Goal: Transaction & Acquisition: Book appointment/travel/reservation

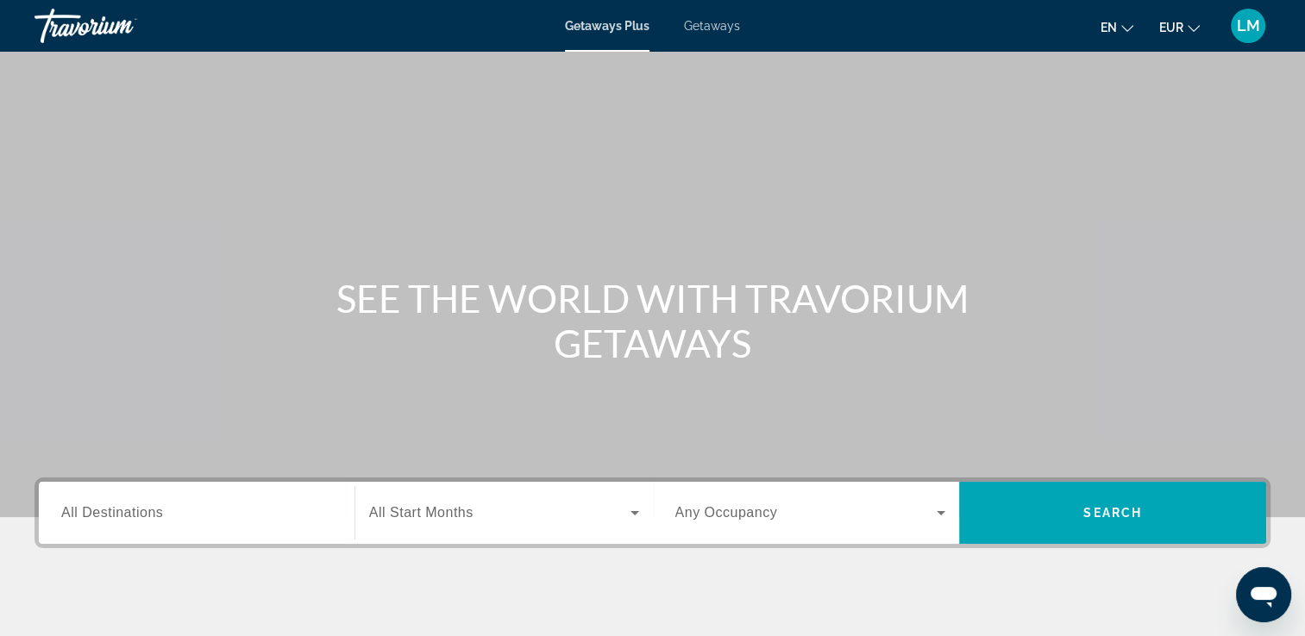
click at [718, 26] on span "Getaways" at bounding box center [712, 26] width 56 height 14
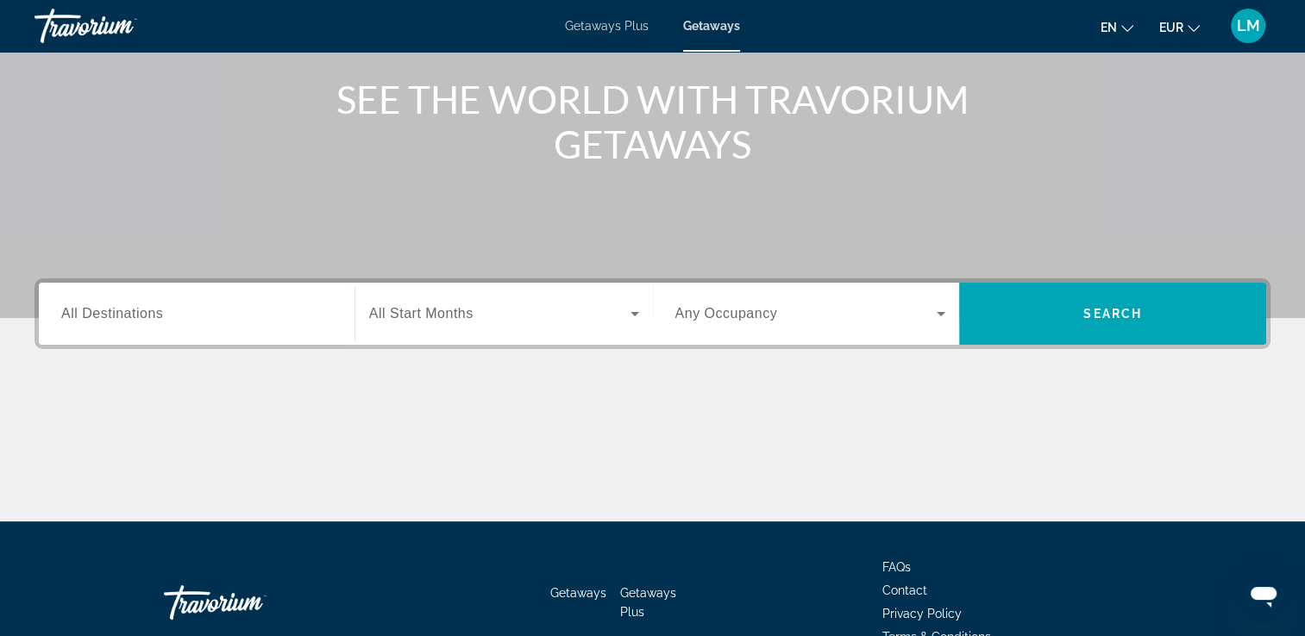
scroll to position [172, 0]
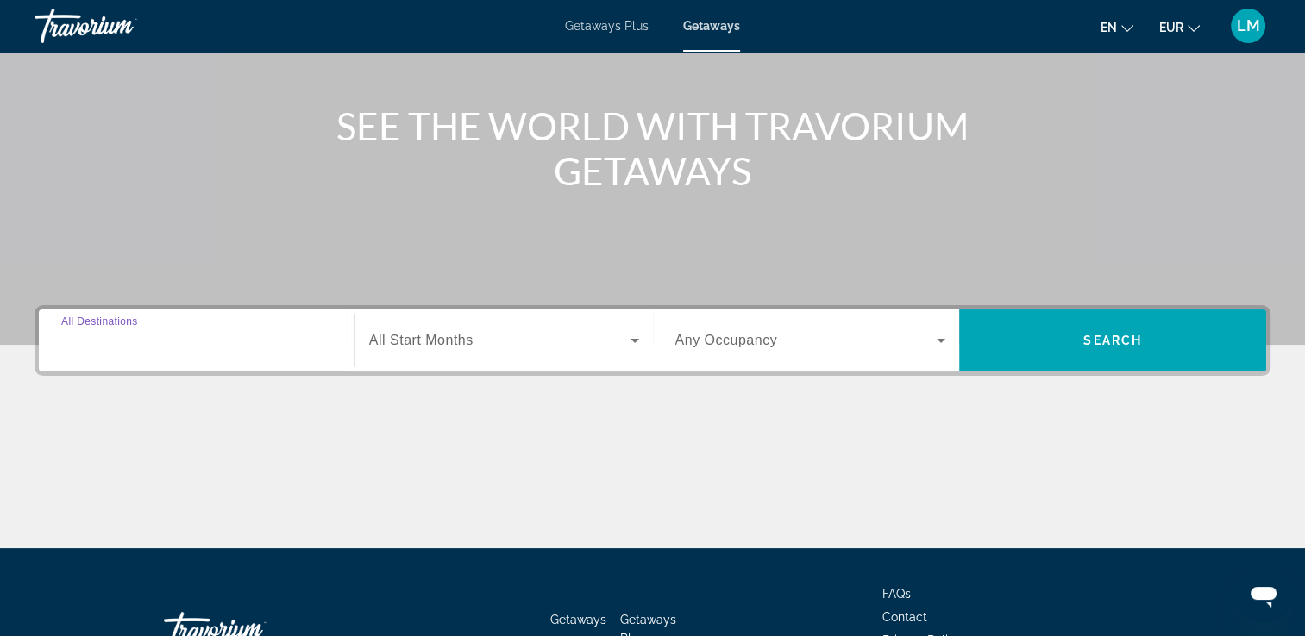
click at [204, 348] on input "Destination All Destinations" at bounding box center [196, 341] width 271 height 21
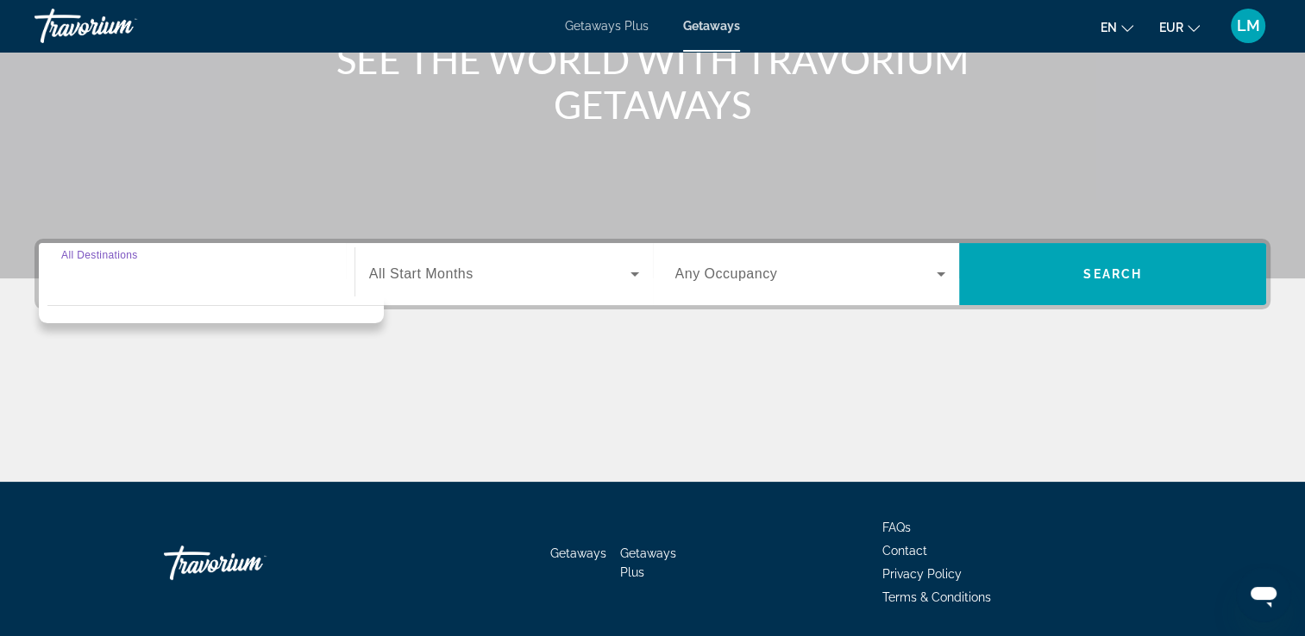
scroll to position [295, 0]
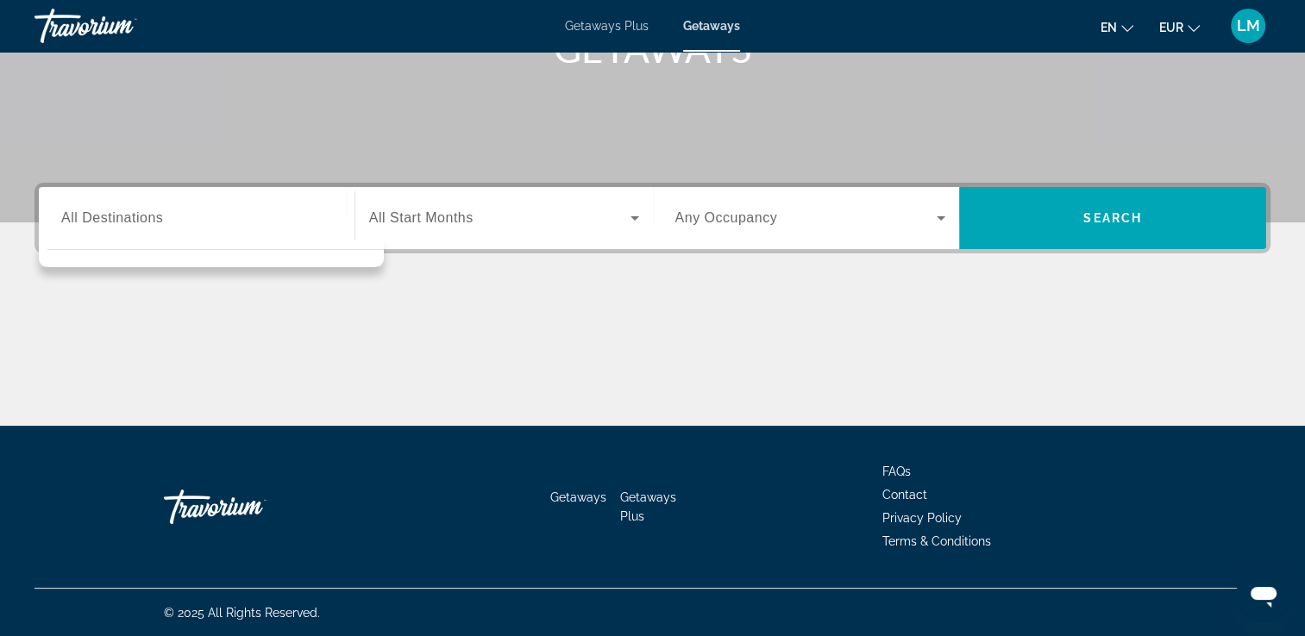
click at [235, 381] on div "Main content" at bounding box center [652, 361] width 1236 height 129
click at [279, 229] on div "Search widget" at bounding box center [196, 218] width 271 height 49
click at [282, 229] on div "Search widget" at bounding box center [196, 218] width 271 height 49
click at [204, 358] on div "Main content" at bounding box center [652, 361] width 1236 height 129
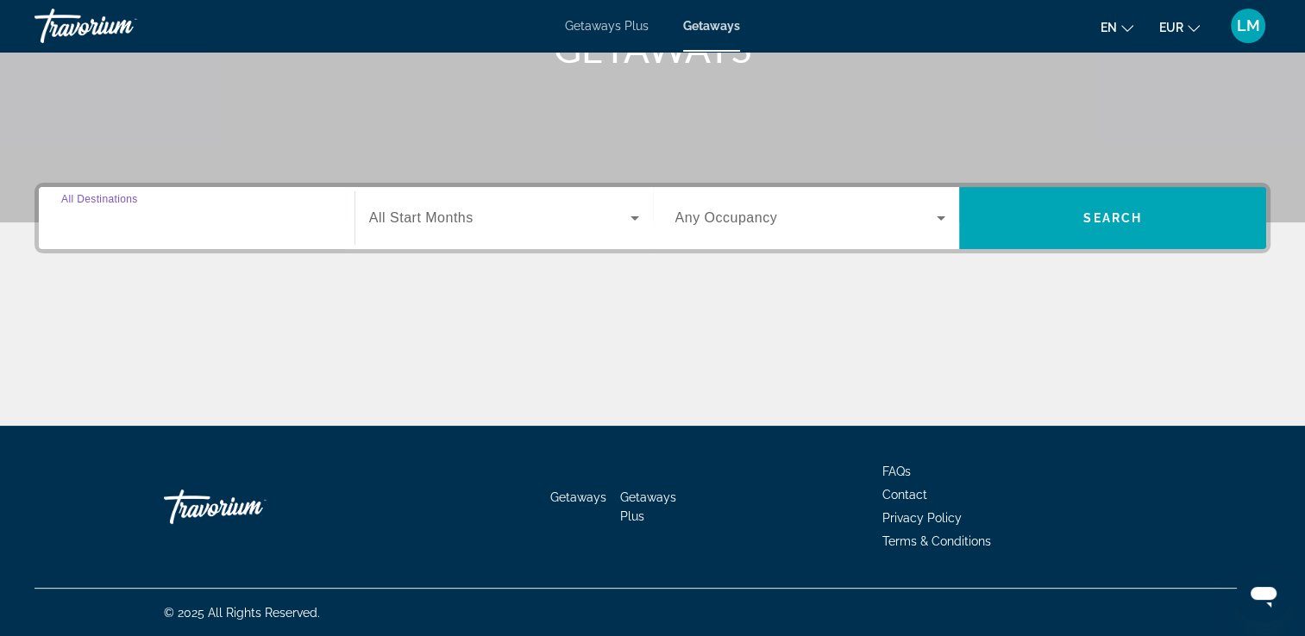
click at [208, 223] on input "Destination All Destinations" at bounding box center [196, 219] width 271 height 21
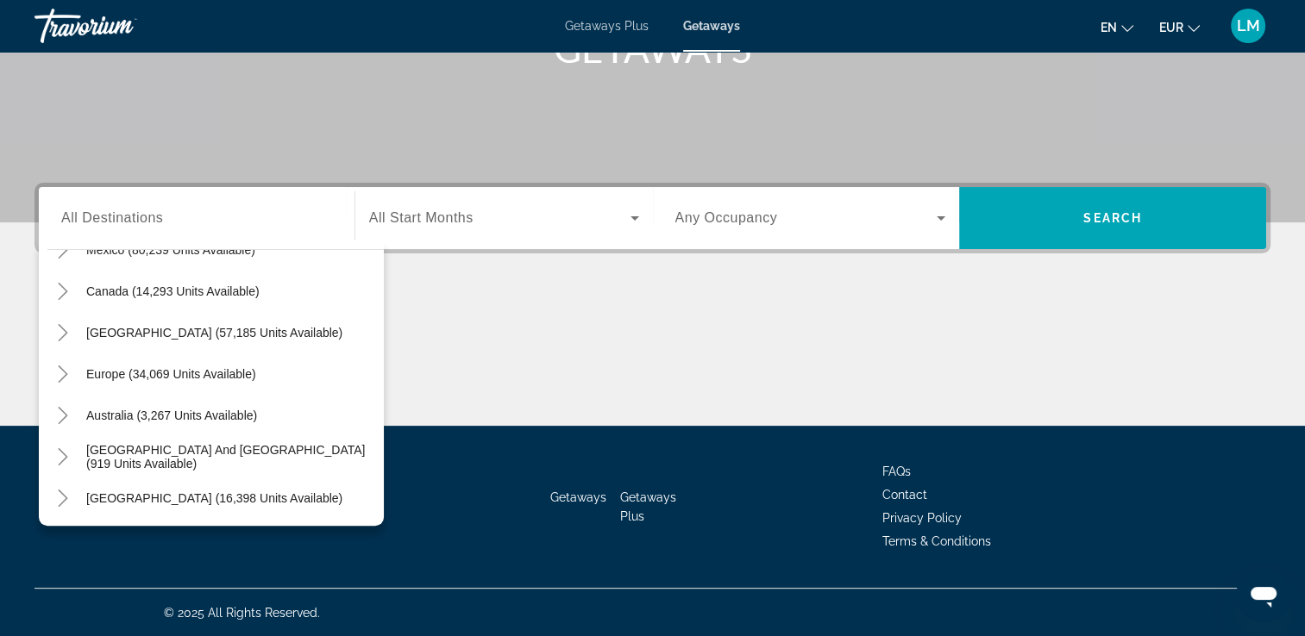
scroll to position [118, 0]
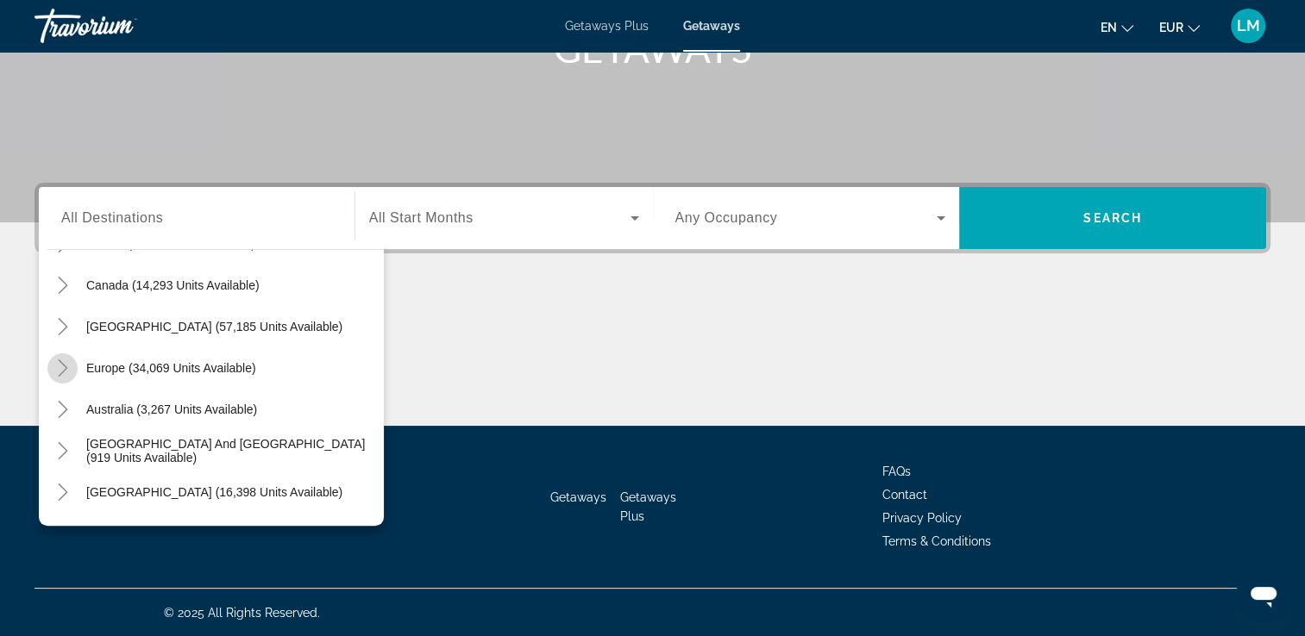
click at [61, 369] on icon "Toggle Europe (34,069 units available)" at bounding box center [62, 368] width 17 height 17
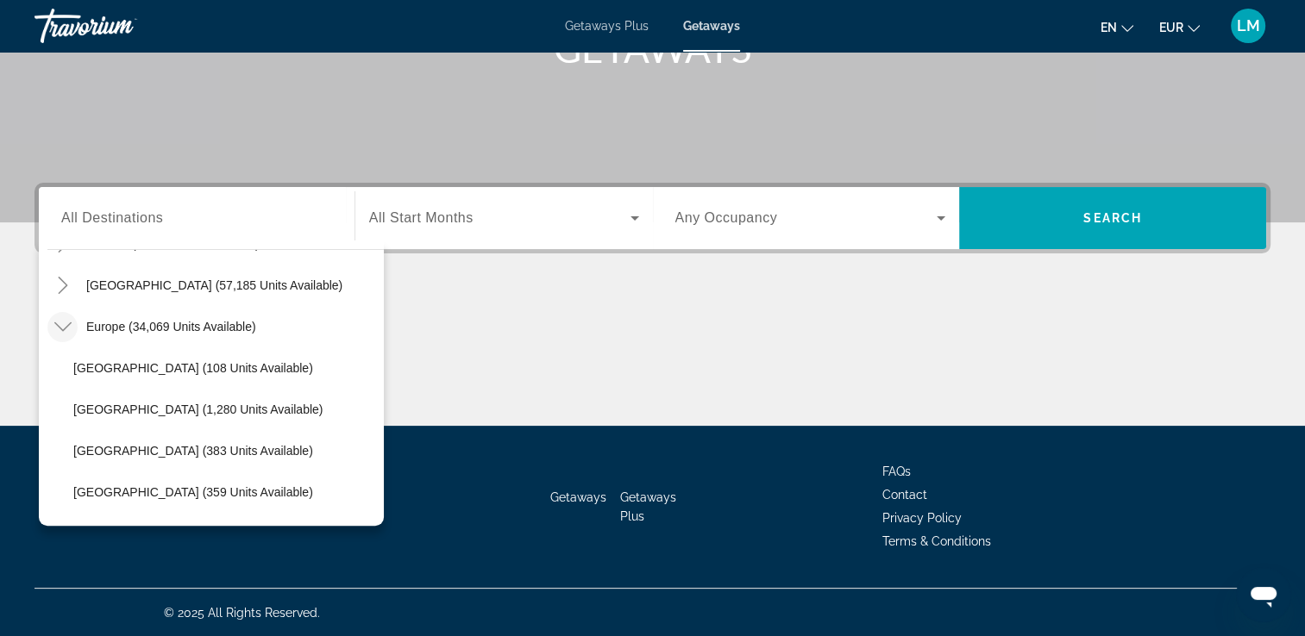
scroll to position [129, 0]
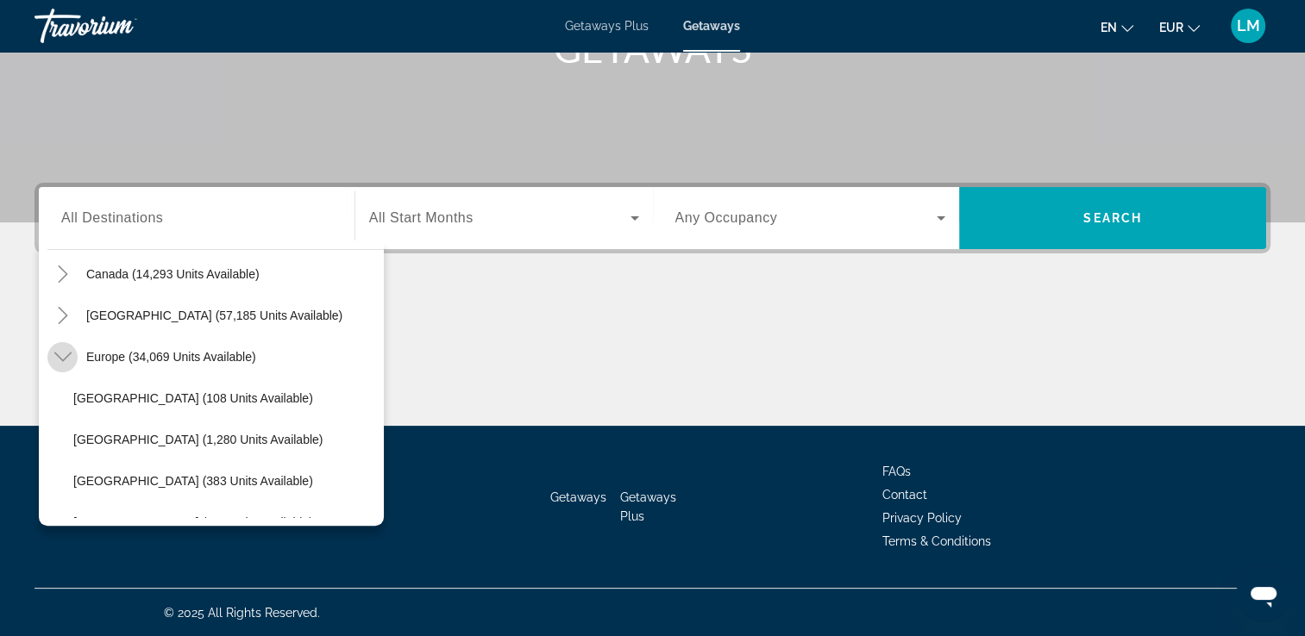
click at [65, 357] on icon "Toggle Europe (34,069 units available)" at bounding box center [61, 357] width 17 height 9
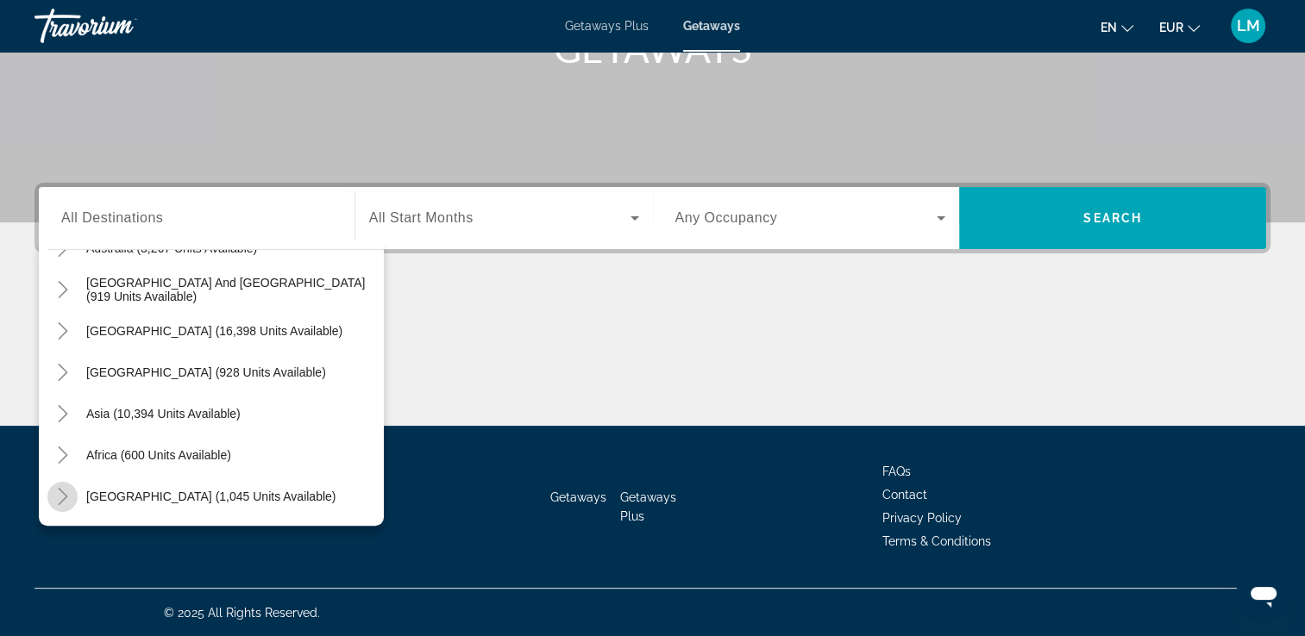
click at [58, 491] on icon "Toggle Middle East (1,045 units available)" at bounding box center [62, 496] width 17 height 17
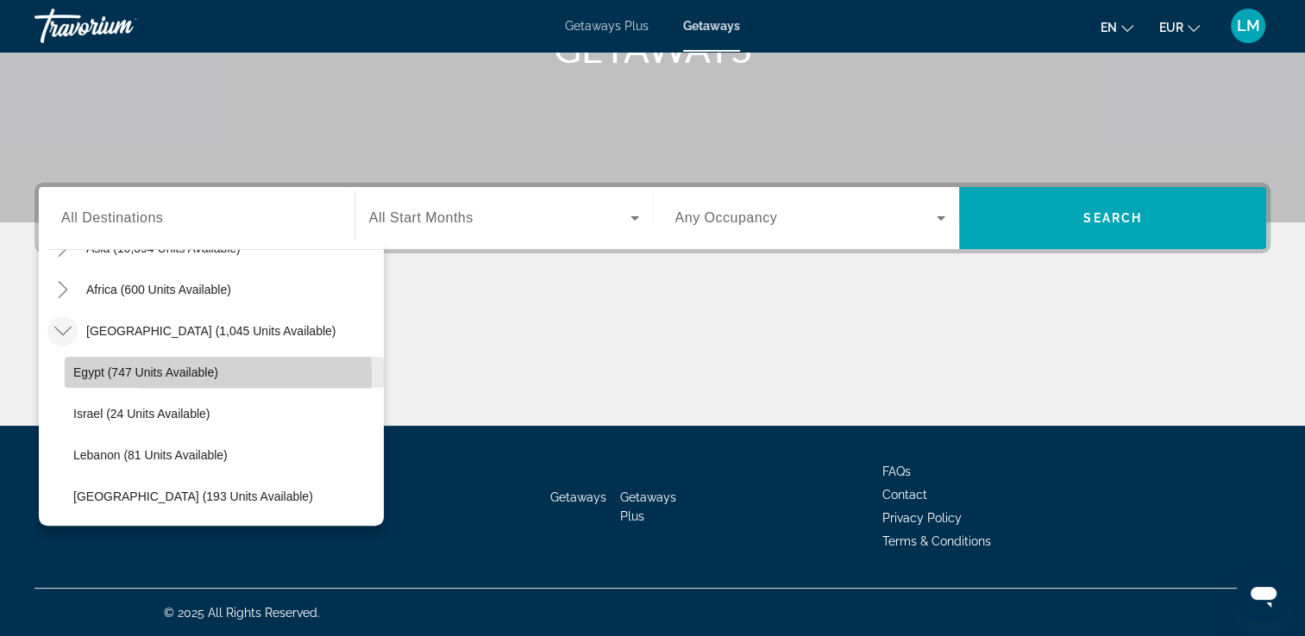
click at [143, 376] on span "Egypt (747 units available)" at bounding box center [145, 373] width 145 height 14
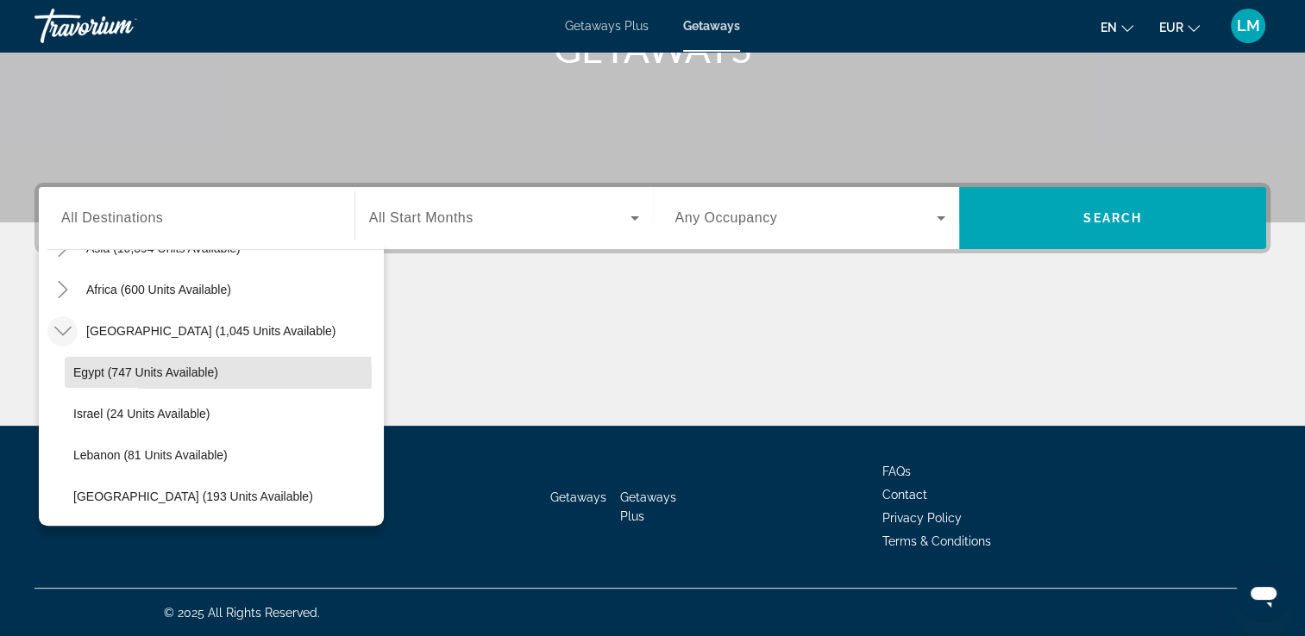
type input "**********"
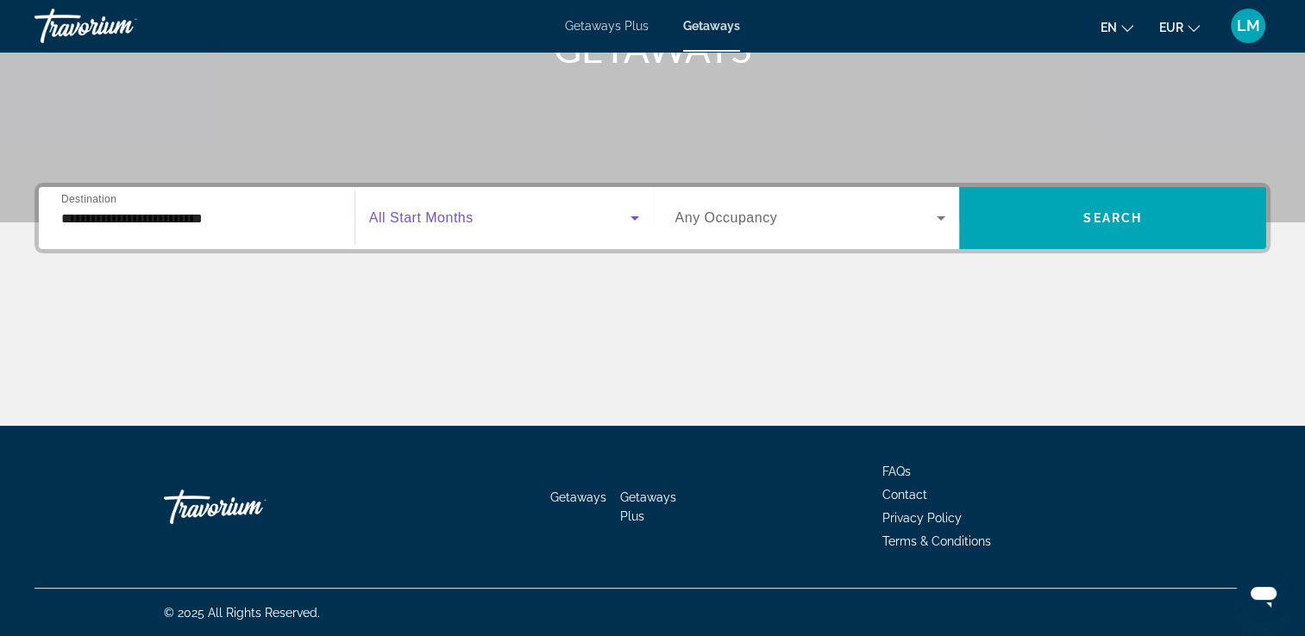
click at [424, 208] on span "Search widget" at bounding box center [499, 218] width 261 height 21
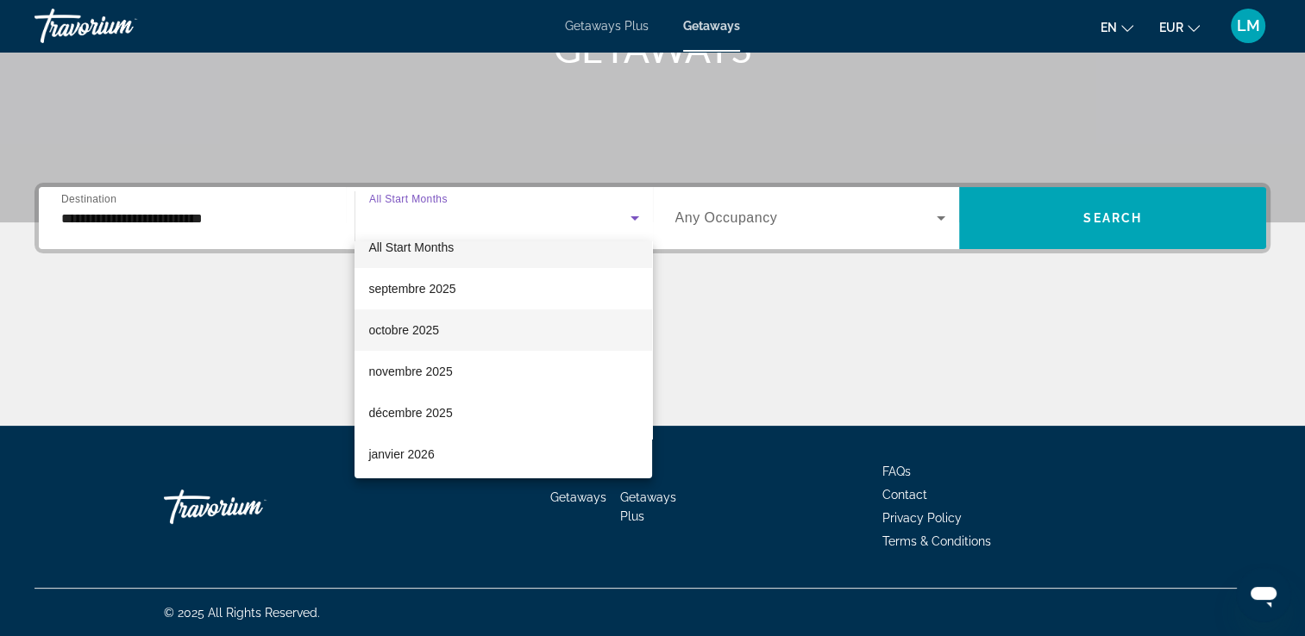
scroll to position [172, 0]
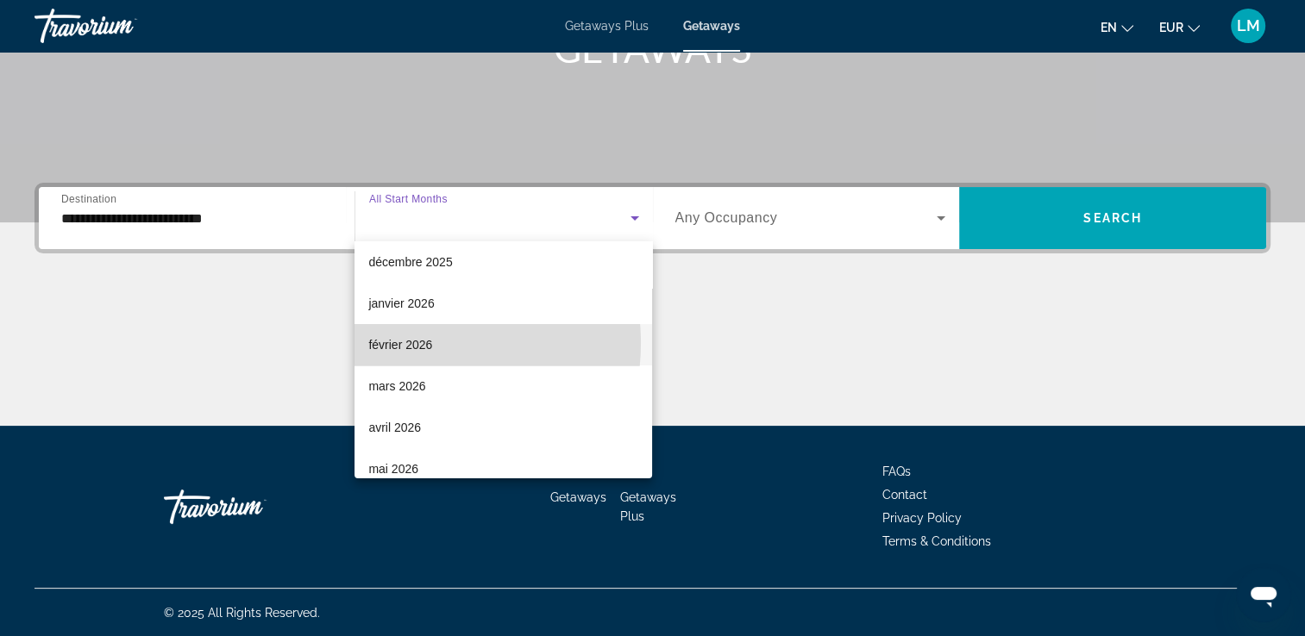
click at [414, 343] on span "février 2026" at bounding box center [400, 345] width 64 height 21
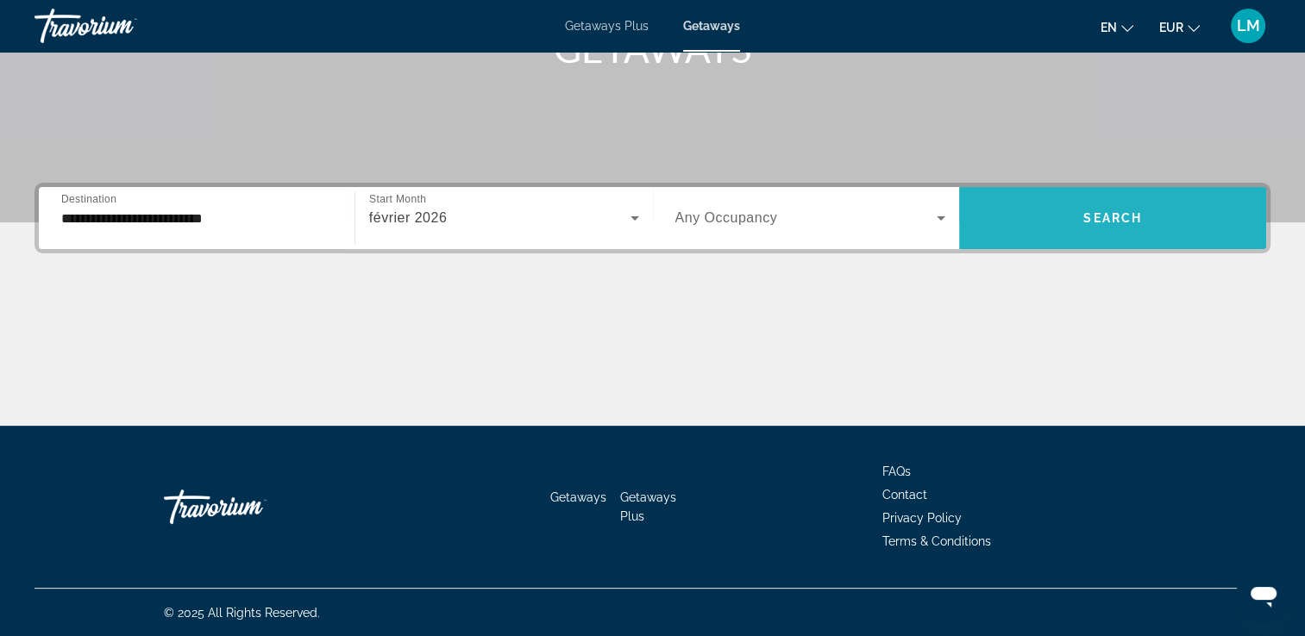
click at [1100, 205] on span "Search widget" at bounding box center [1112, 218] width 307 height 41
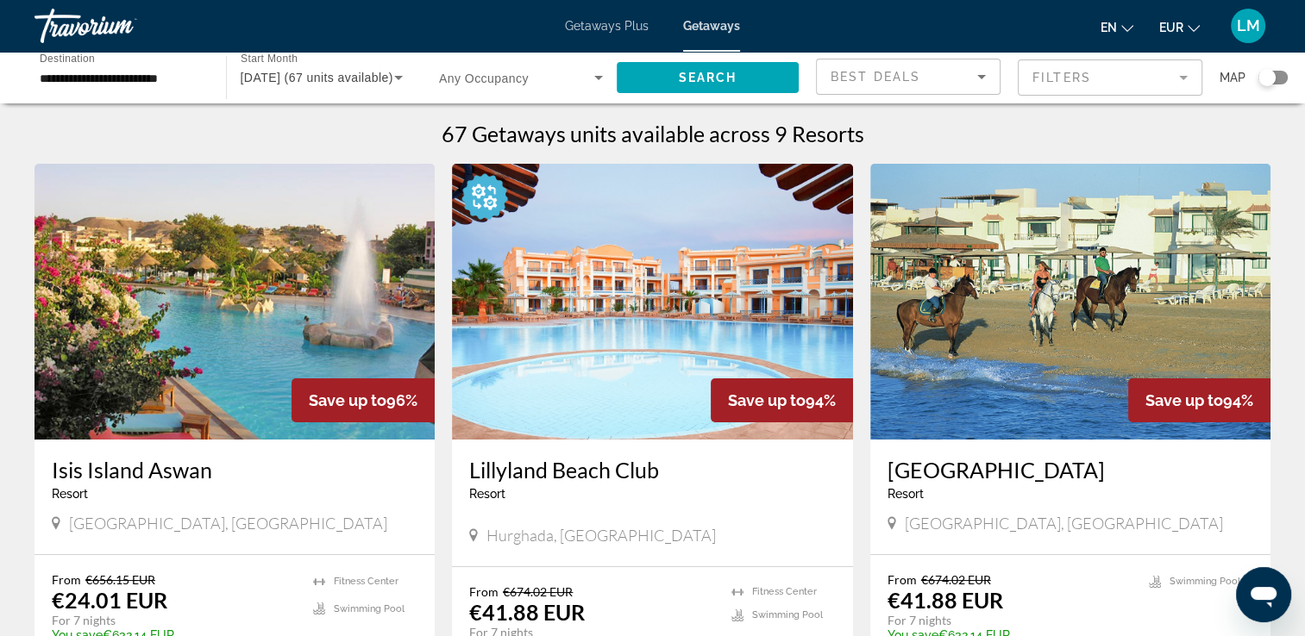
click at [628, 374] on img "Main content" at bounding box center [652, 302] width 400 height 276
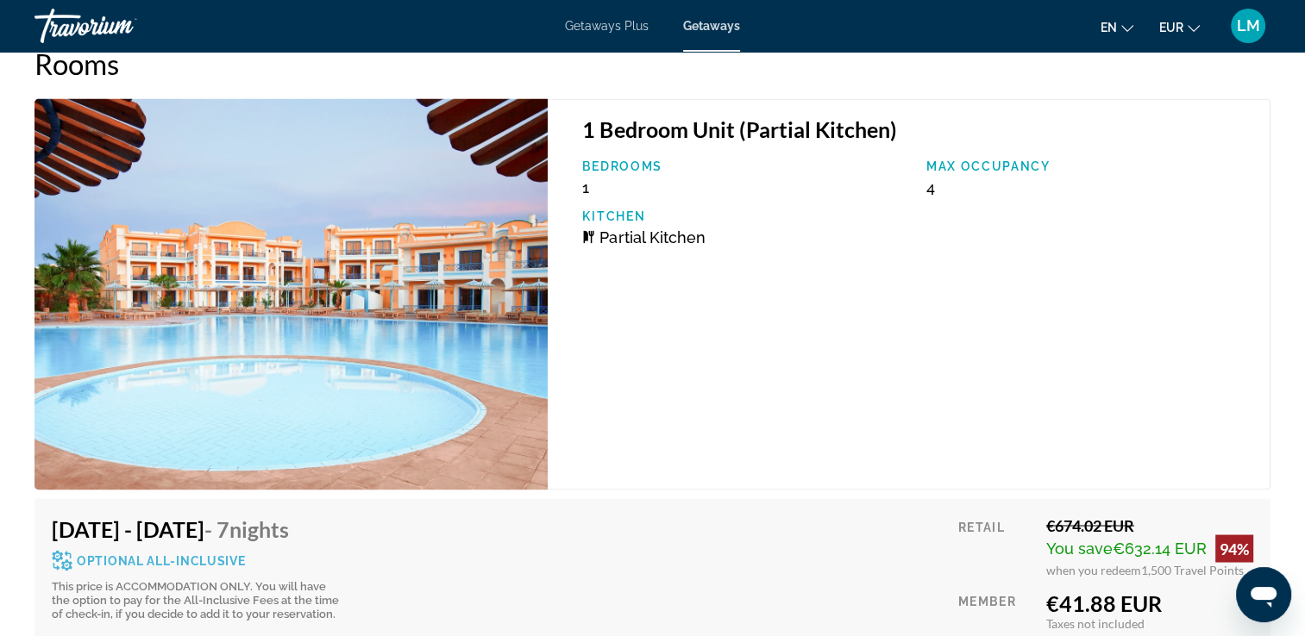
scroll to position [3013, 0]
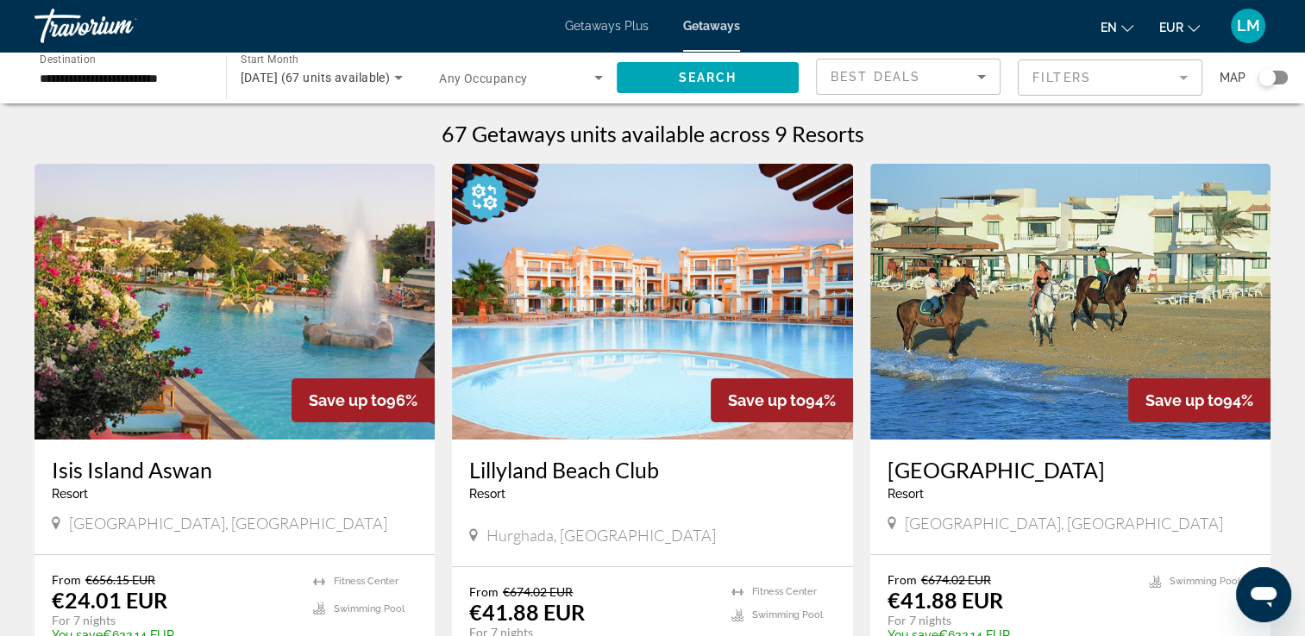
click at [145, 64] on div "**********" at bounding box center [122, 77] width 164 height 49
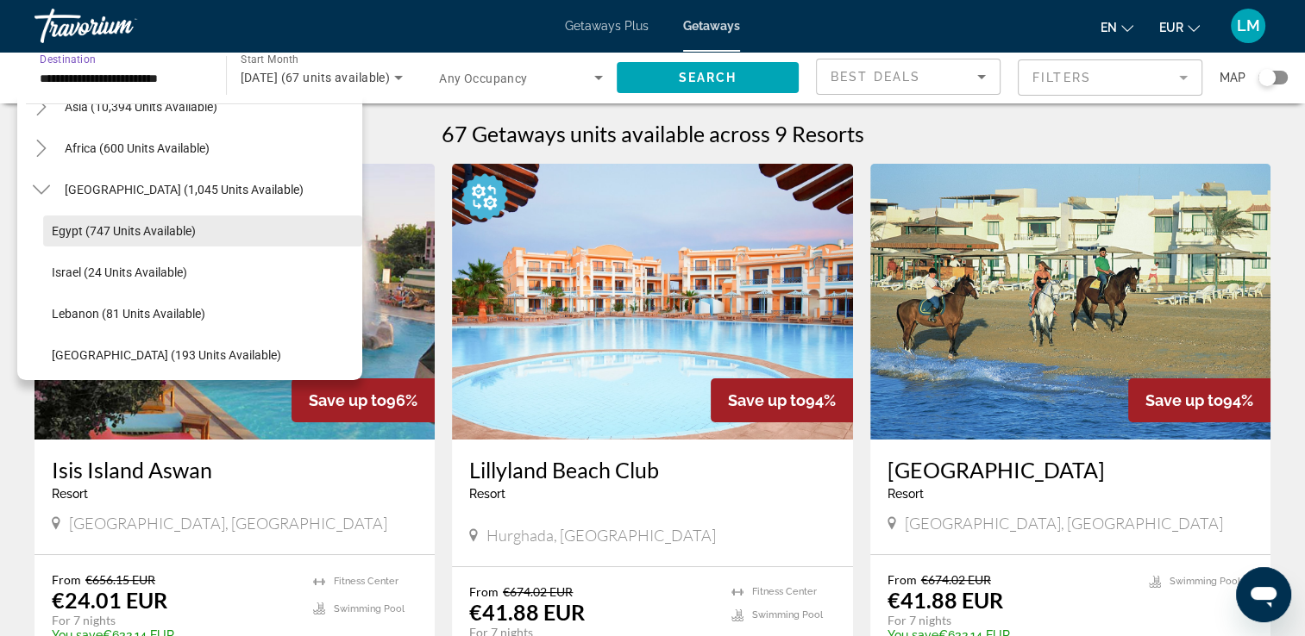
scroll to position [445, 0]
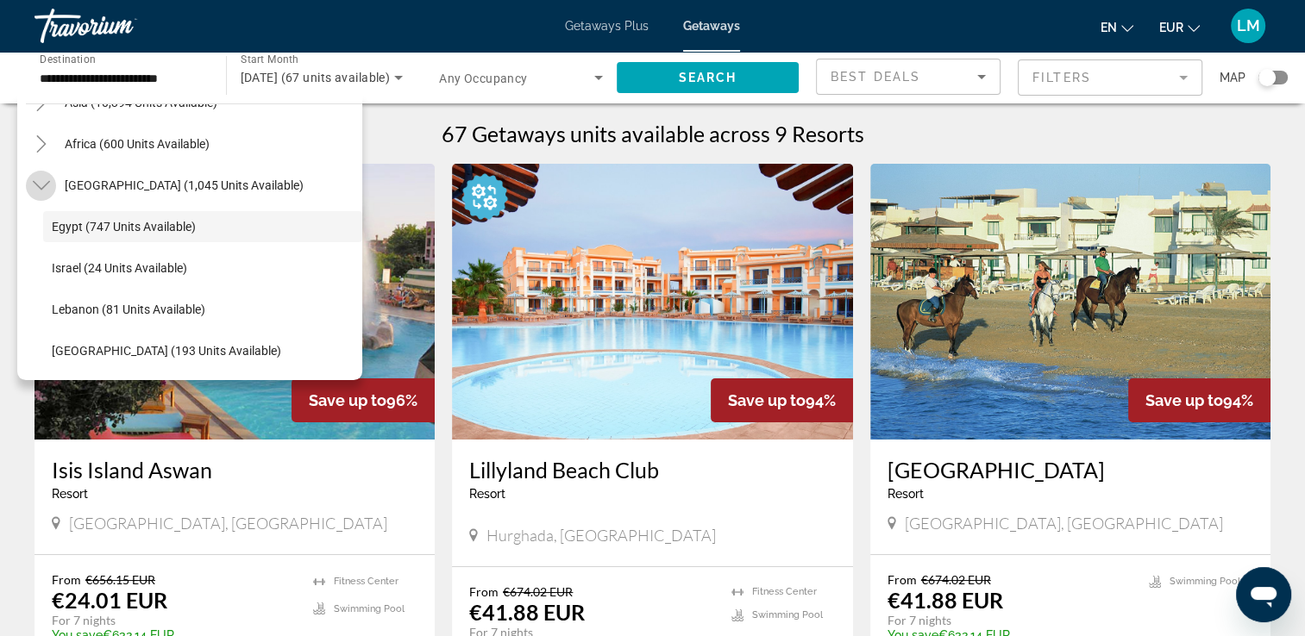
click at [49, 185] on mat-icon "Toggle Middle East (1,045 units available)" at bounding box center [41, 186] width 30 height 30
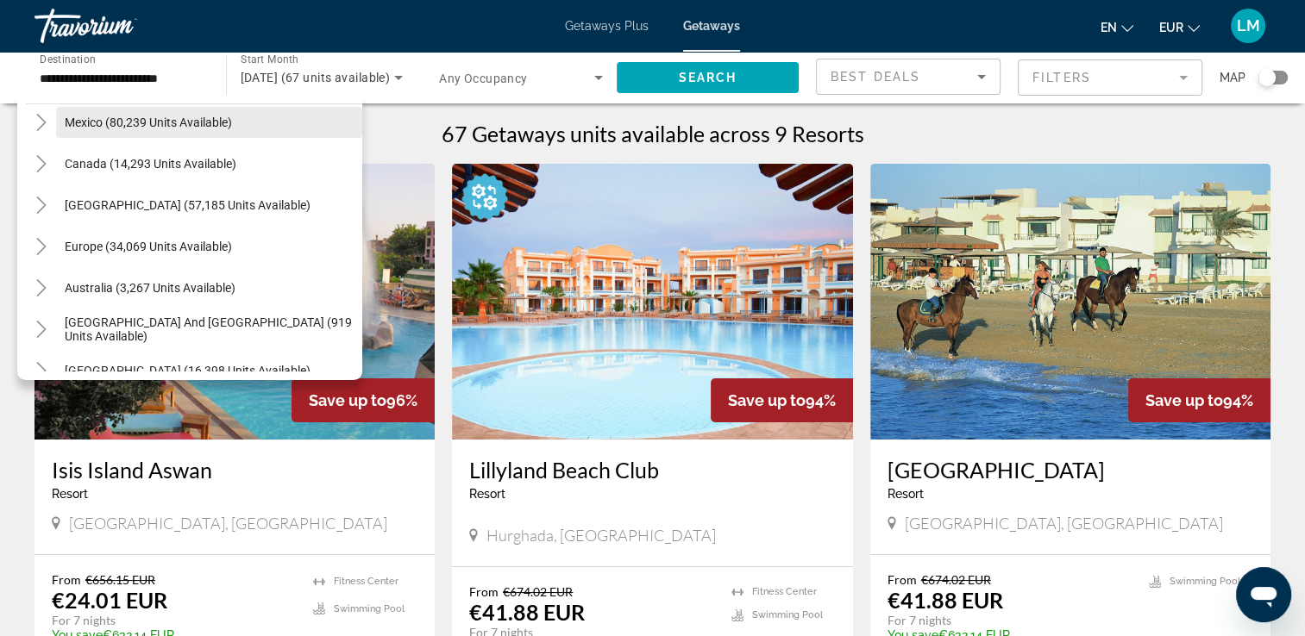
scroll to position [193, 0]
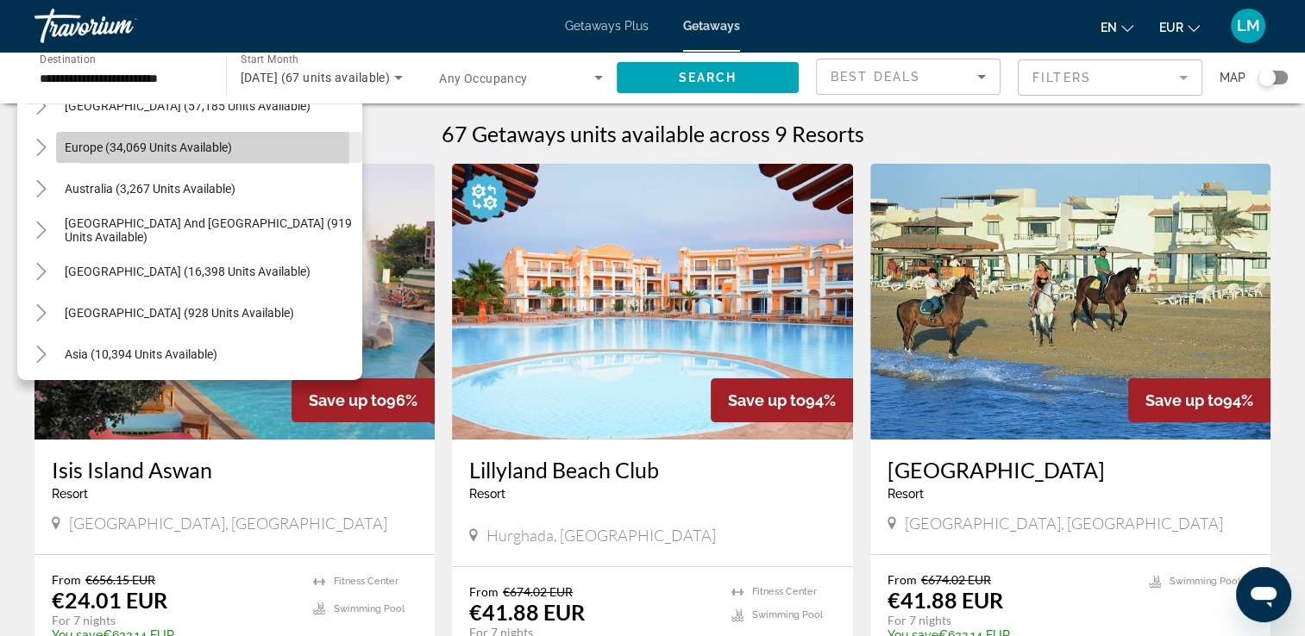
click at [105, 147] on span "Europe (34,069 units available)" at bounding box center [148, 148] width 167 height 14
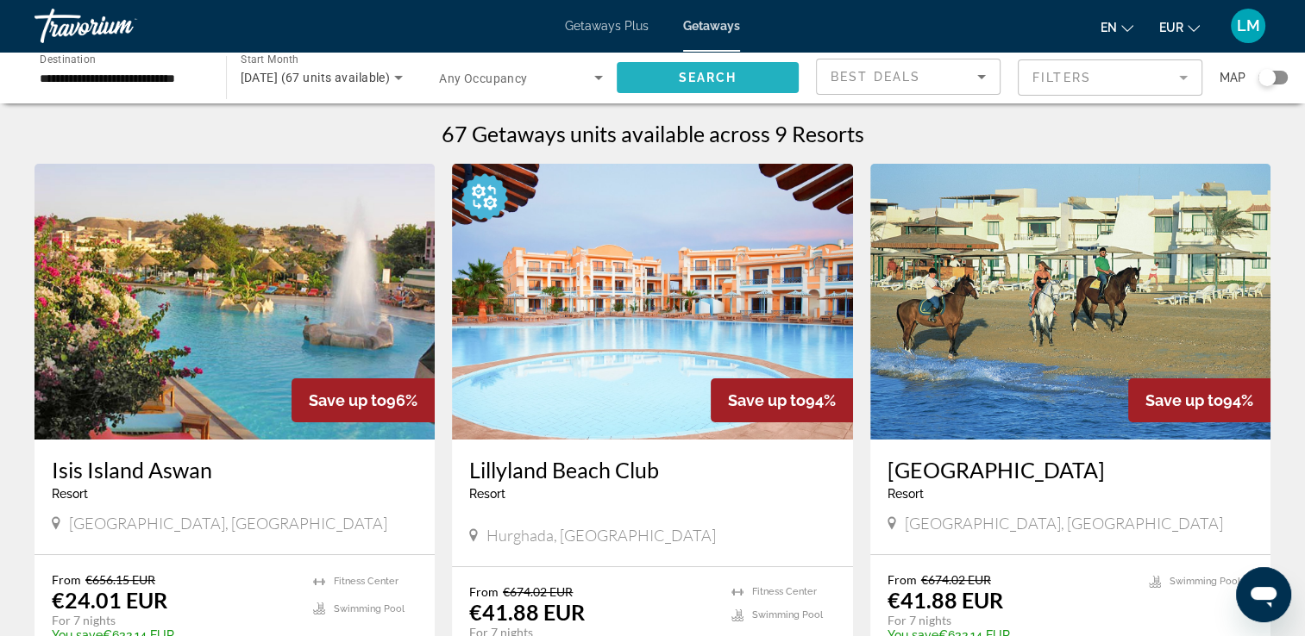
click at [704, 82] on span "Search" at bounding box center [707, 78] width 59 height 14
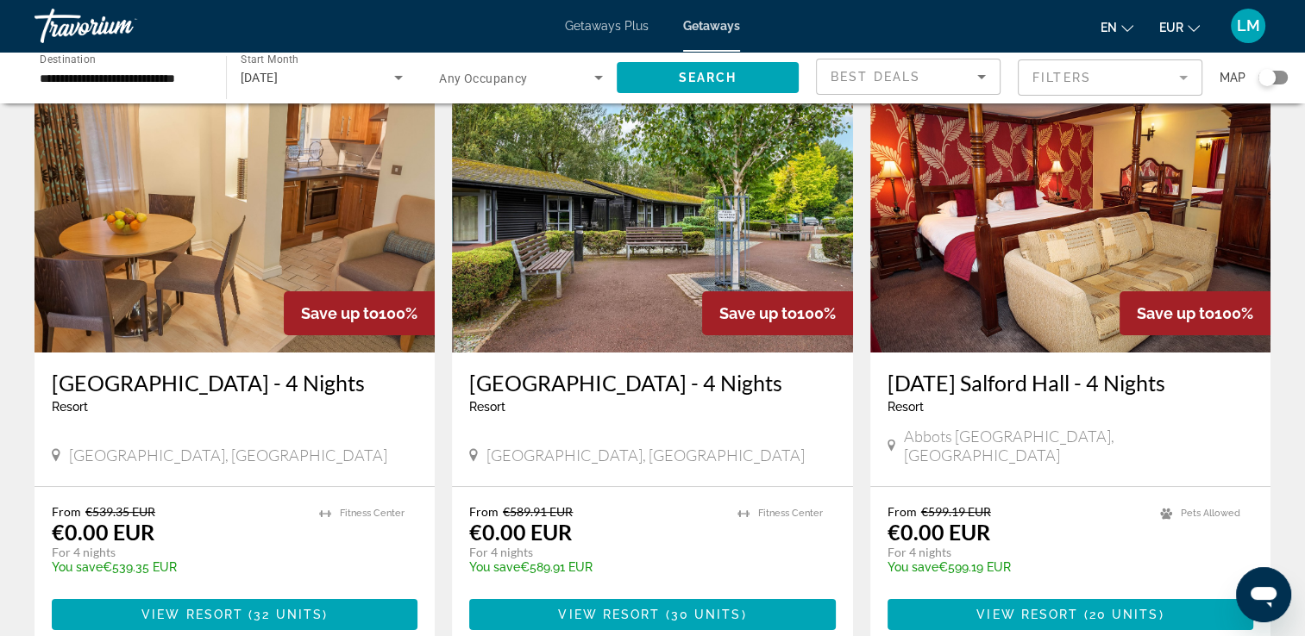
scroll to position [259, 0]
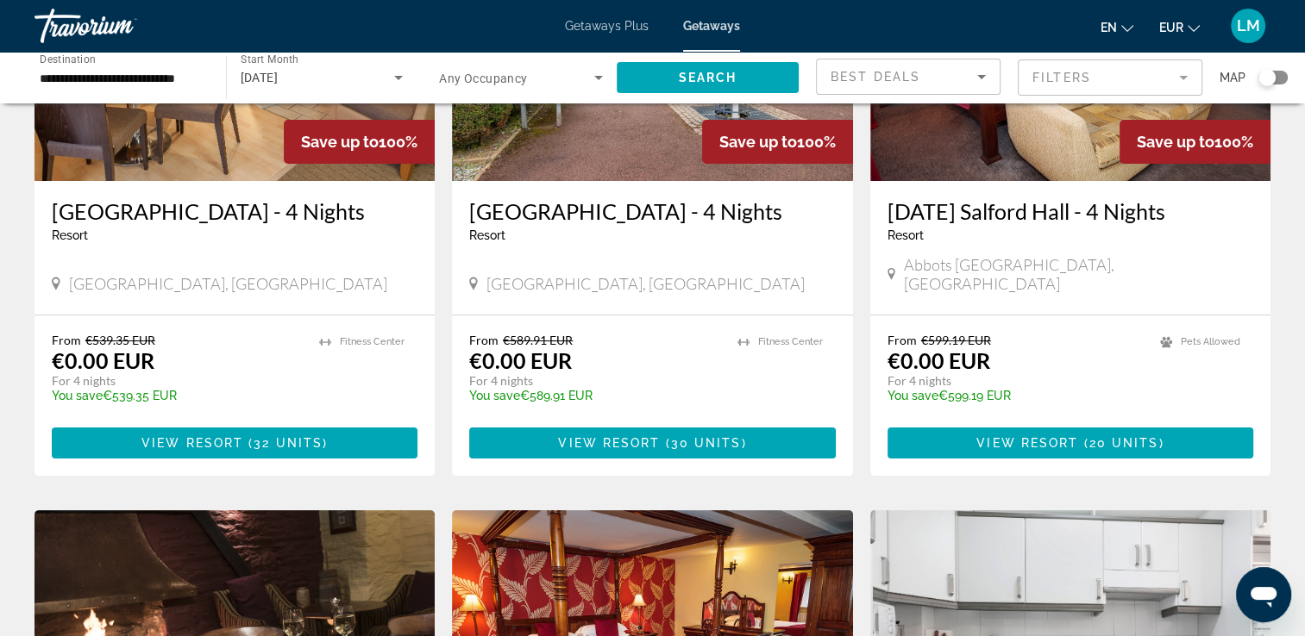
click at [1282, 69] on div "Map" at bounding box center [1254, 78] width 68 height 38
drag, startPoint x: 1283, startPoint y: 74, endPoint x: 1285, endPoint y: 83, distance: 8.8
click at [1285, 83] on div "Search widget" at bounding box center [1266, 78] width 42 height 14
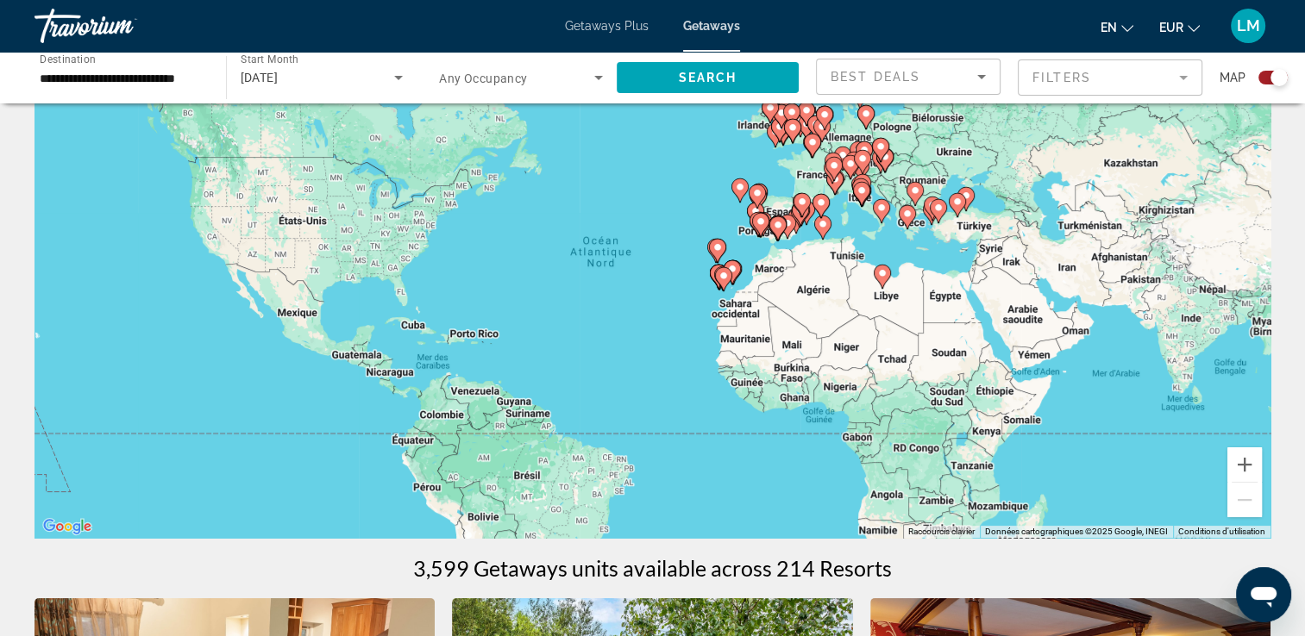
scroll to position [0, 0]
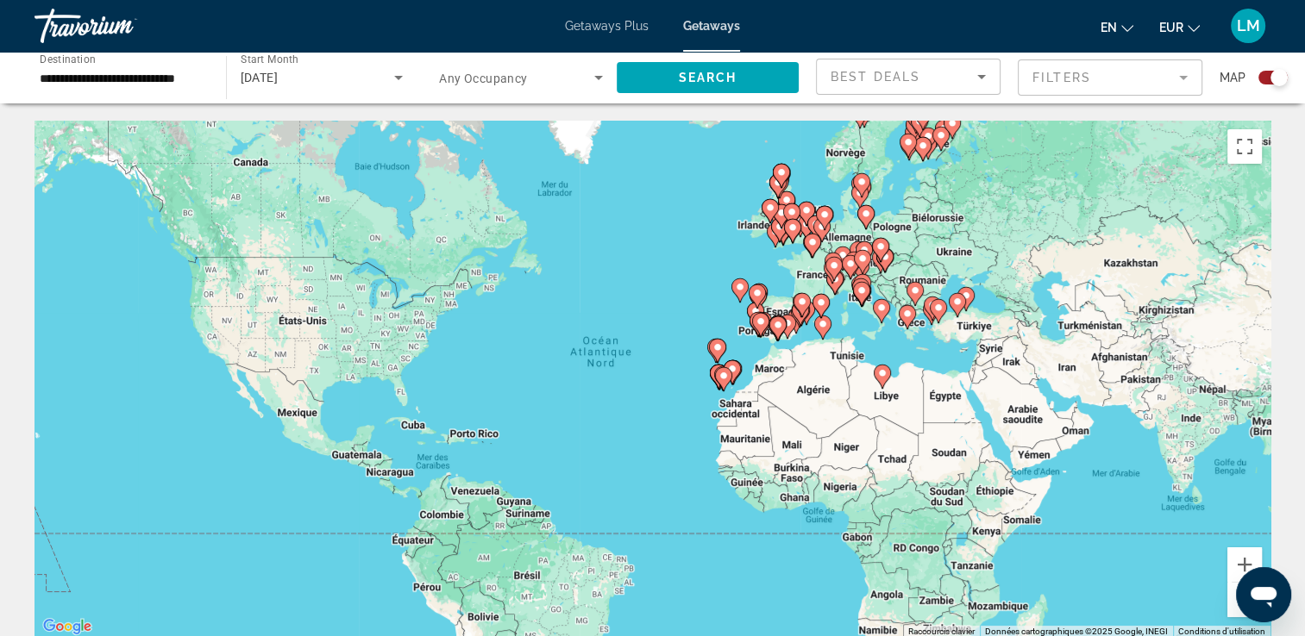
click at [674, 343] on div "Pour activer le glissement avec le clavier, appuyez sur Alt+Entrée. Une fois ce…" at bounding box center [652, 379] width 1236 height 517
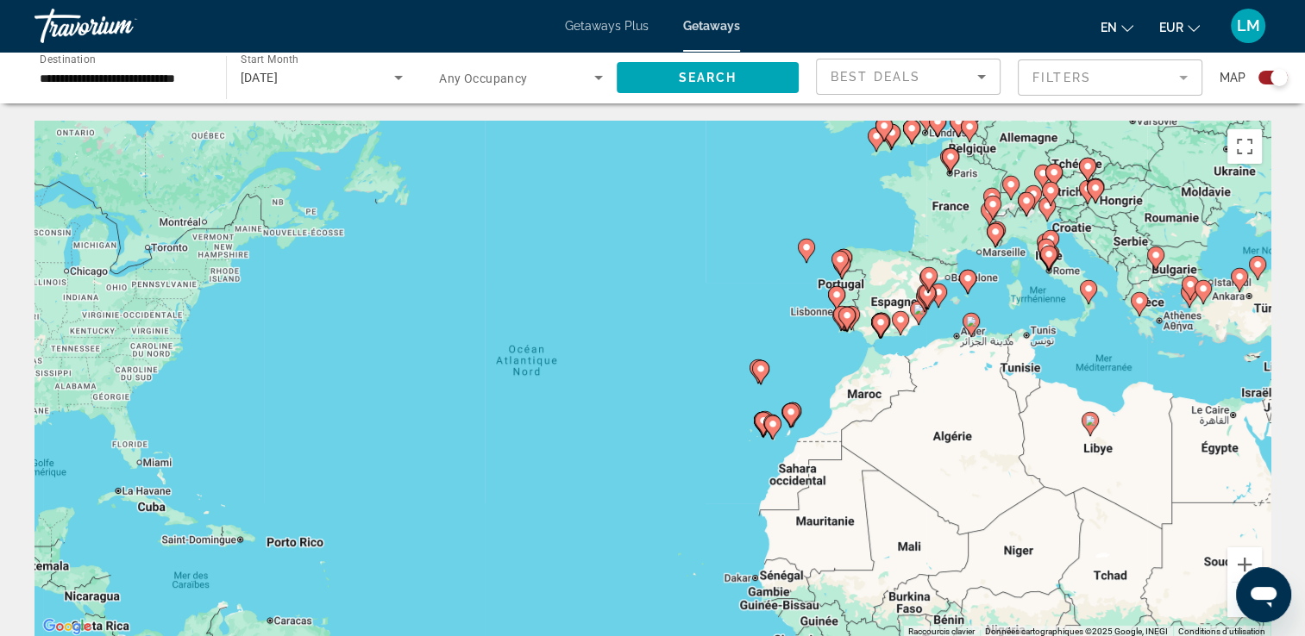
click at [724, 310] on div "Pour activer le glissement avec le clavier, appuyez sur Alt+Entrée. Une fois ce…" at bounding box center [652, 379] width 1236 height 517
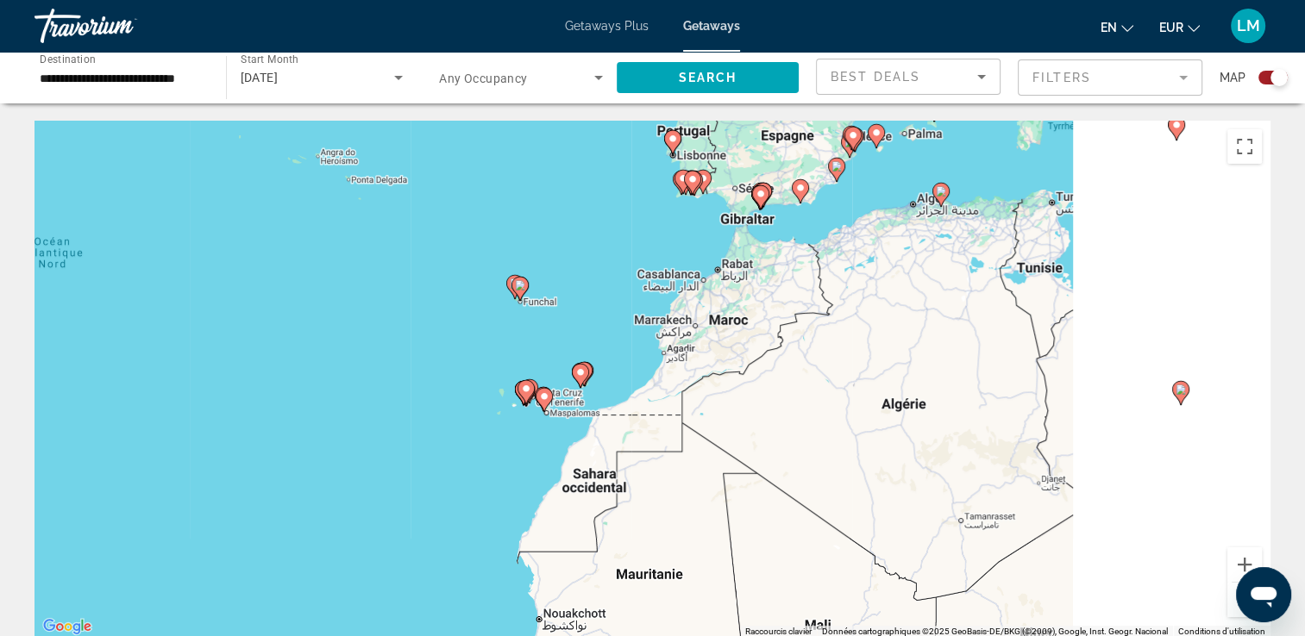
drag, startPoint x: 873, startPoint y: 342, endPoint x: 605, endPoint y: 188, distance: 309.1
click at [605, 188] on div "Pour activer le glissement avec le clavier, appuyez sur Alt+Entrée. Une fois ce…" at bounding box center [652, 379] width 1236 height 517
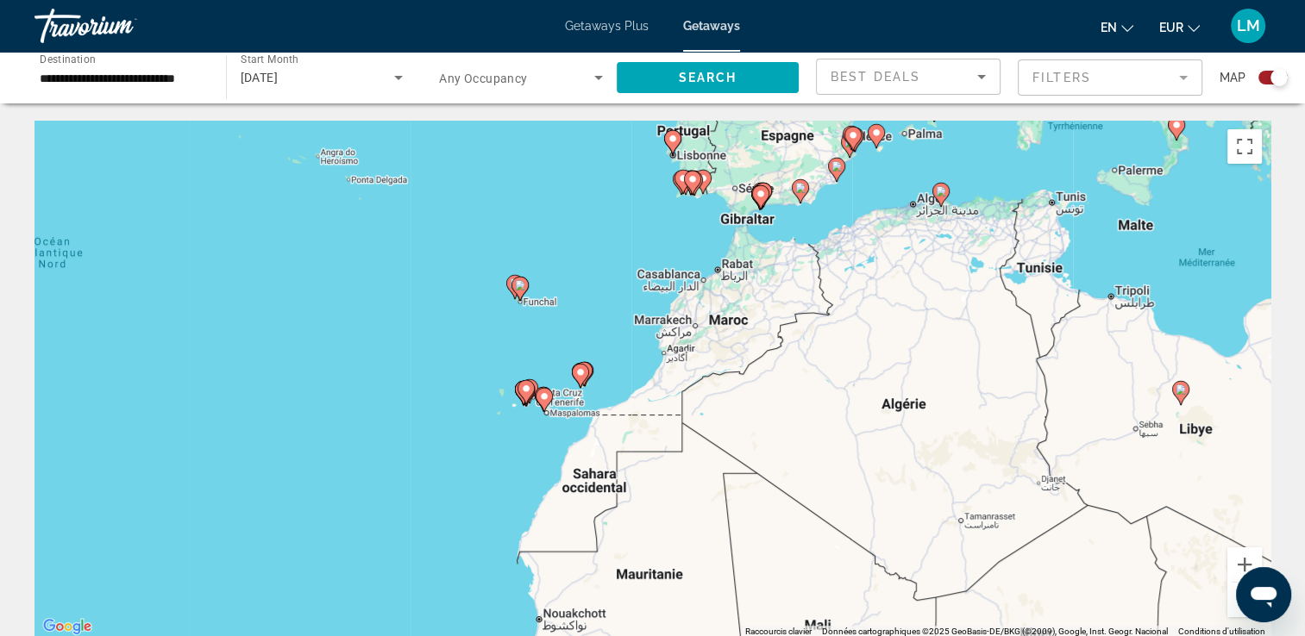
click at [523, 285] on image "Main content" at bounding box center [520, 285] width 10 height 10
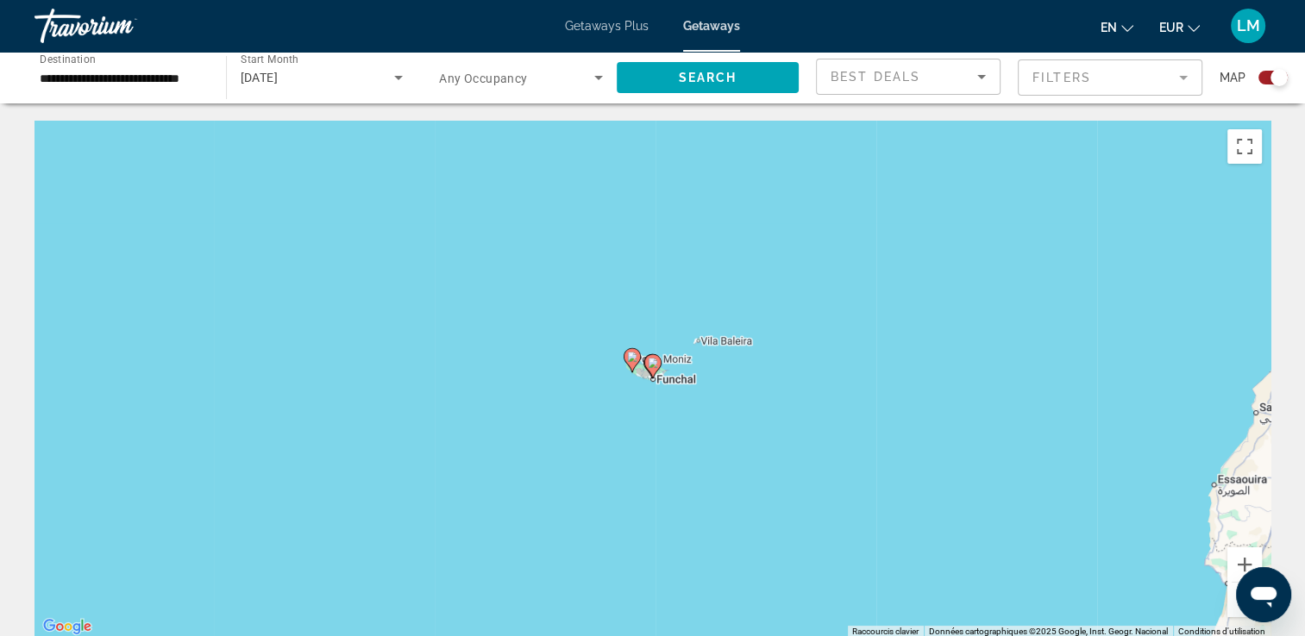
click at [655, 367] on image "Main content" at bounding box center [653, 363] width 10 height 10
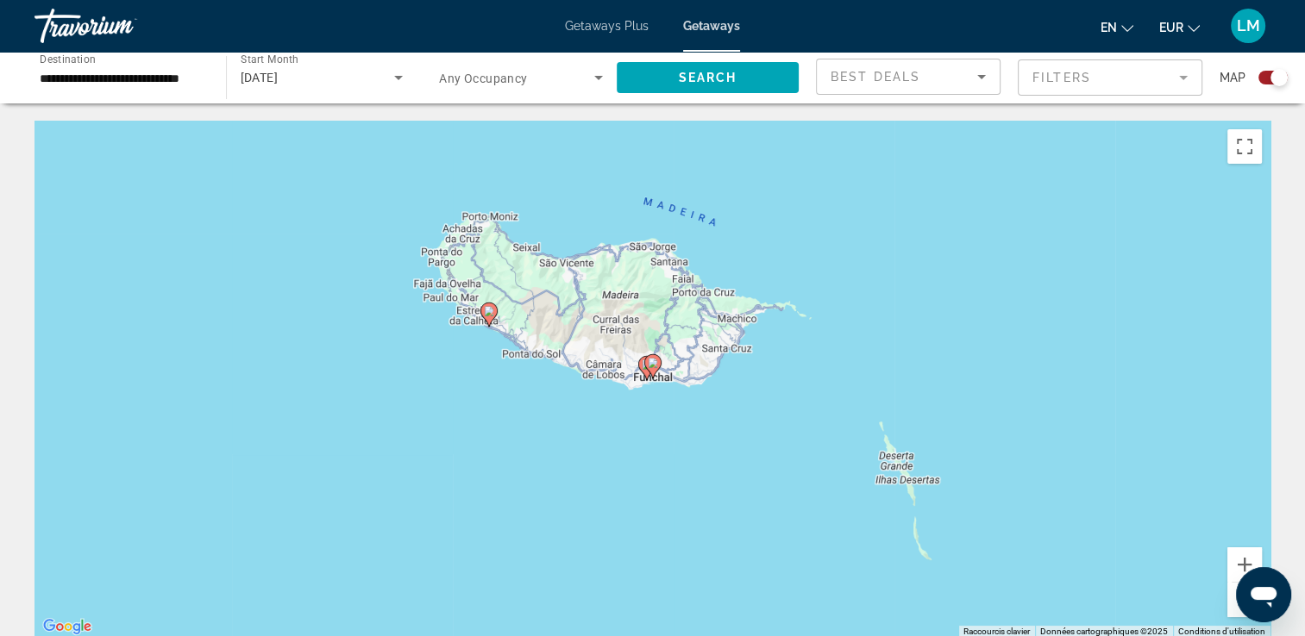
click at [293, 68] on div "[DATE]" at bounding box center [318, 77] width 154 height 21
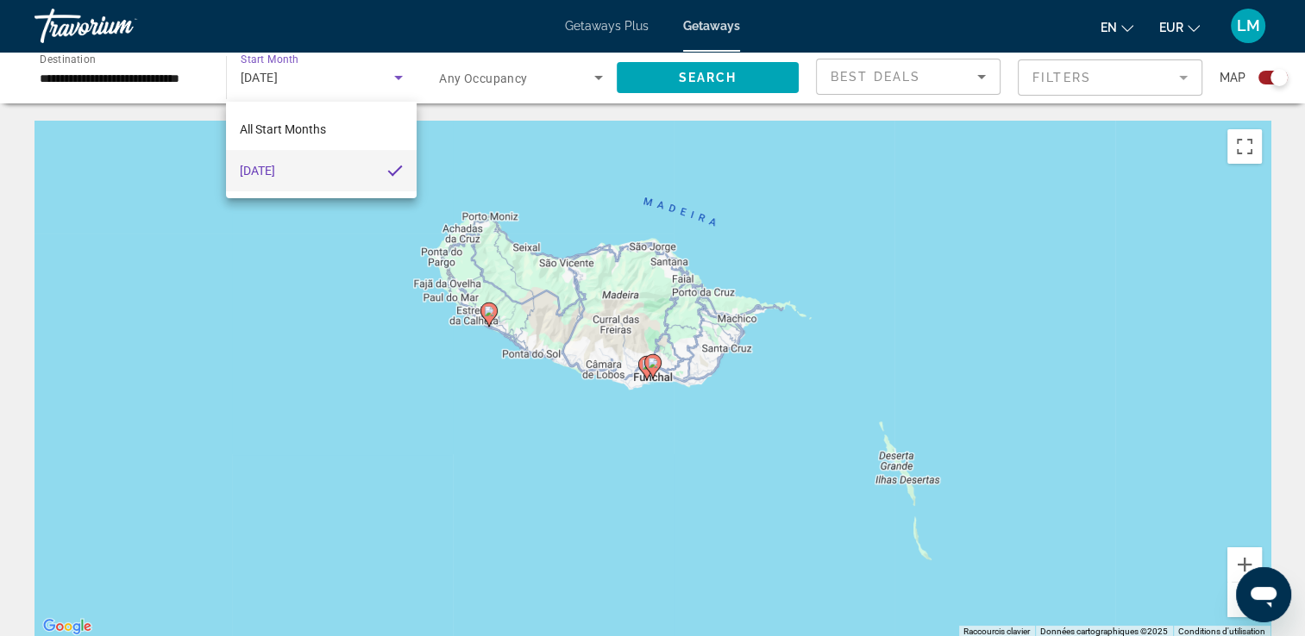
click at [162, 97] on div at bounding box center [652, 318] width 1305 height 636
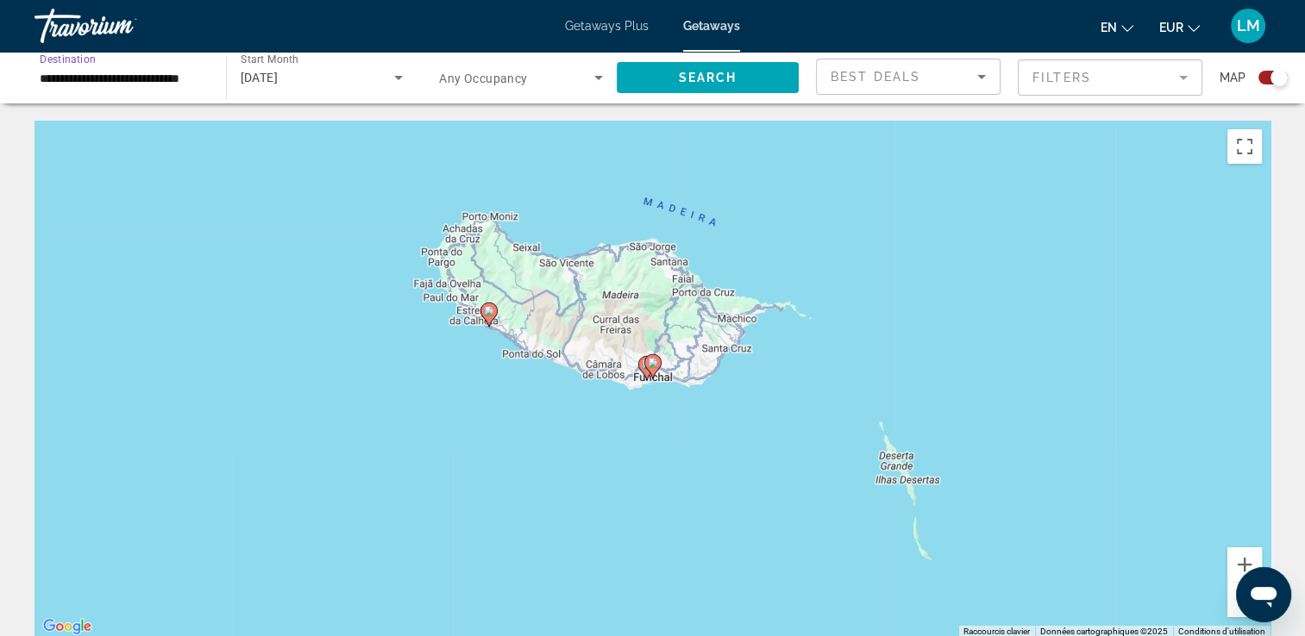
click at [161, 85] on input "**********" at bounding box center [122, 78] width 164 height 21
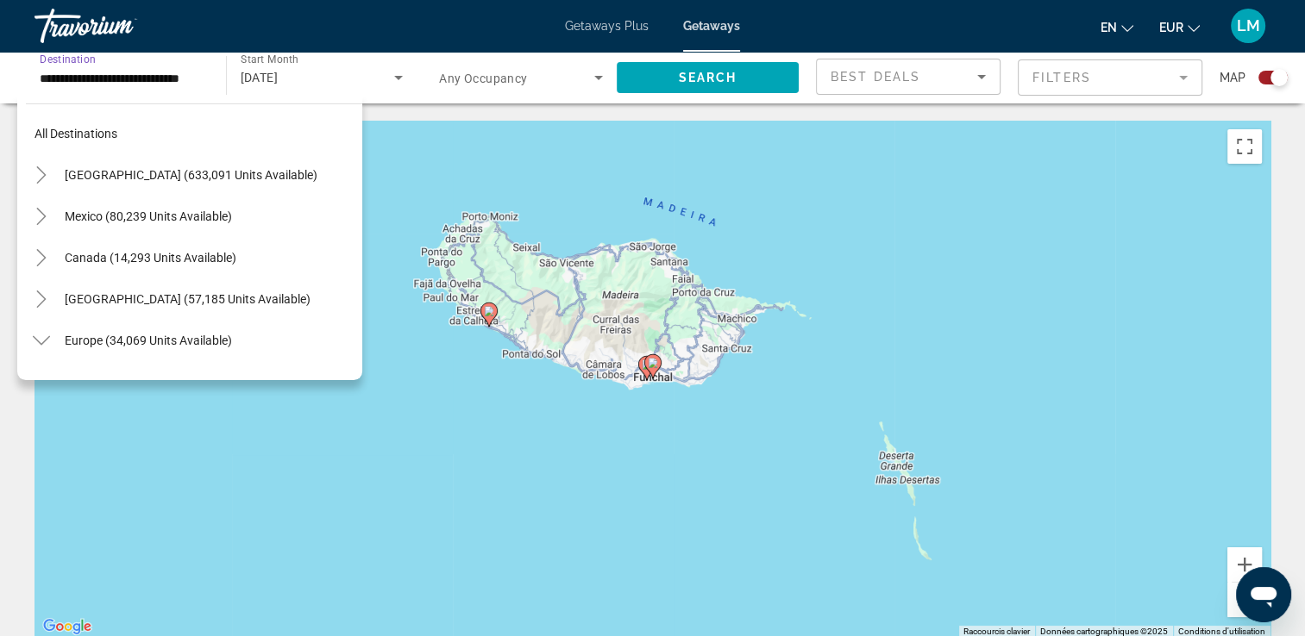
scroll to position [724, 0]
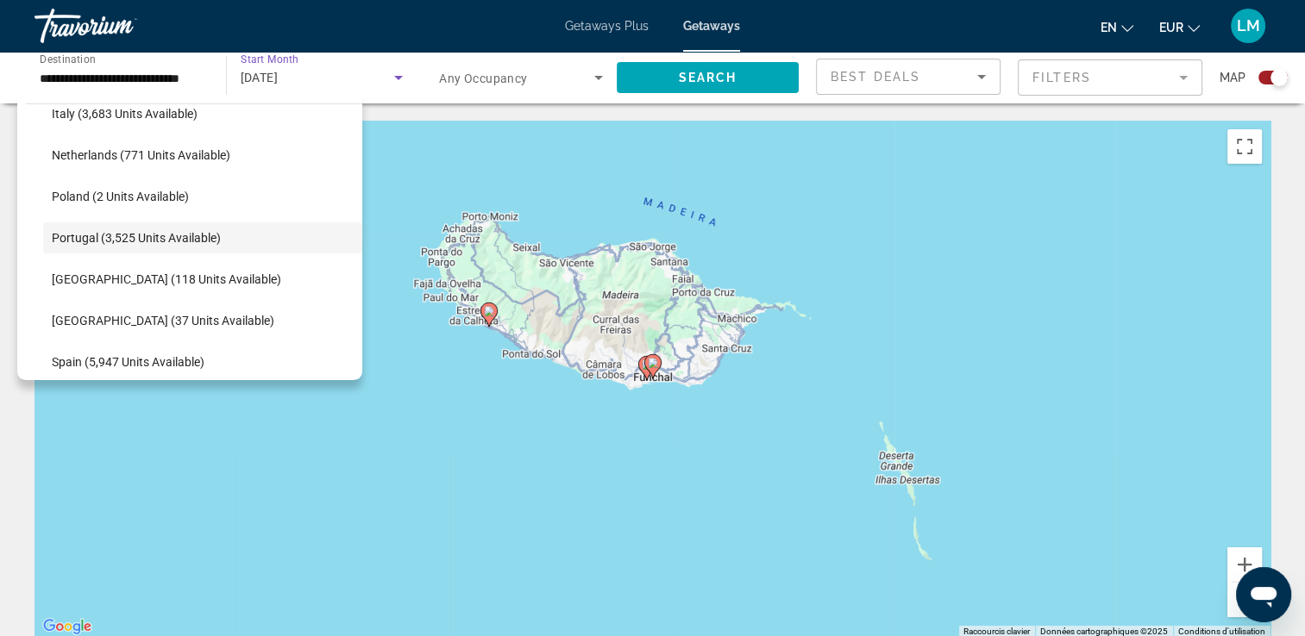
click at [345, 68] on div "[DATE]" at bounding box center [318, 77] width 154 height 21
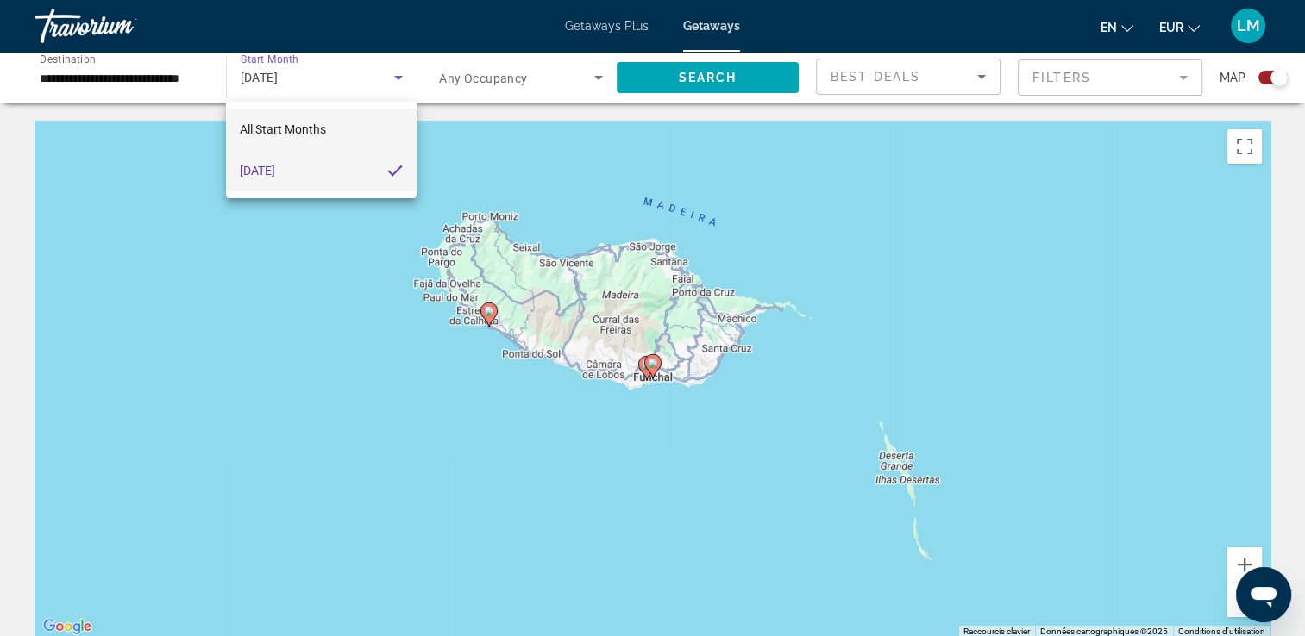
click at [358, 133] on mat-option "All Start Months" at bounding box center [321, 129] width 191 height 41
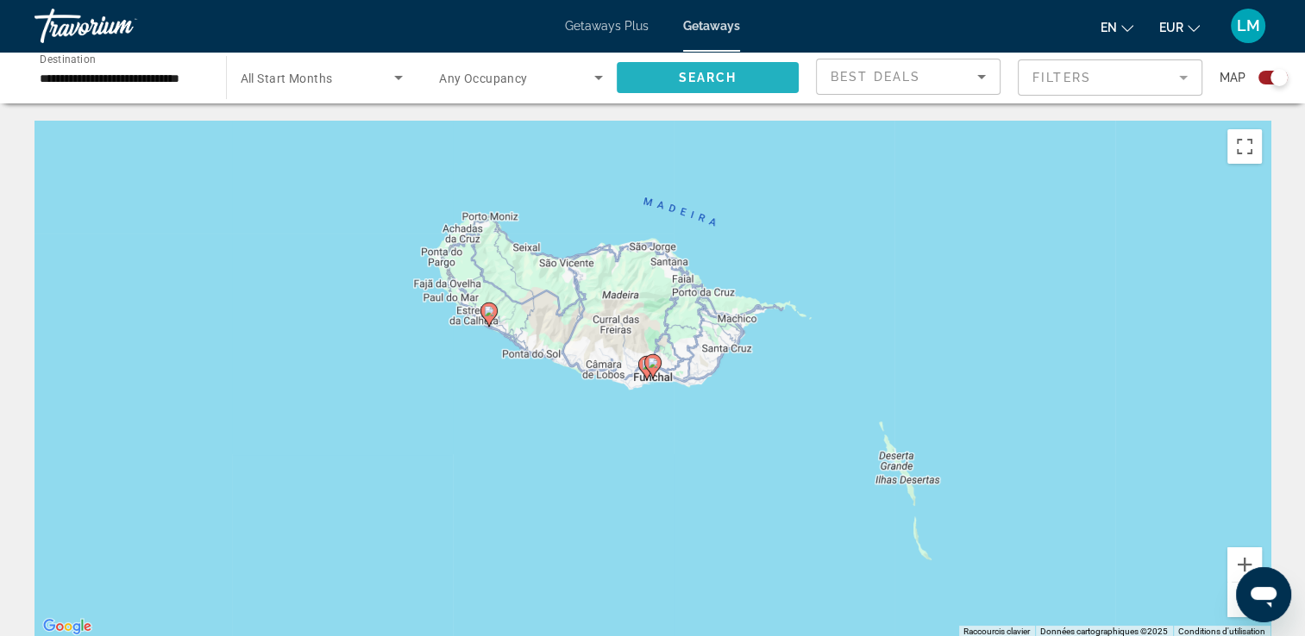
click at [700, 71] on span "Search" at bounding box center [707, 78] width 59 height 14
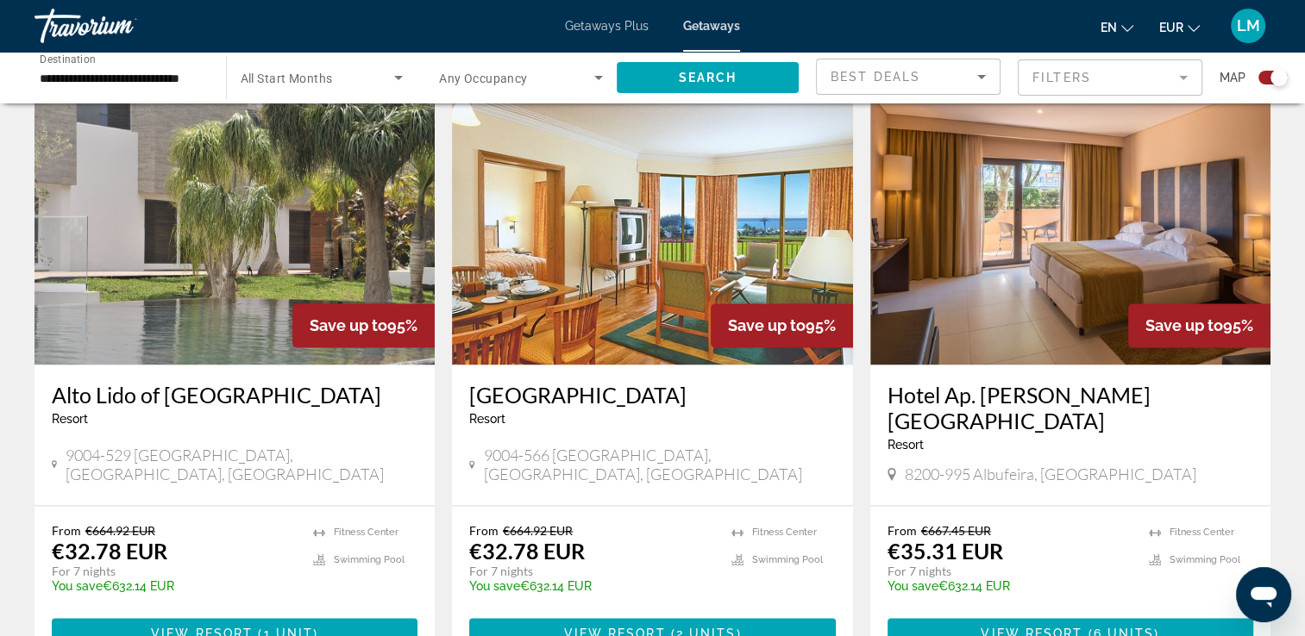
scroll to position [2501, 0]
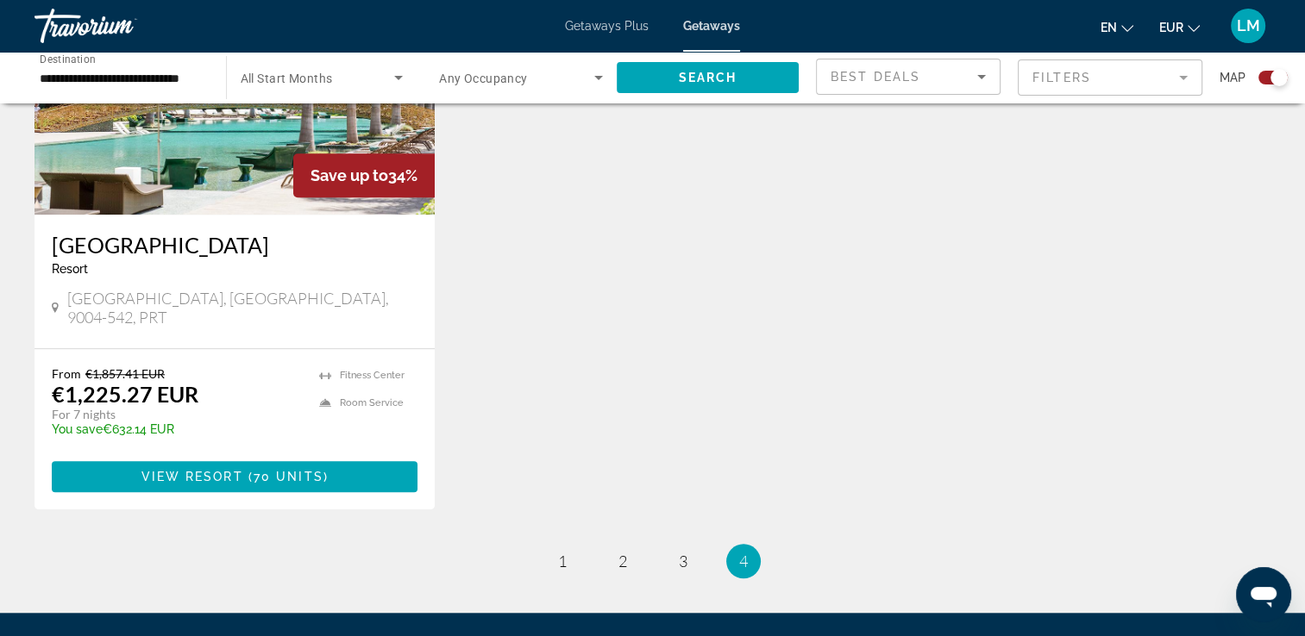
scroll to position [1402, 0]
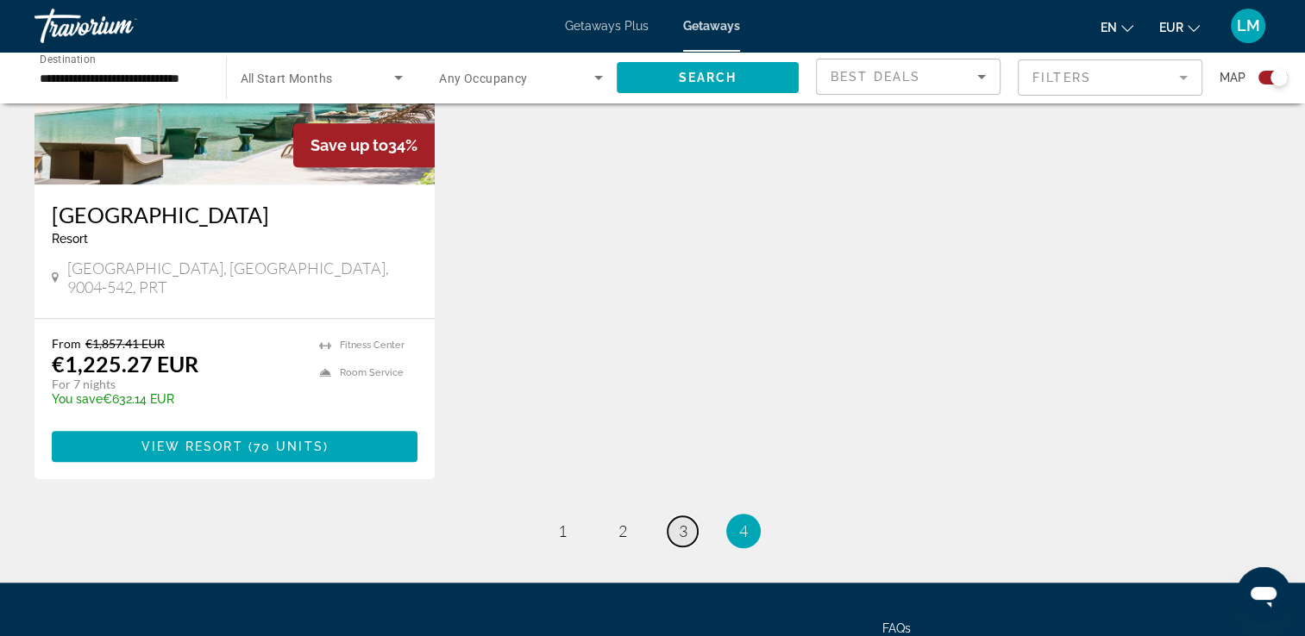
click at [685, 522] on span "3" at bounding box center [683, 531] width 9 height 19
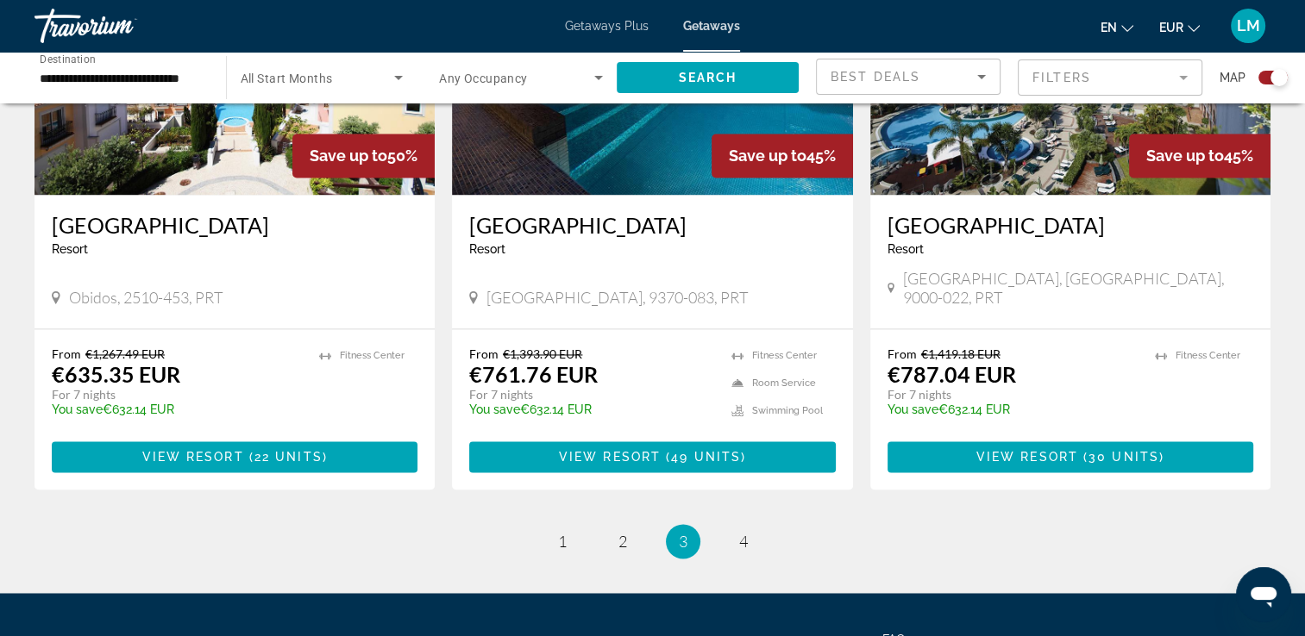
scroll to position [2712, 0]
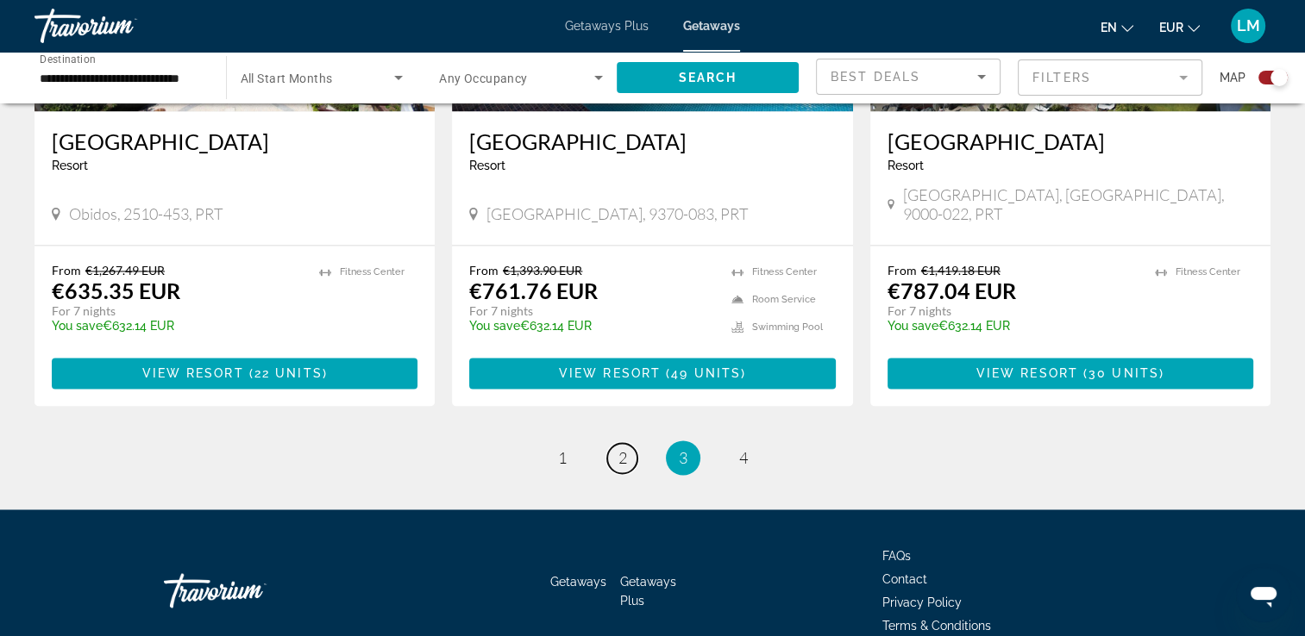
click at [623, 448] on span "2" at bounding box center [622, 457] width 9 height 19
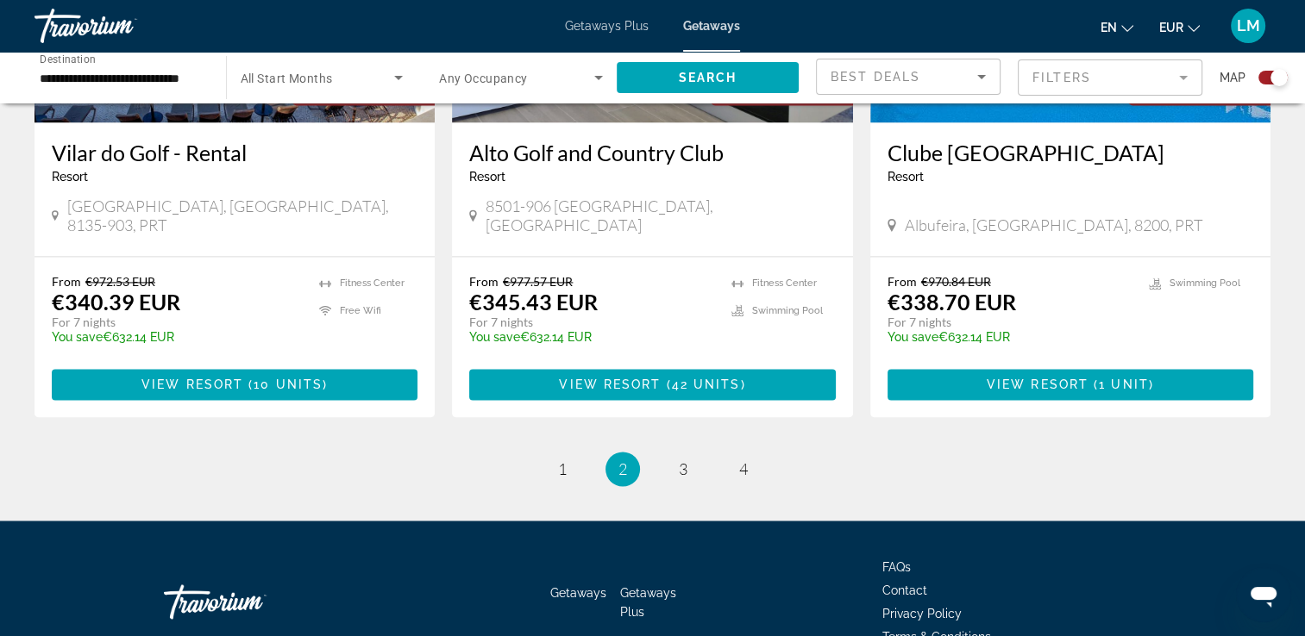
scroll to position [2739, 0]
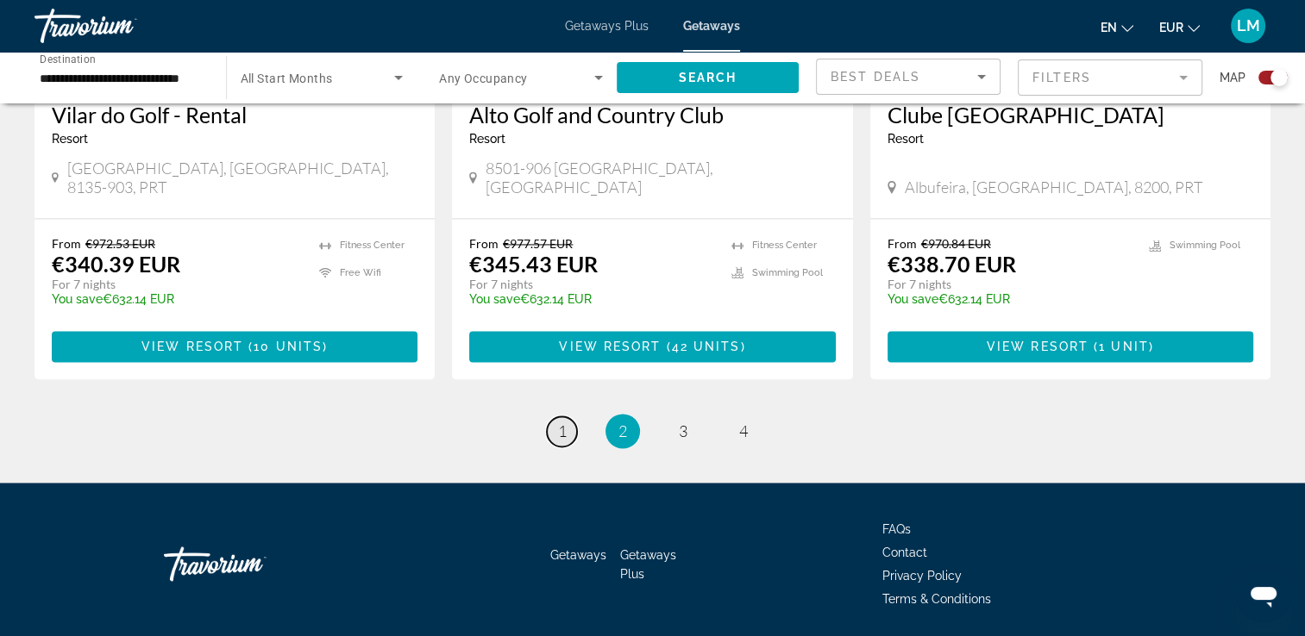
click at [561, 422] on span "1" at bounding box center [562, 431] width 9 height 19
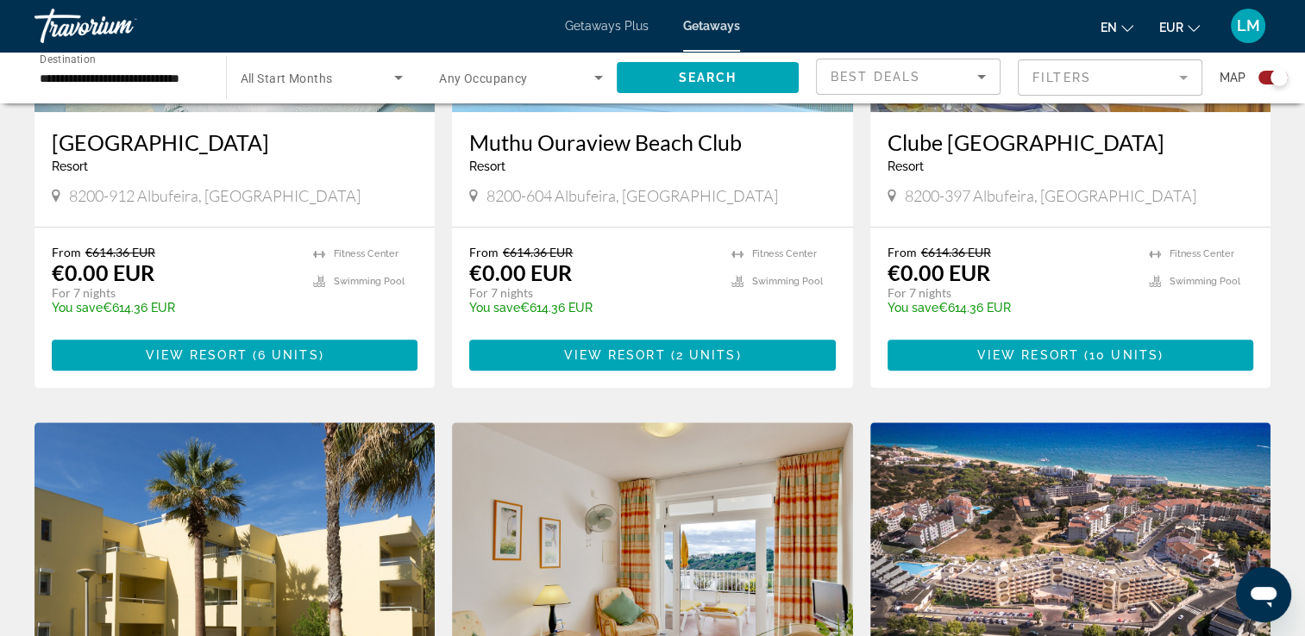
scroll to position [776, 0]
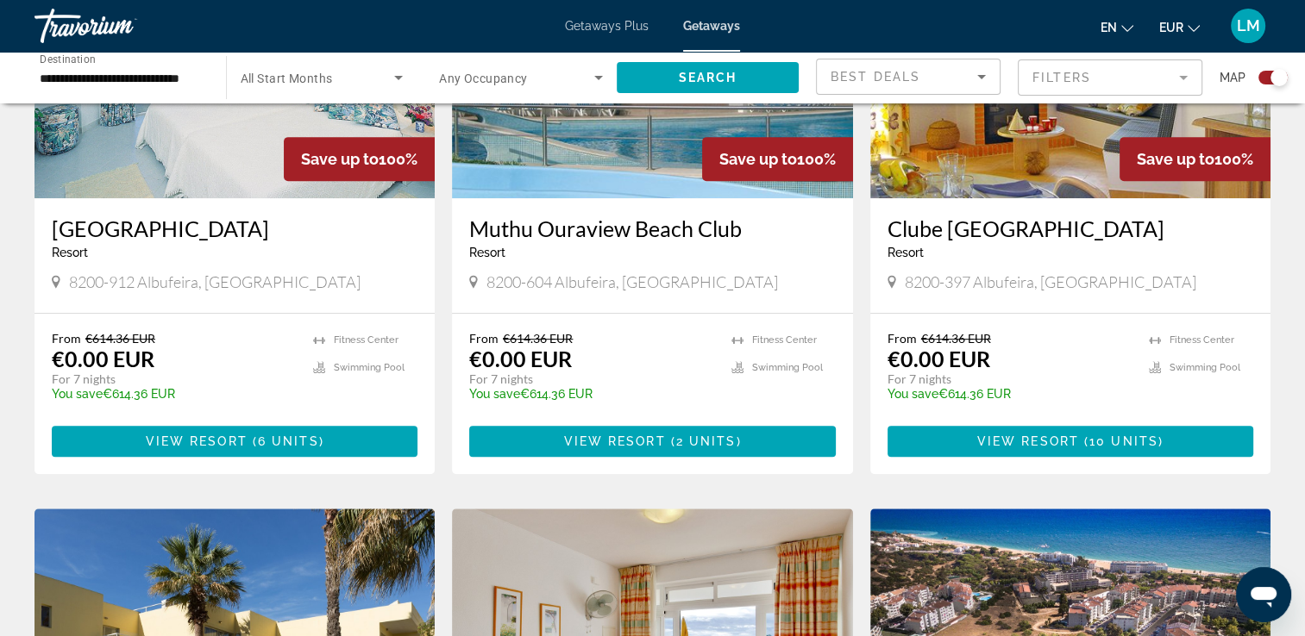
click at [75, 72] on input "**********" at bounding box center [122, 78] width 164 height 21
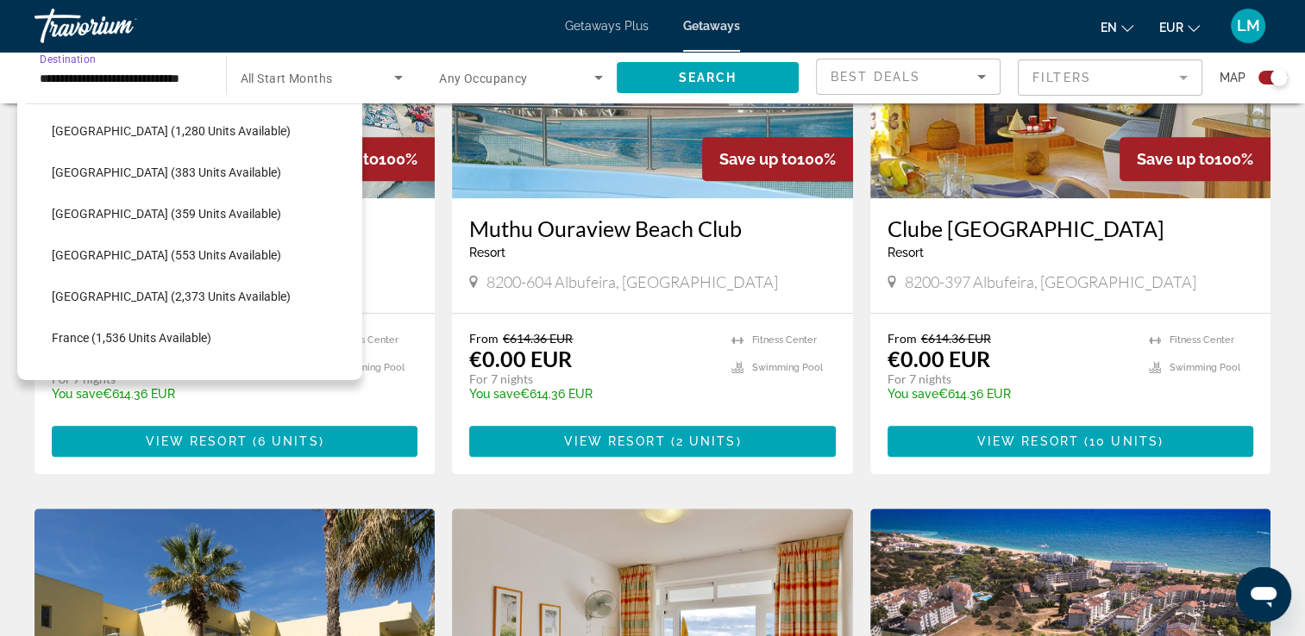
scroll to position [206, 0]
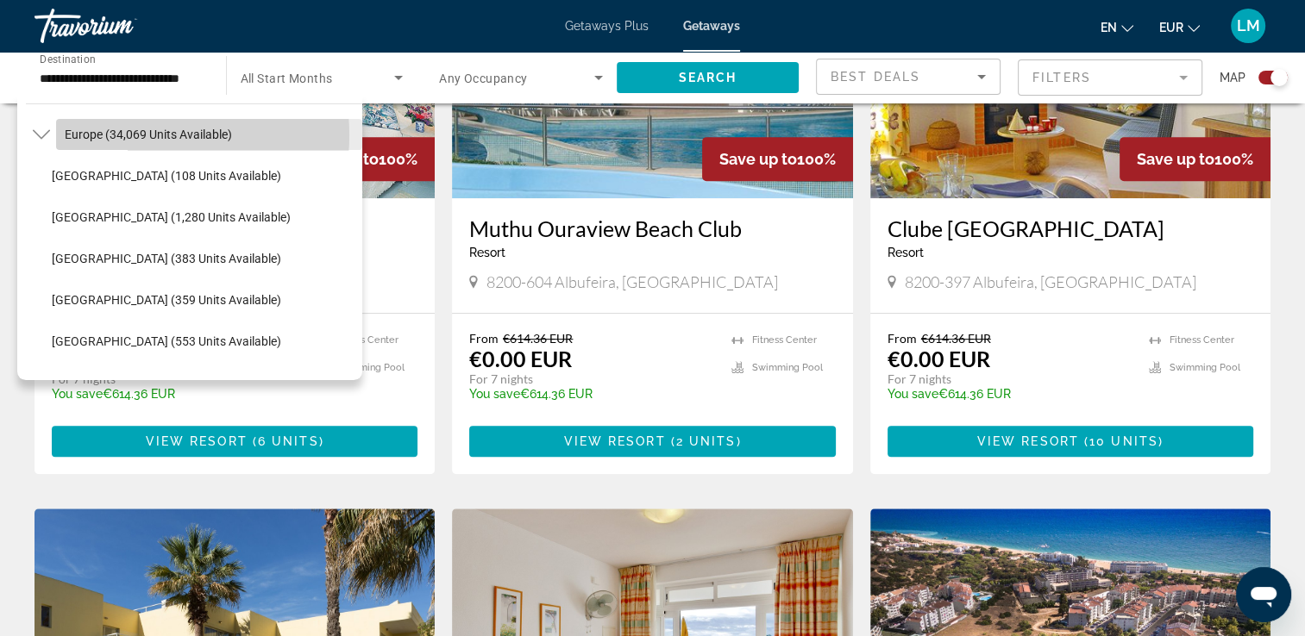
click at [129, 135] on span "Europe (34,069 units available)" at bounding box center [148, 135] width 167 height 14
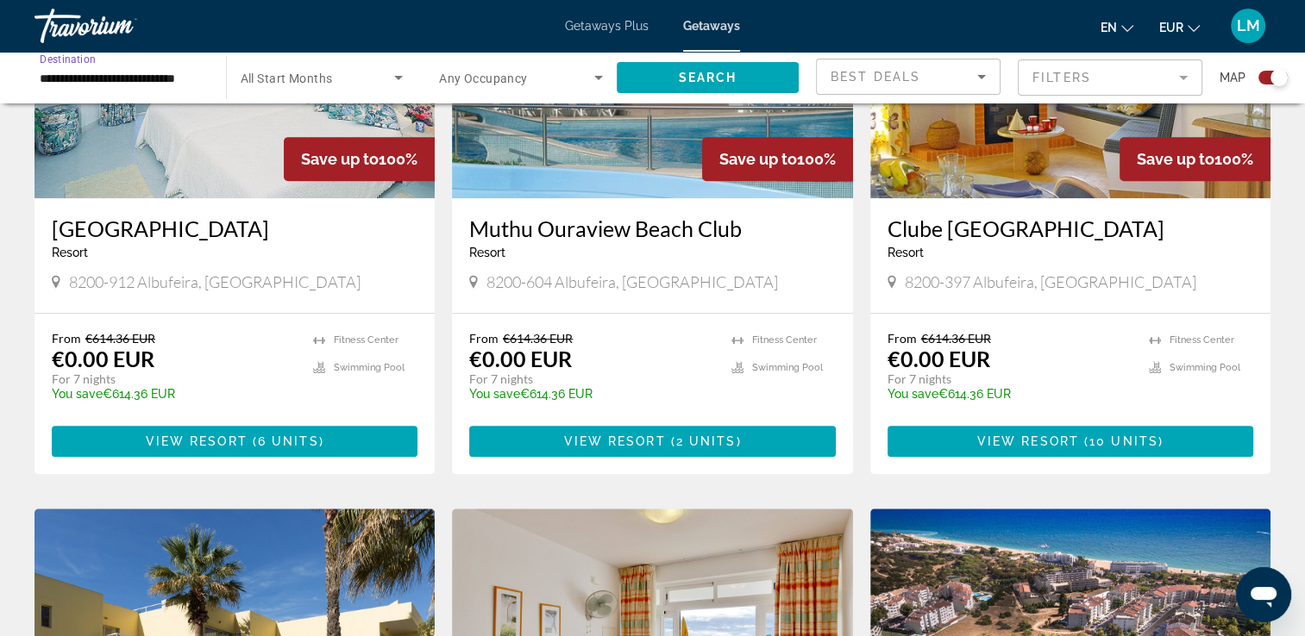
click at [285, 77] on span "All Start Months" at bounding box center [287, 79] width 92 height 14
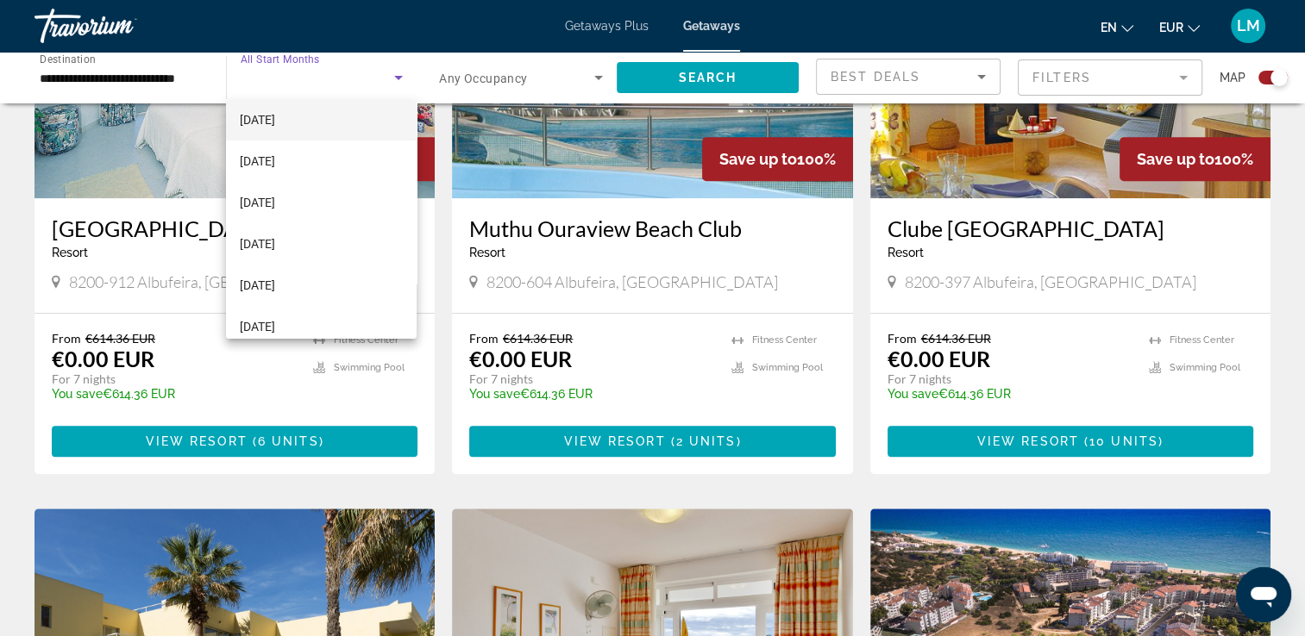
scroll to position [259, 0]
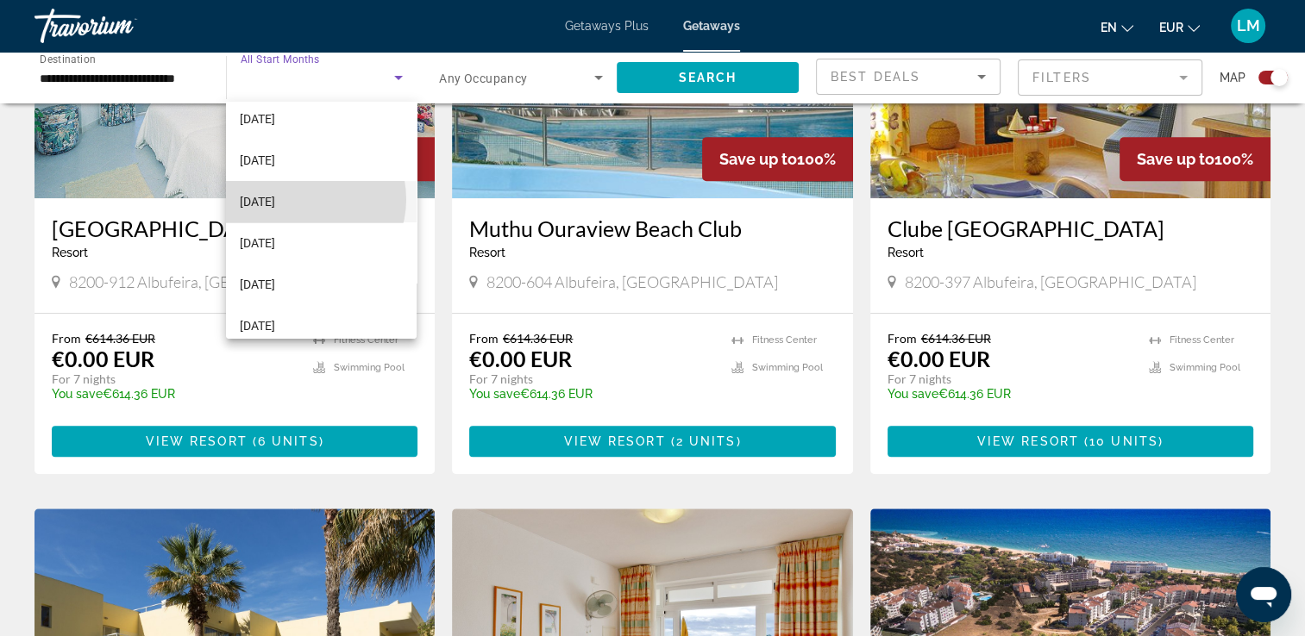
click at [303, 199] on mat-option "[DATE]" at bounding box center [321, 201] width 191 height 41
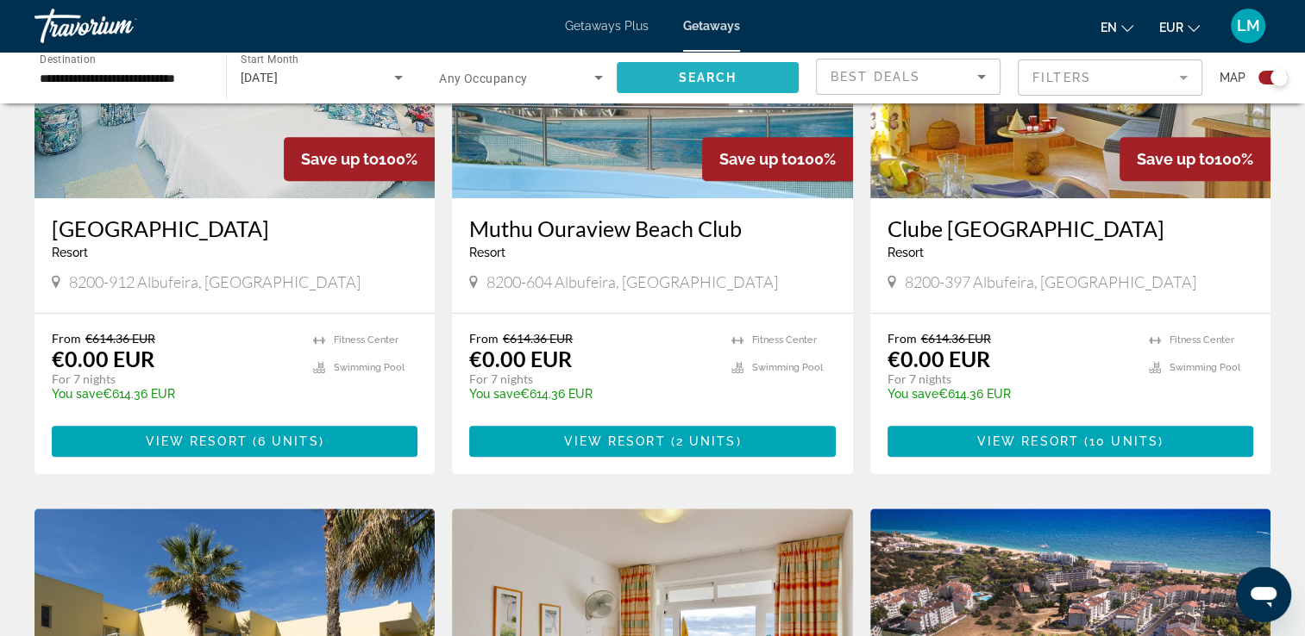
click at [651, 72] on span "Search widget" at bounding box center [708, 77] width 183 height 41
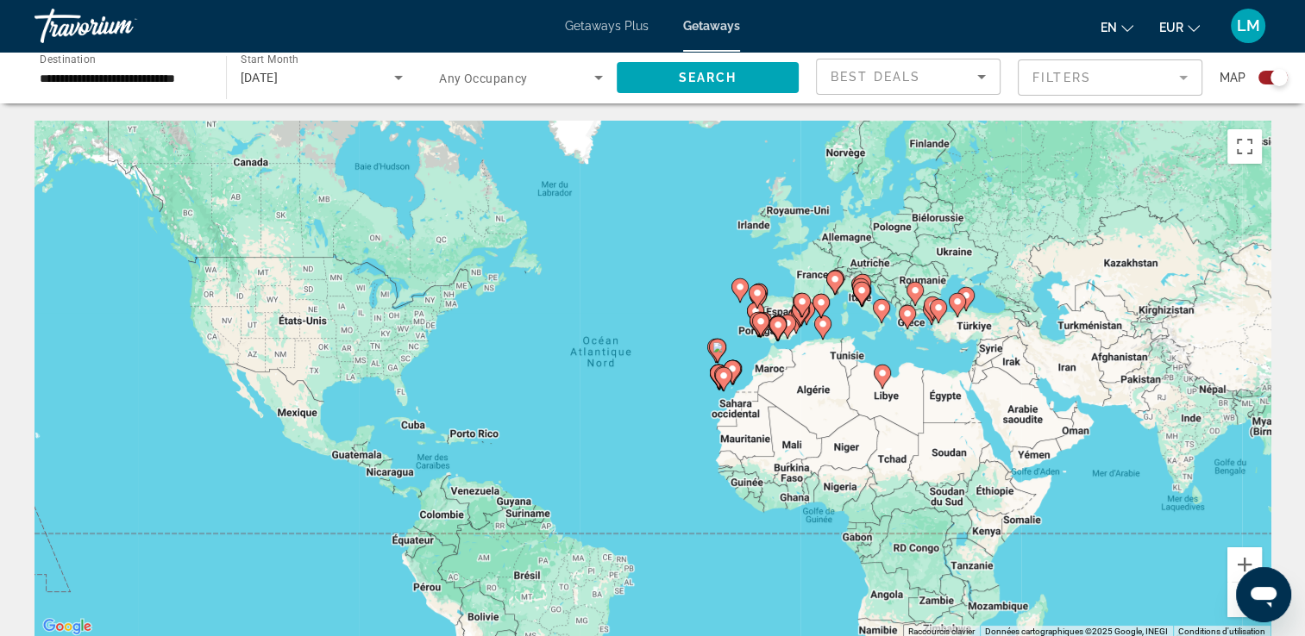
click at [647, 295] on div "Pour activer le glissement avec le clavier, appuyez sur Alt+Entrée. Une fois ce…" at bounding box center [652, 379] width 1236 height 517
click at [647, 294] on div "Pour activer le glissement avec le clavier, appuyez sur Alt+Entrée. Une fois ce…" at bounding box center [652, 379] width 1236 height 517
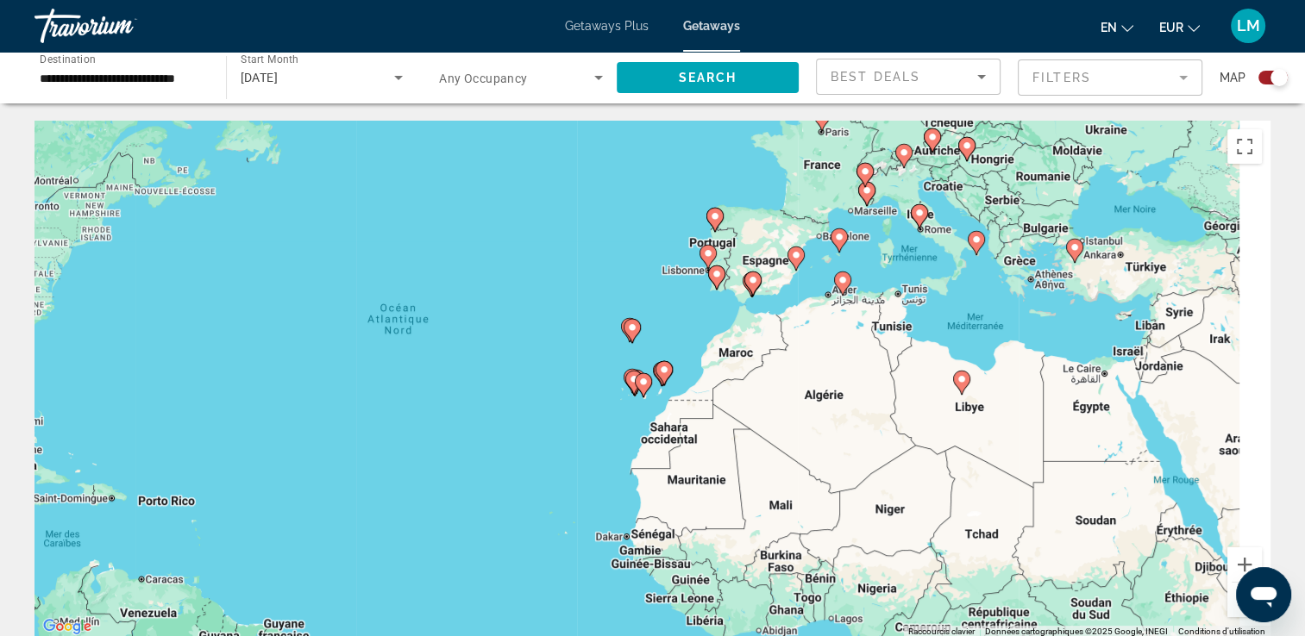
drag, startPoint x: 954, startPoint y: 370, endPoint x: 806, endPoint y: 290, distance: 167.9
click at [811, 288] on div "Pour activer le glissement avec le clavier, appuyez sur Alt+Entrée. Une fois ce…" at bounding box center [652, 379] width 1236 height 517
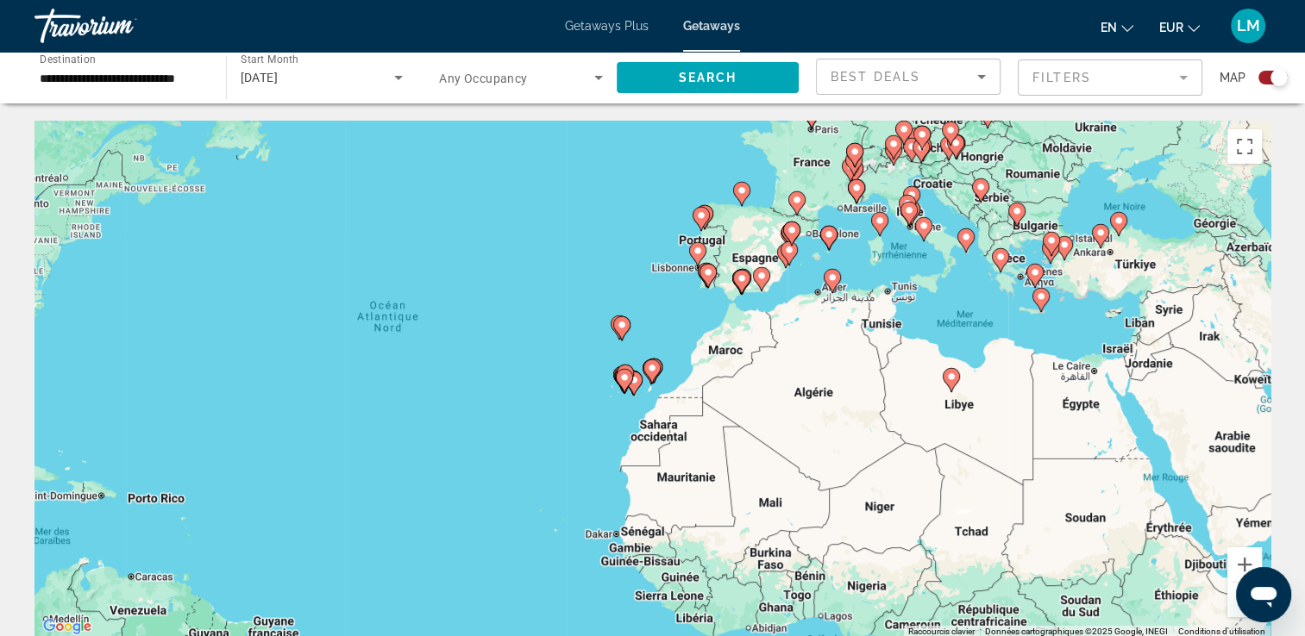
click at [983, 328] on div "Pour activer le glissement avec le clavier, appuyez sur Alt+Entrée. Une fois ce…" at bounding box center [652, 379] width 1236 height 517
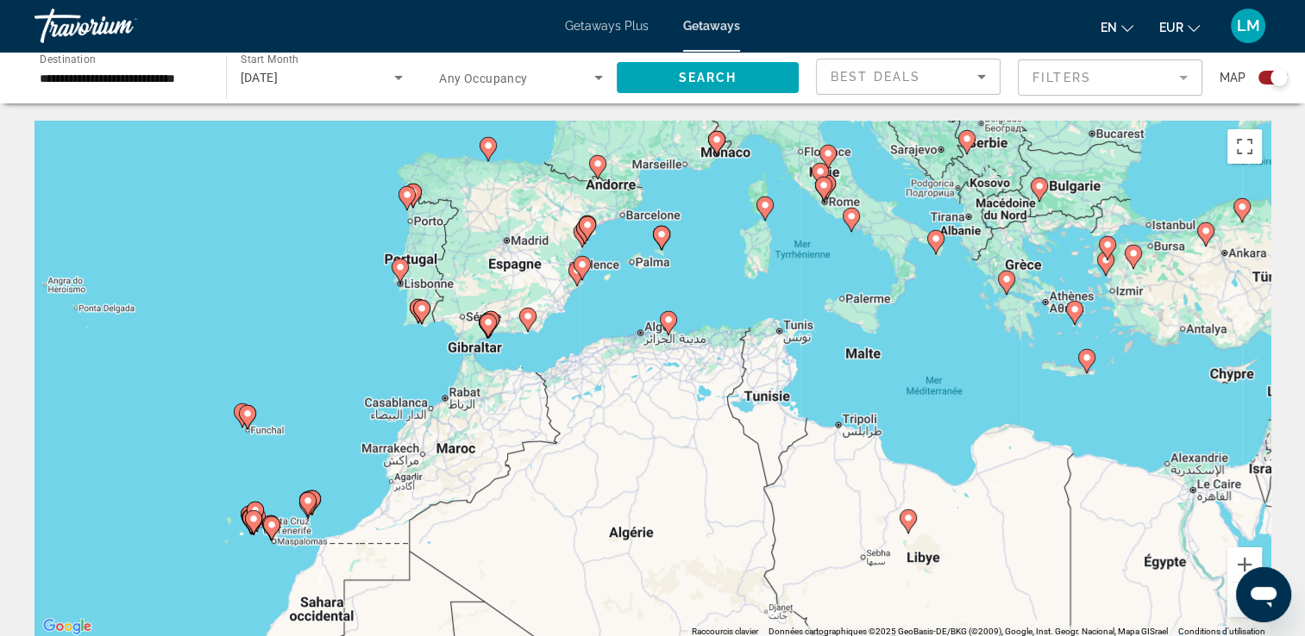
drag, startPoint x: 918, startPoint y: 305, endPoint x: 906, endPoint y: 385, distance: 80.1
click at [906, 385] on div "Pour activer le glissement avec le clavier, appuyez sur Alt+Entrée. Une fois ce…" at bounding box center [652, 379] width 1236 height 517
click at [905, 385] on div "Pour activer le glissement avec le clavier, appuyez sur Alt+Entrée. Une fois ce…" at bounding box center [652, 379] width 1236 height 517
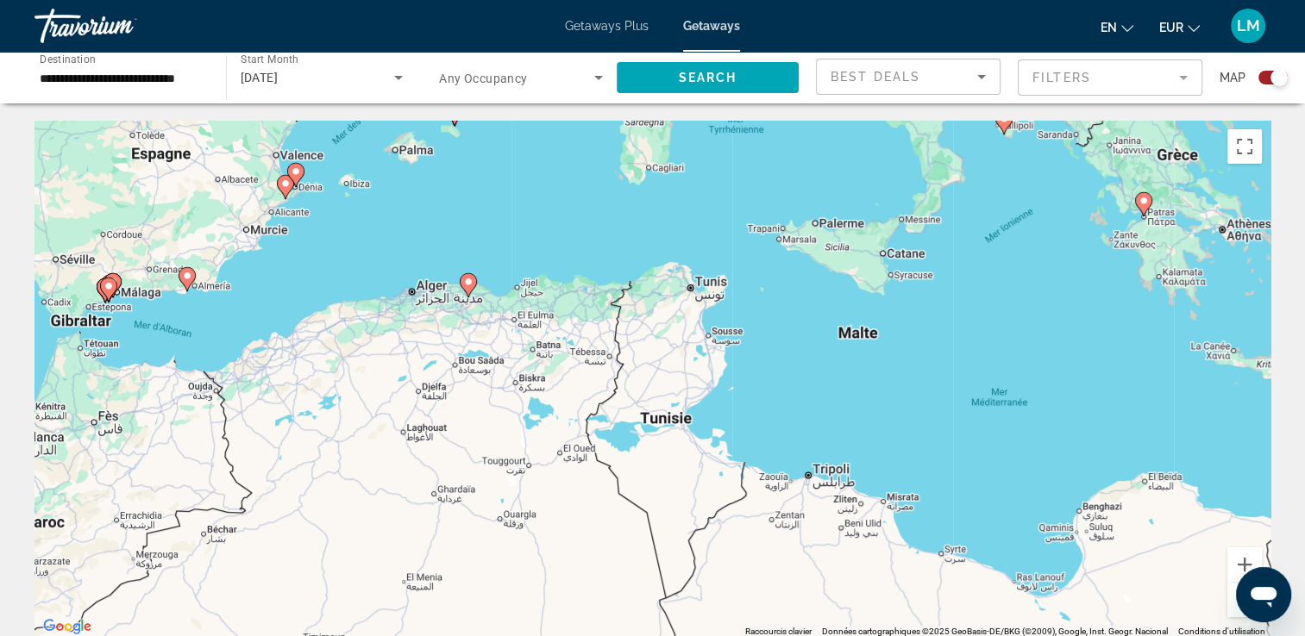
drag, startPoint x: 897, startPoint y: 374, endPoint x: 892, endPoint y: 388, distance: 14.7
click at [1032, 430] on div "Pour activer le glissement avec le clavier, appuyez sur Alt+Entrée. Une fois ce…" at bounding box center [652, 379] width 1236 height 517
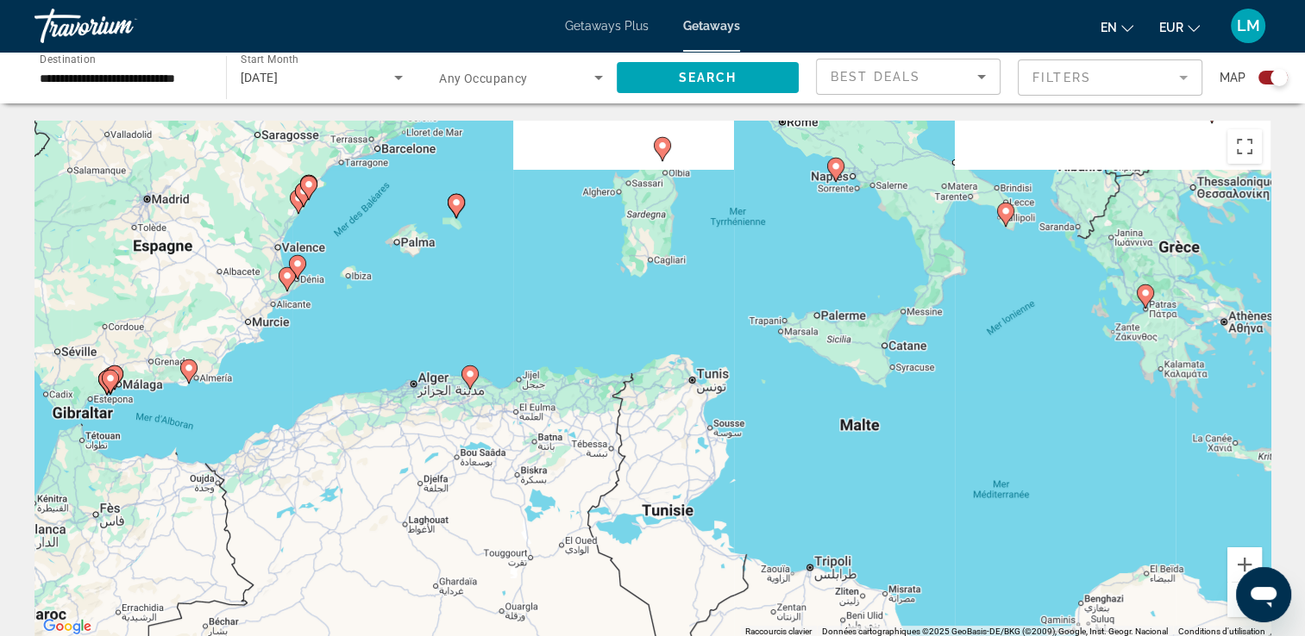
drag, startPoint x: 653, startPoint y: 274, endPoint x: 655, endPoint y: 360, distance: 85.4
click at [655, 360] on div "Pour activer le glissement avec le clavier, appuyez sur Alt+Entrée. Une fois ce…" at bounding box center [652, 379] width 1236 height 517
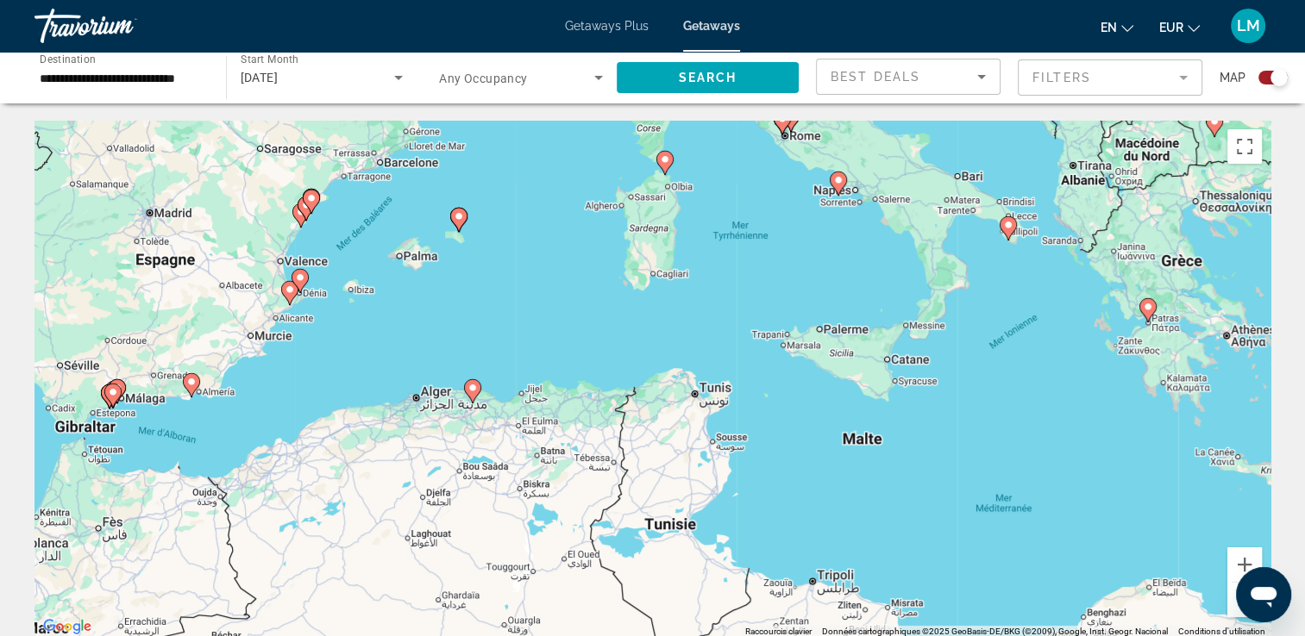
click at [666, 164] on image "Main content" at bounding box center [665, 159] width 10 height 10
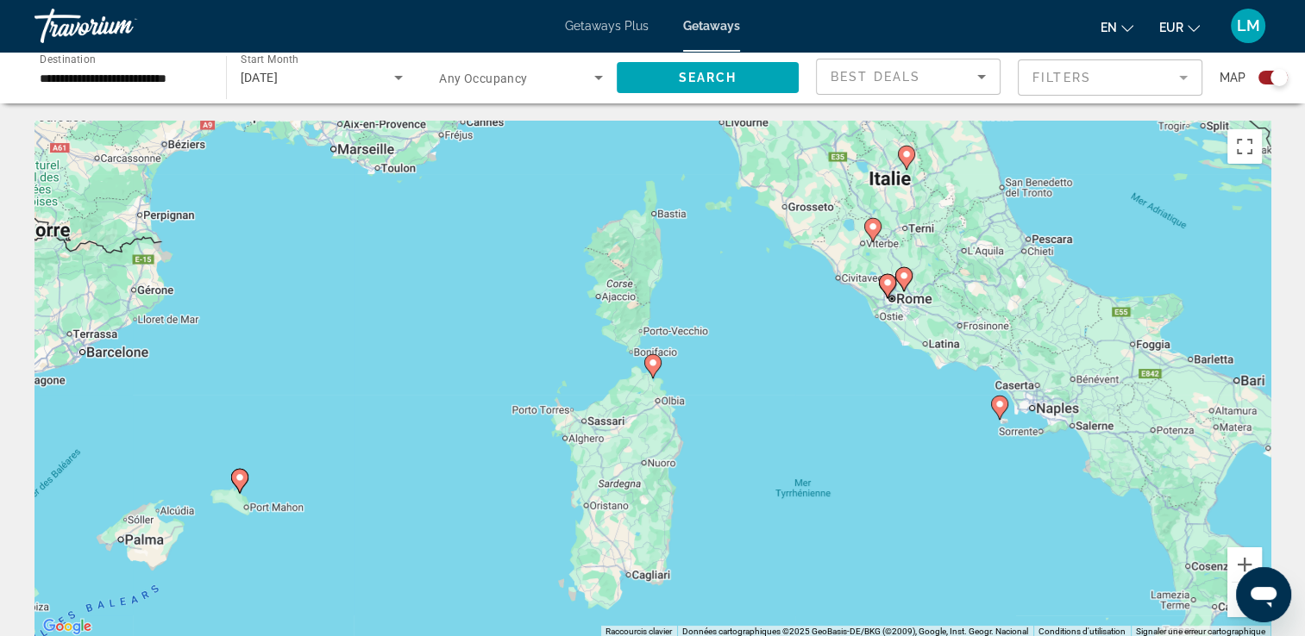
click at [655, 364] on image "Main content" at bounding box center [653, 363] width 10 height 10
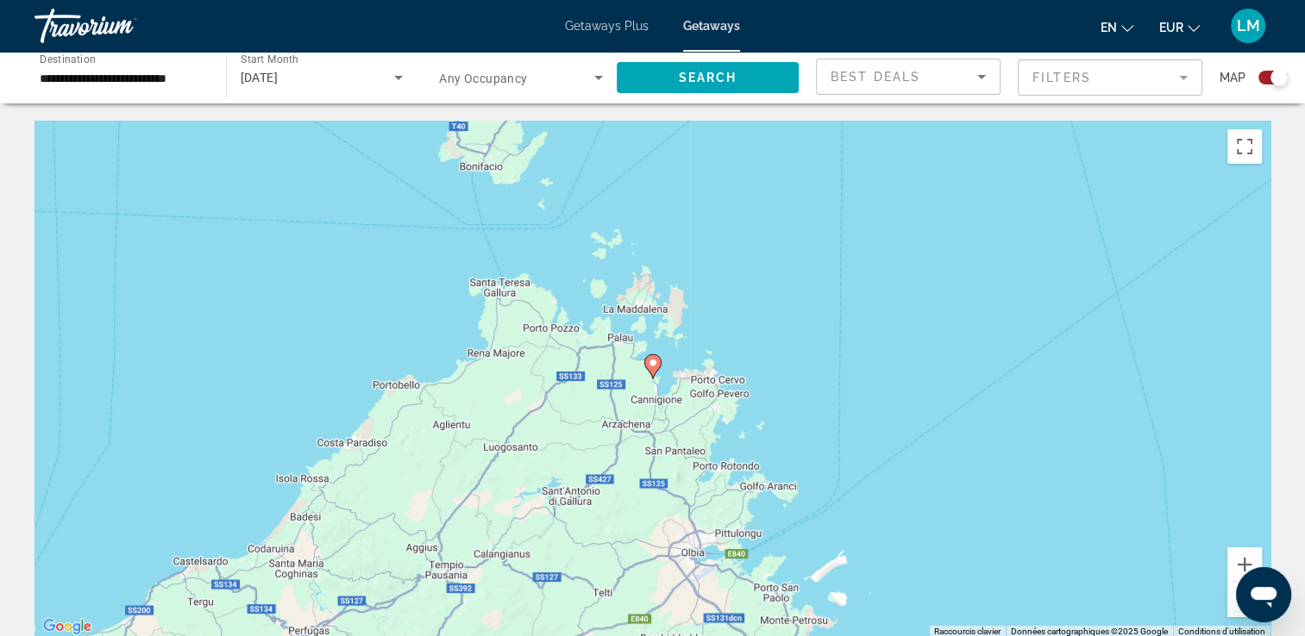
click at [649, 364] on image "Main content" at bounding box center [653, 363] width 10 height 10
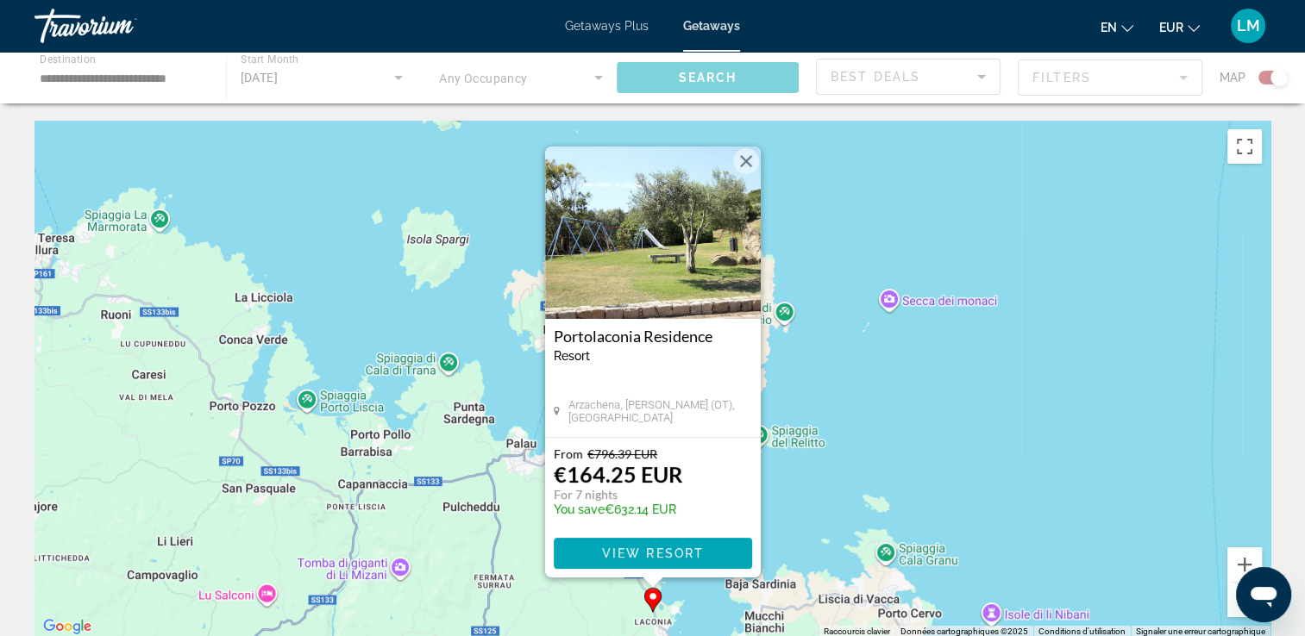
click at [913, 405] on div "Pour activer le glissement avec le clavier, appuyez sur Alt+Entrée. Une fois ce…" at bounding box center [652, 379] width 1236 height 517
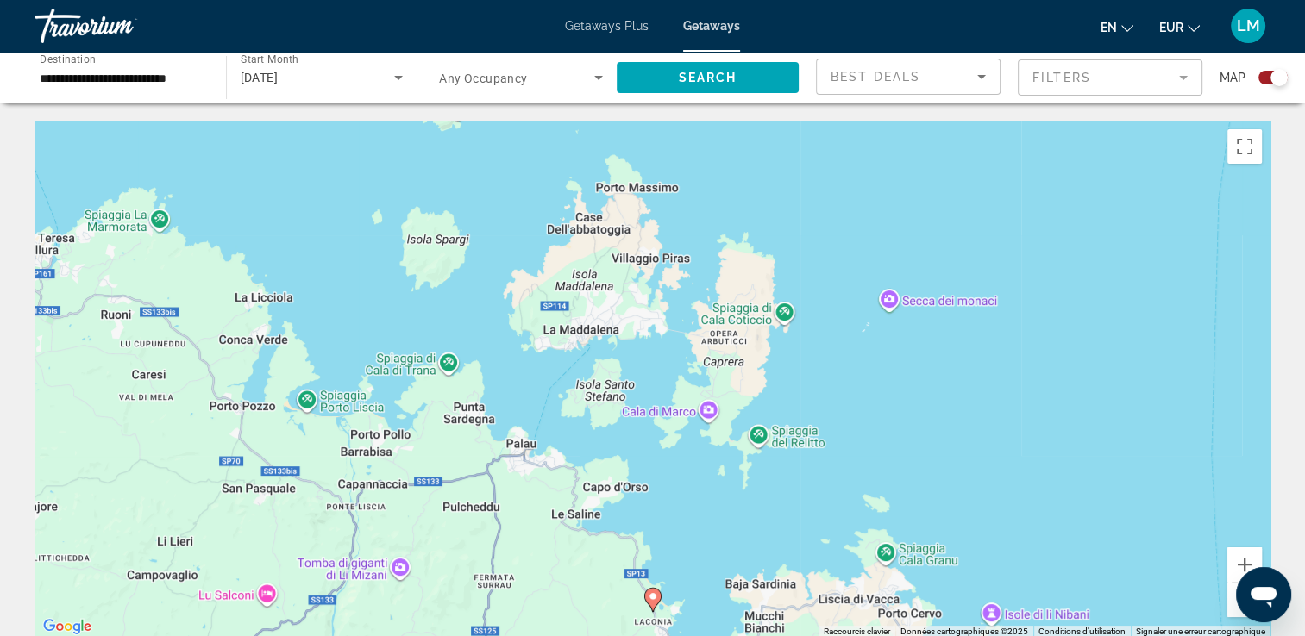
scroll to position [86, 0]
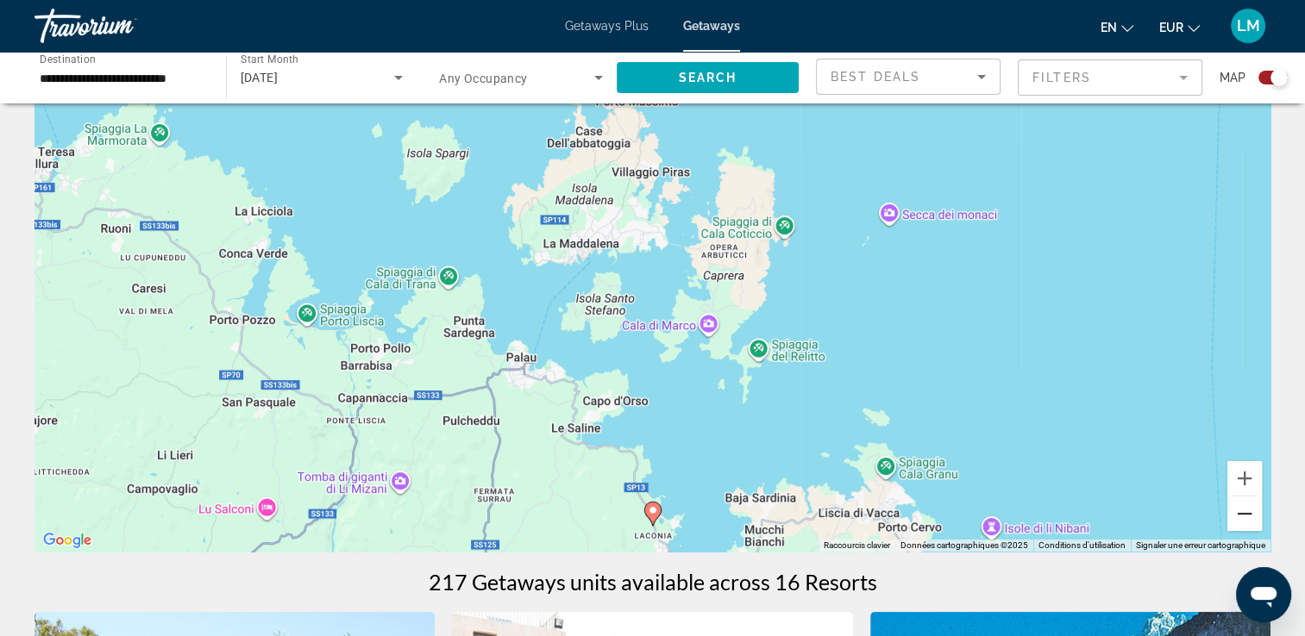
click at [1242, 512] on button "Zoom arrière" at bounding box center [1244, 514] width 34 height 34
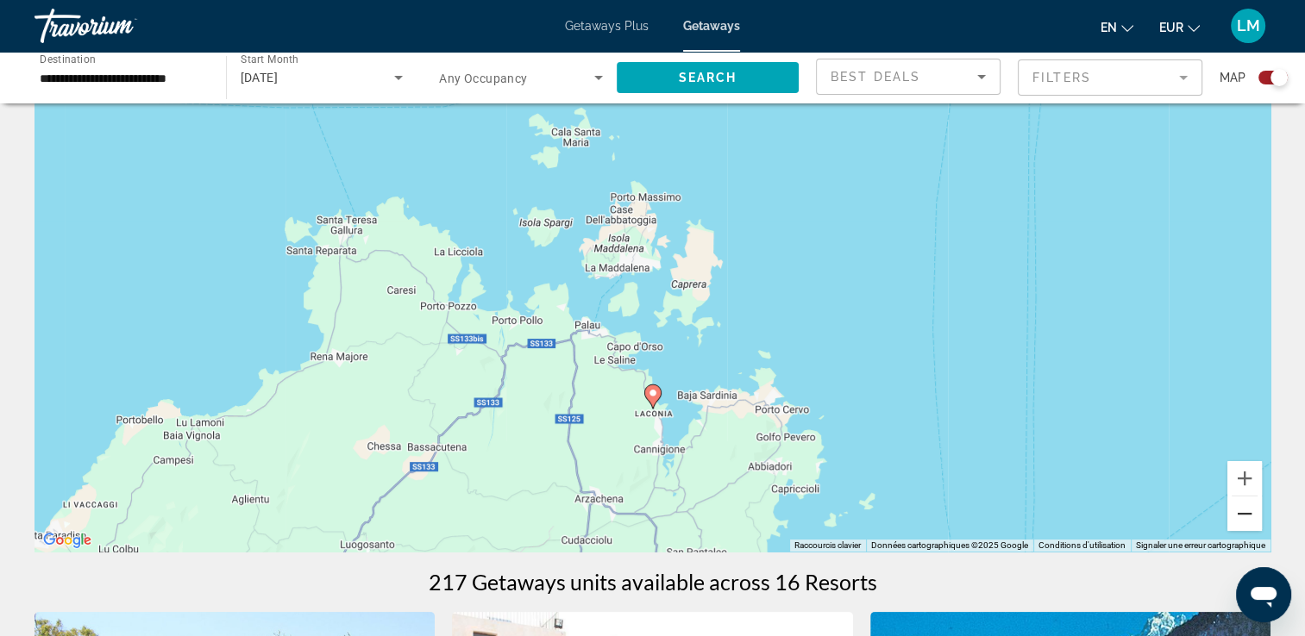
click at [1242, 512] on button "Zoom arrière" at bounding box center [1244, 514] width 34 height 34
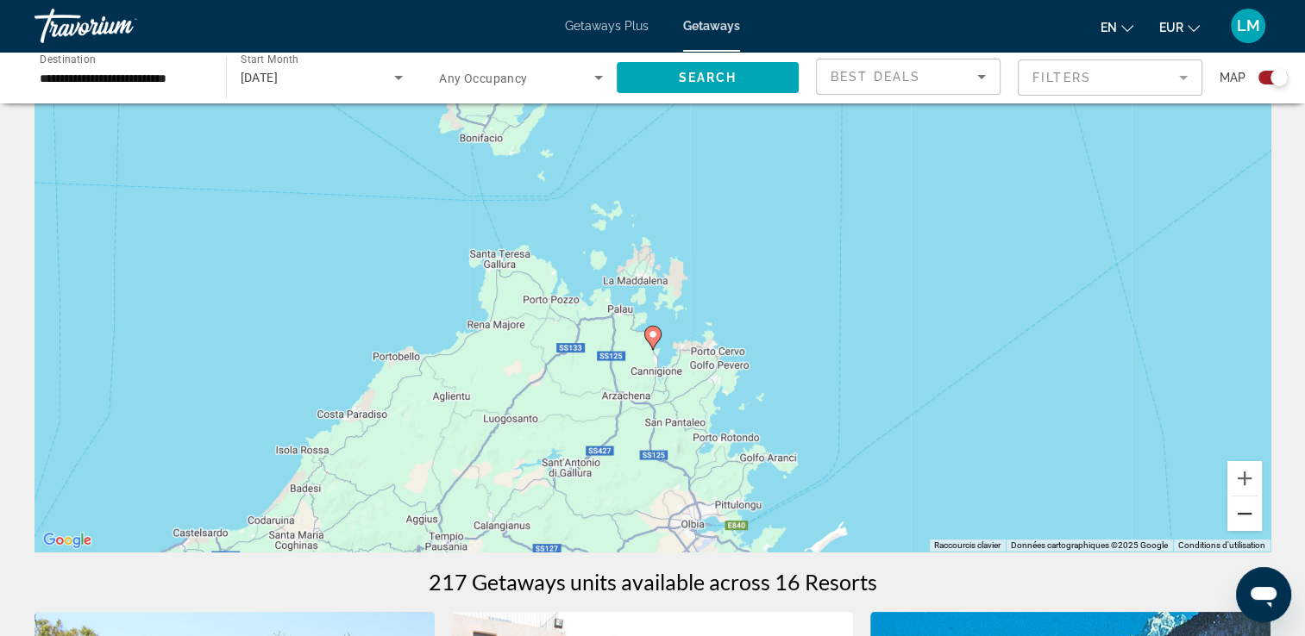
click at [1242, 512] on button "Zoom arrière" at bounding box center [1244, 514] width 34 height 34
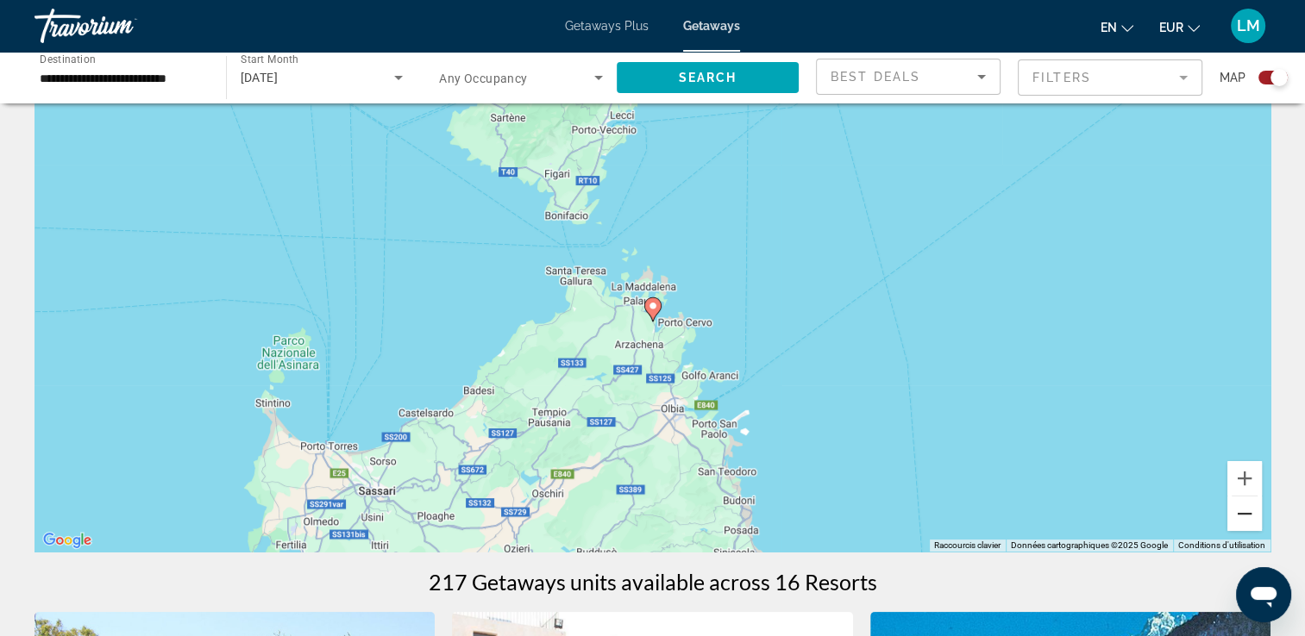
click at [1242, 512] on button "Zoom arrière" at bounding box center [1244, 514] width 34 height 34
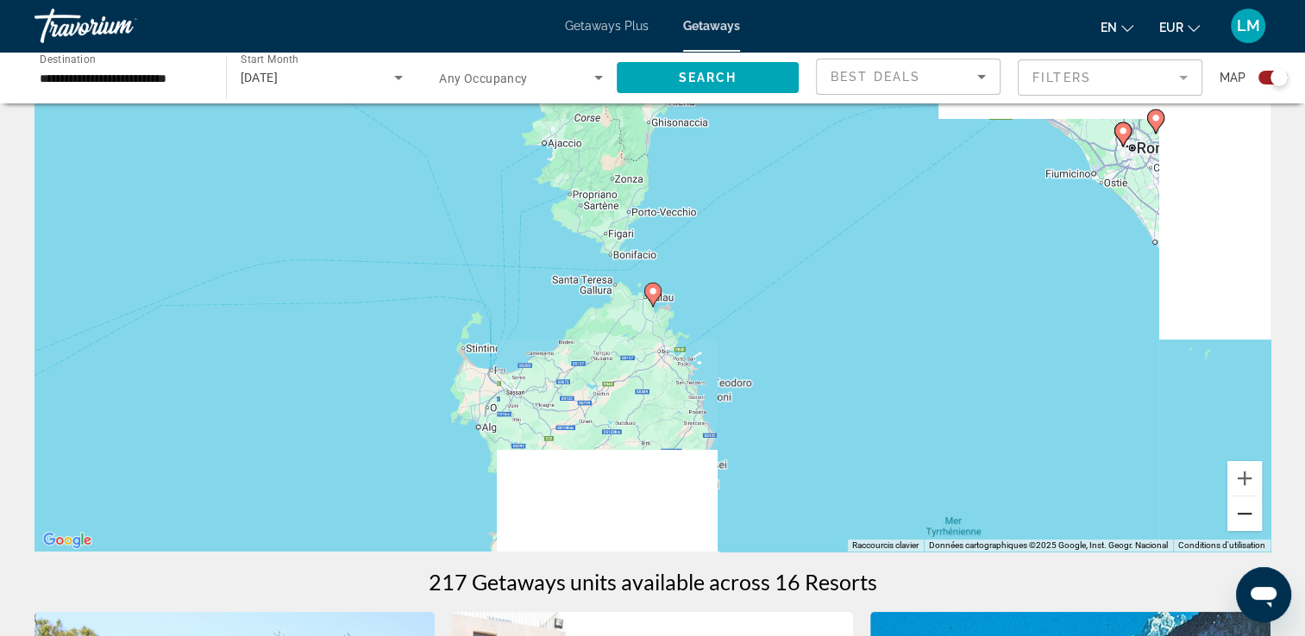
click at [1242, 512] on button "Zoom arrière" at bounding box center [1244, 514] width 34 height 34
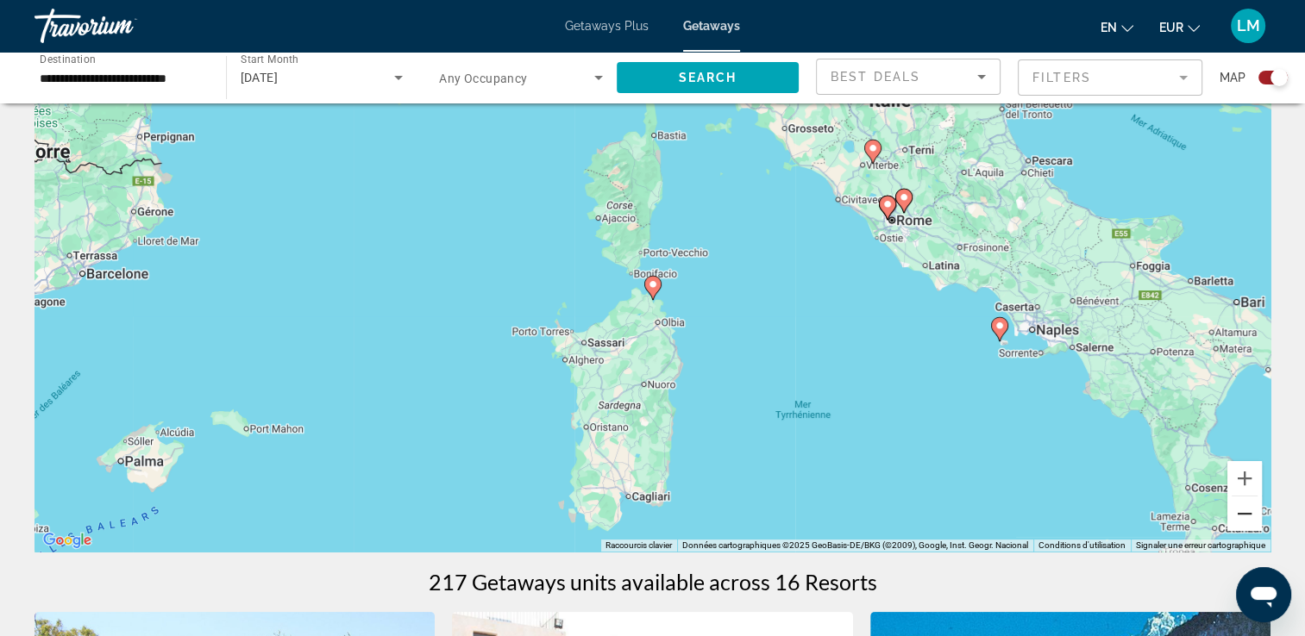
click at [1242, 512] on button "Zoom arrière" at bounding box center [1244, 514] width 34 height 34
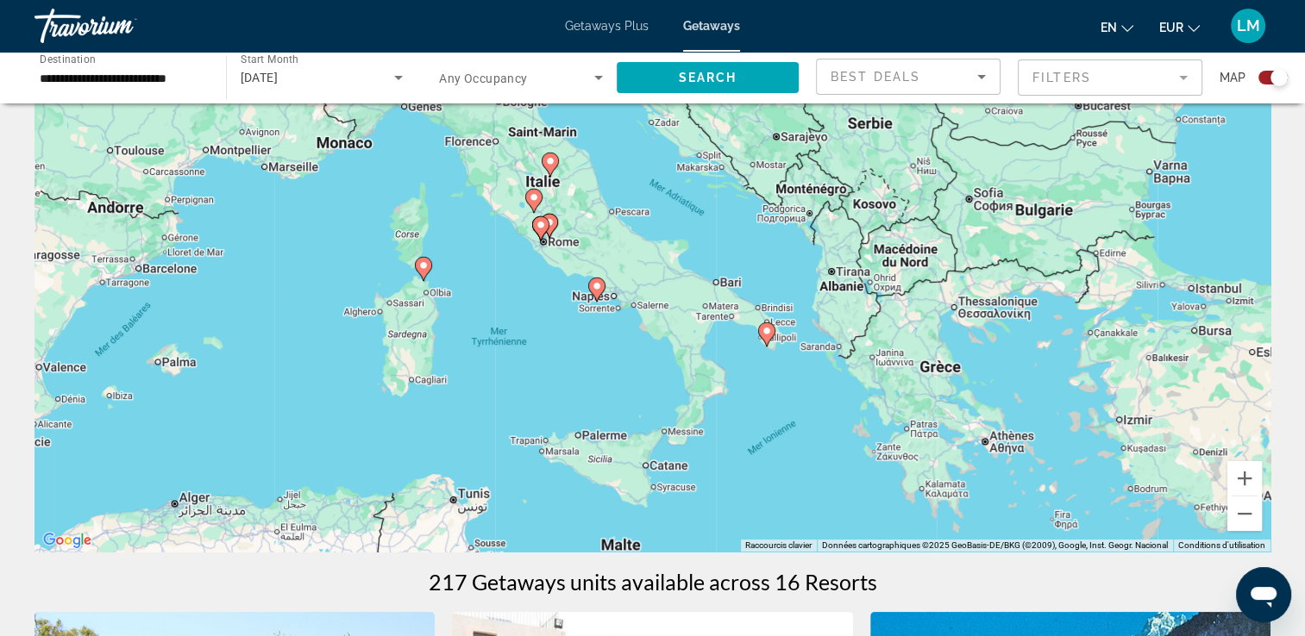
drag, startPoint x: 994, startPoint y: 361, endPoint x: 756, endPoint y: 348, distance: 239.3
click at [759, 348] on div "Pour naviguer, appuyez sur les touches fléchées. Pour activer le glissement ave…" at bounding box center [652, 292] width 1236 height 517
click at [345, 84] on div "[DATE]" at bounding box center [318, 77] width 154 height 21
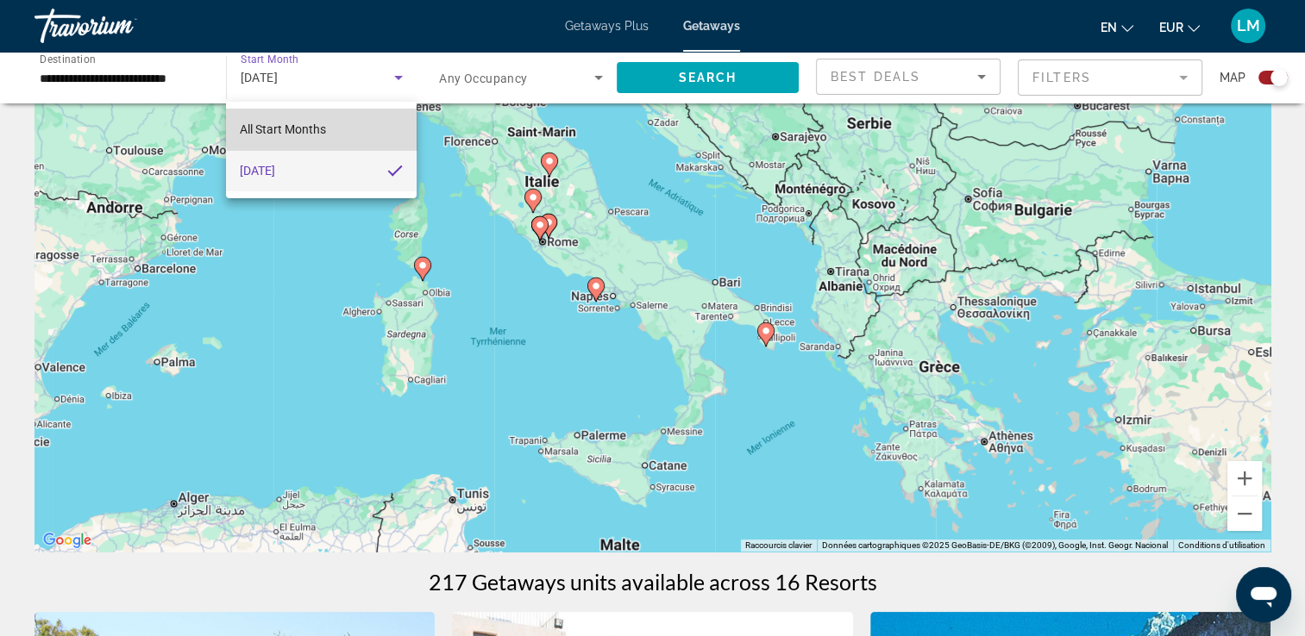
click at [341, 119] on mat-option "All Start Months" at bounding box center [321, 129] width 191 height 41
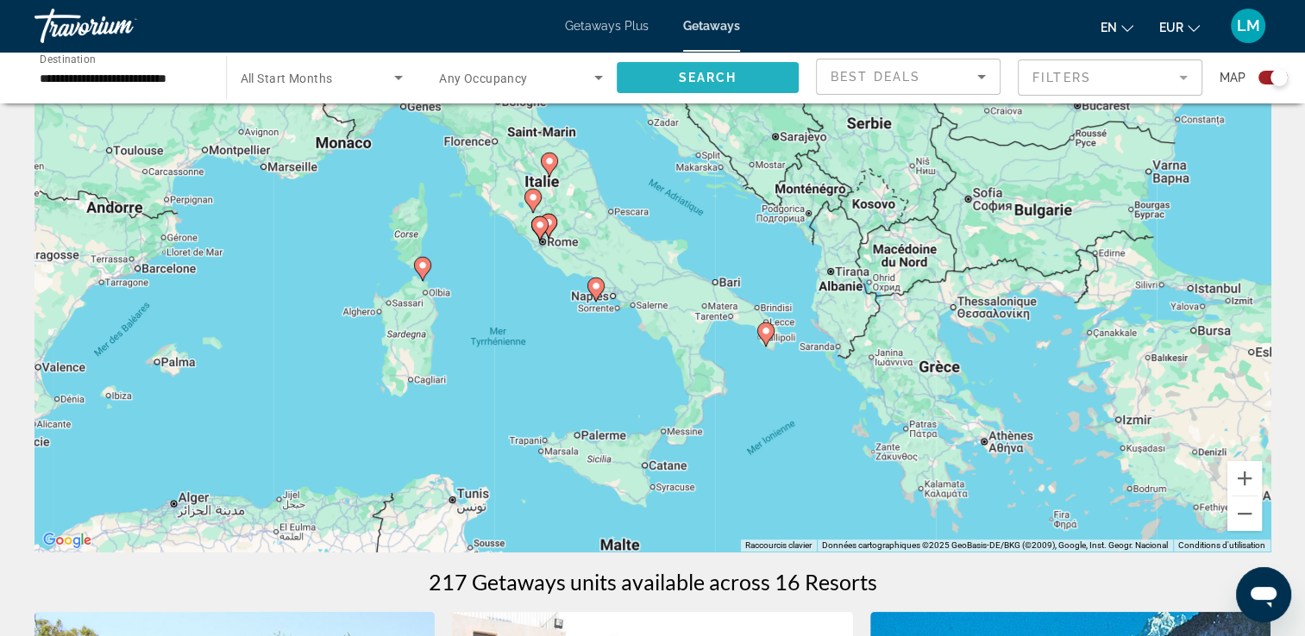
click at [746, 69] on span "Search widget" at bounding box center [708, 77] width 183 height 41
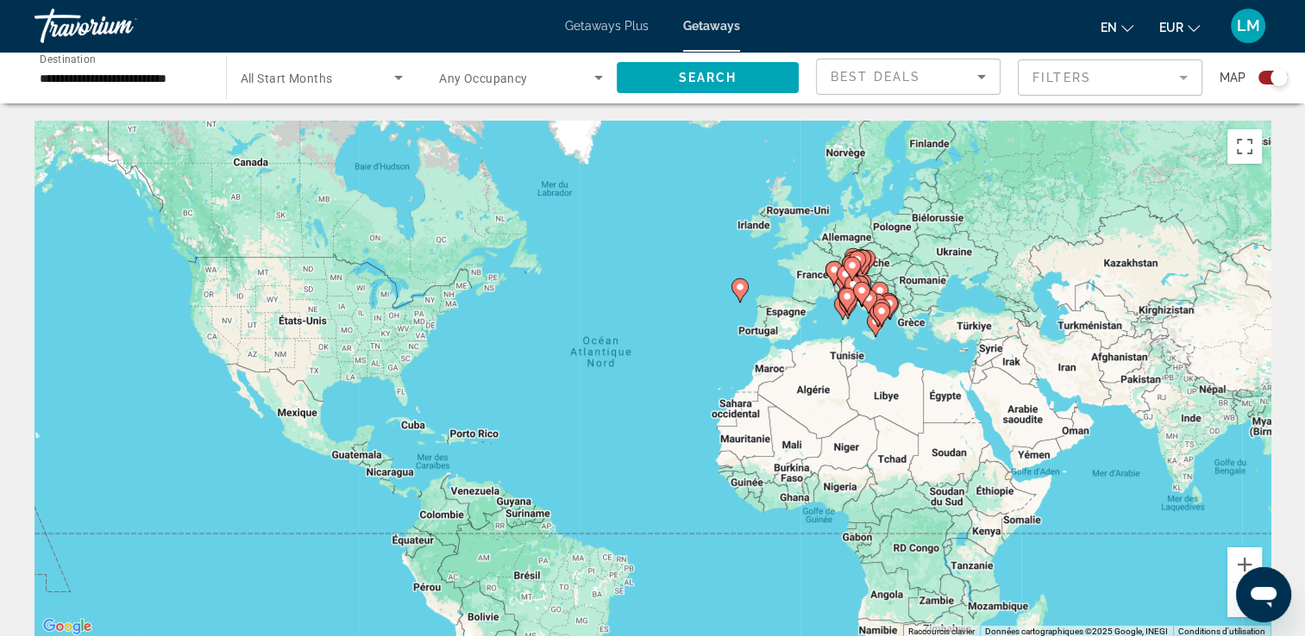
click at [72, 78] on input "**********" at bounding box center [122, 78] width 164 height 21
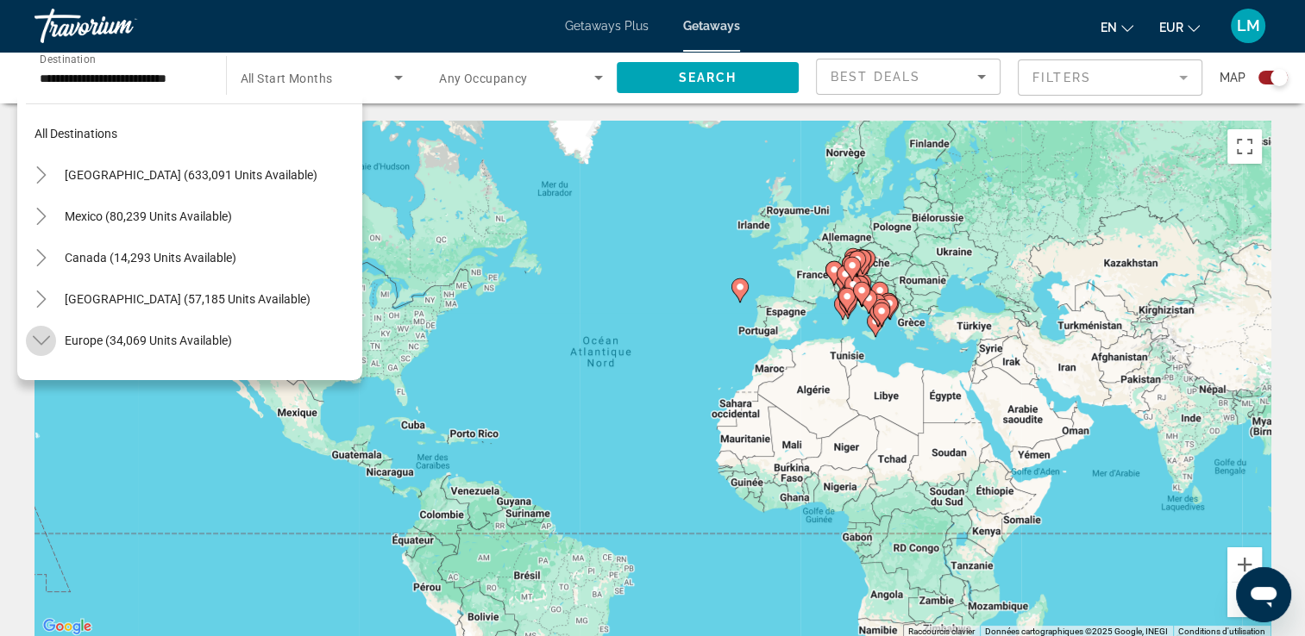
click at [44, 330] on mat-icon "Toggle Europe (34,069 units available)" at bounding box center [41, 341] width 30 height 30
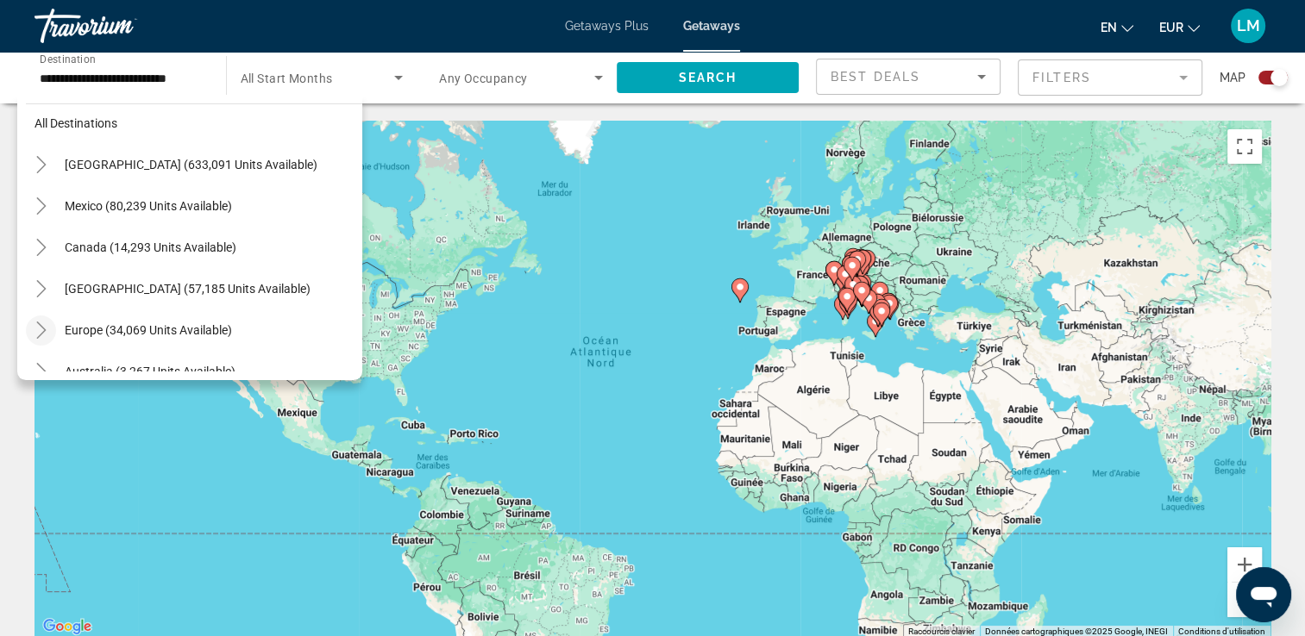
scroll to position [59, 0]
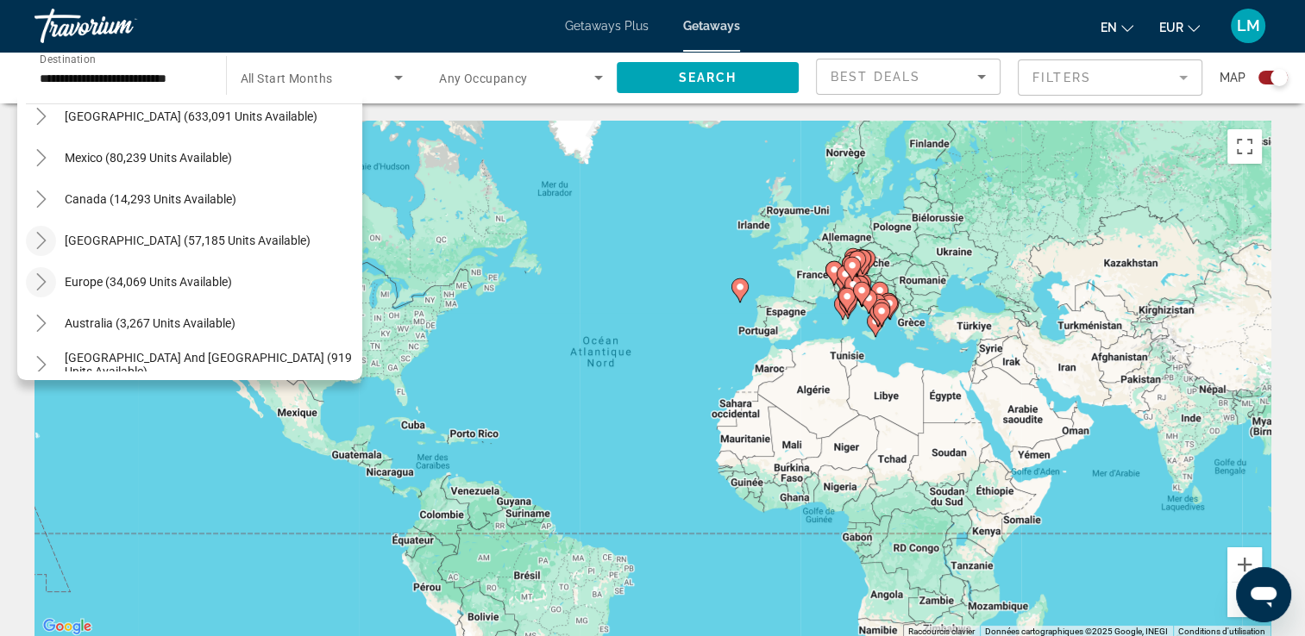
click at [44, 236] on icon "Toggle Caribbean & Atlantic Islands (57,185 units available)" at bounding box center [41, 240] width 17 height 17
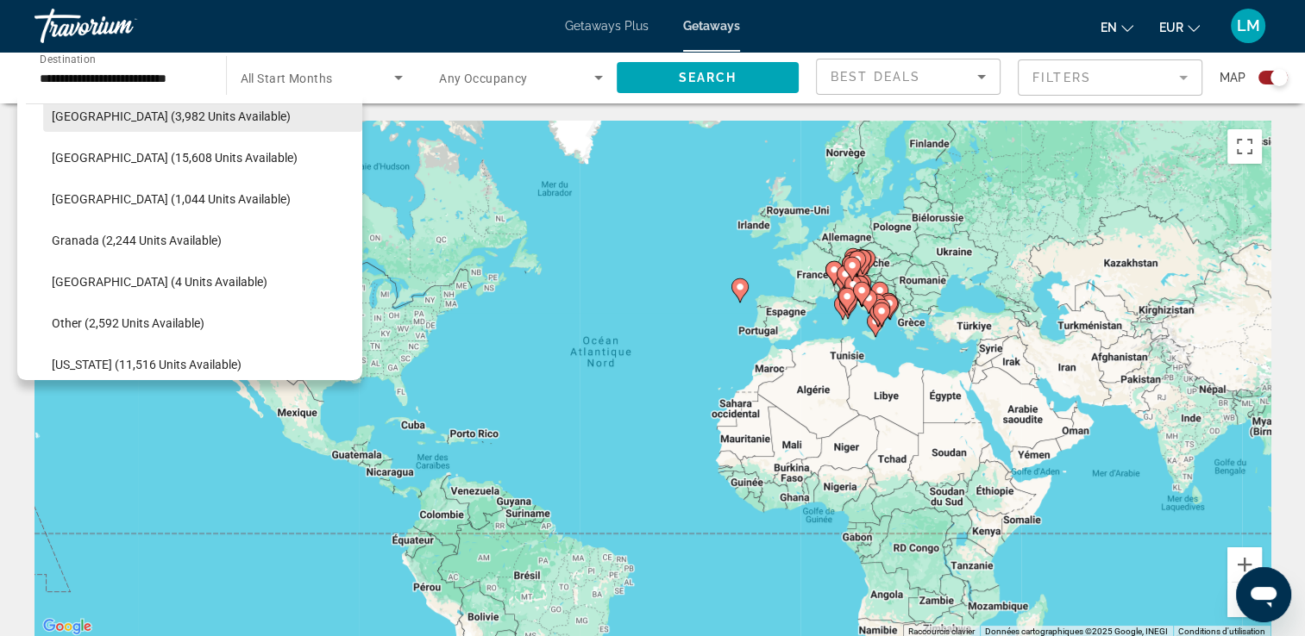
scroll to position [433, 0]
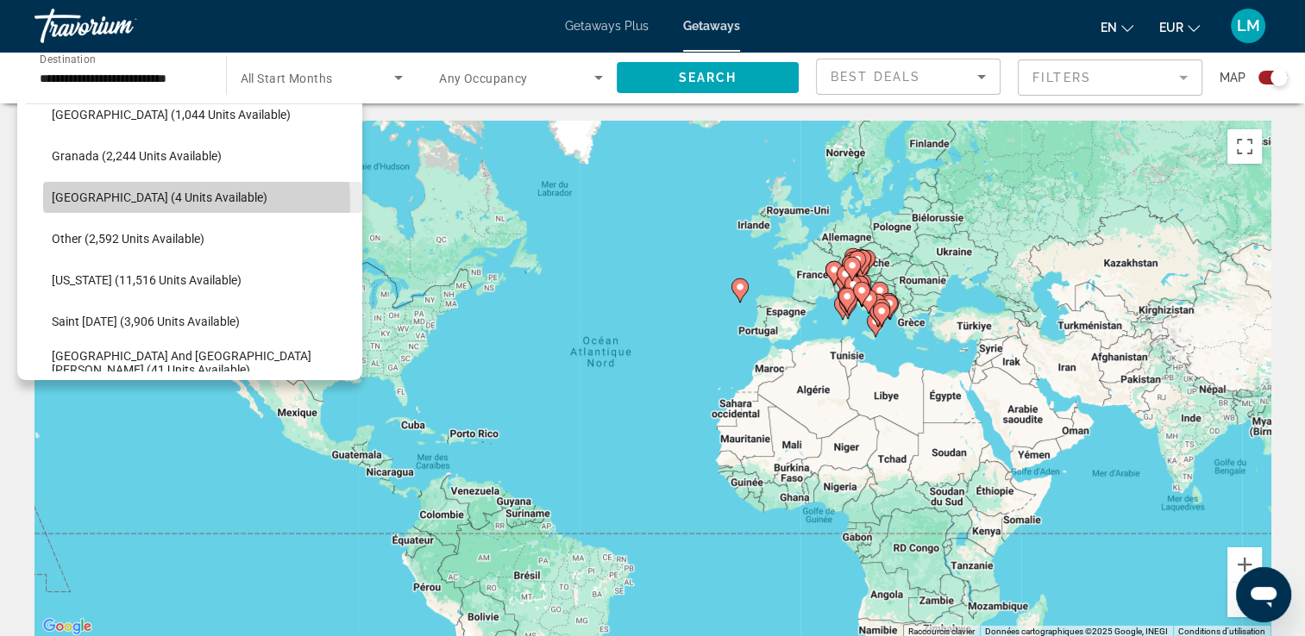
click at [162, 202] on span "[GEOGRAPHIC_DATA] (4 units available)" at bounding box center [160, 198] width 216 height 14
type input "**********"
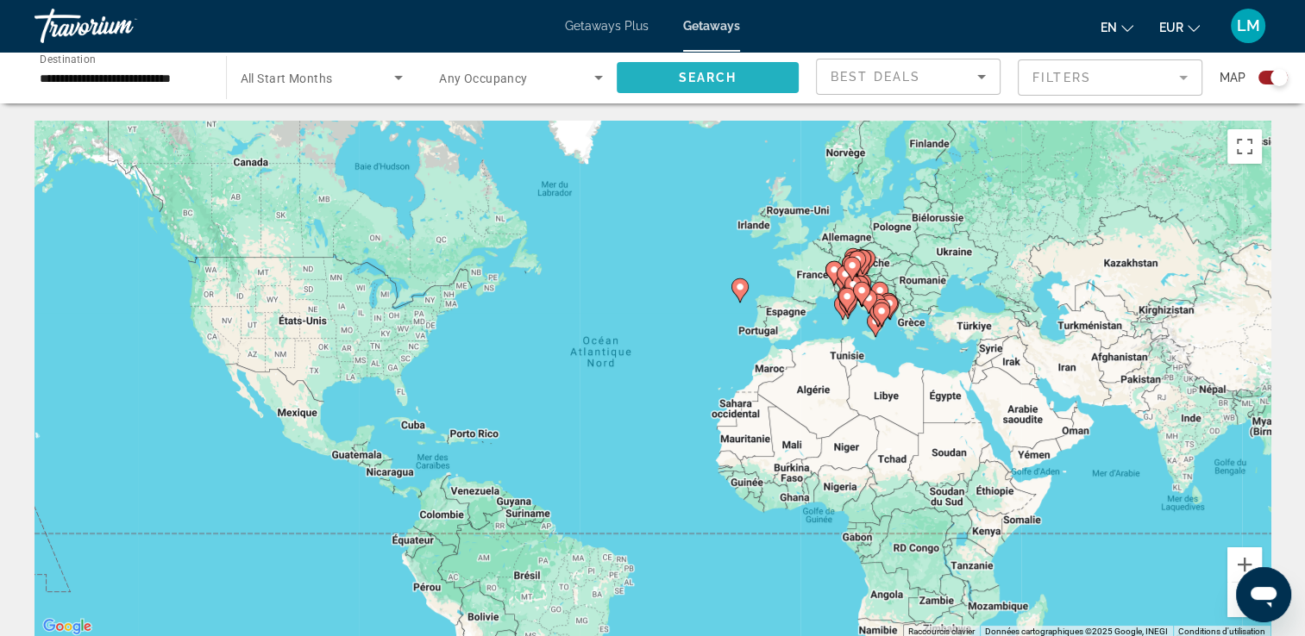
click at [655, 86] on span "Search widget" at bounding box center [708, 77] width 183 height 41
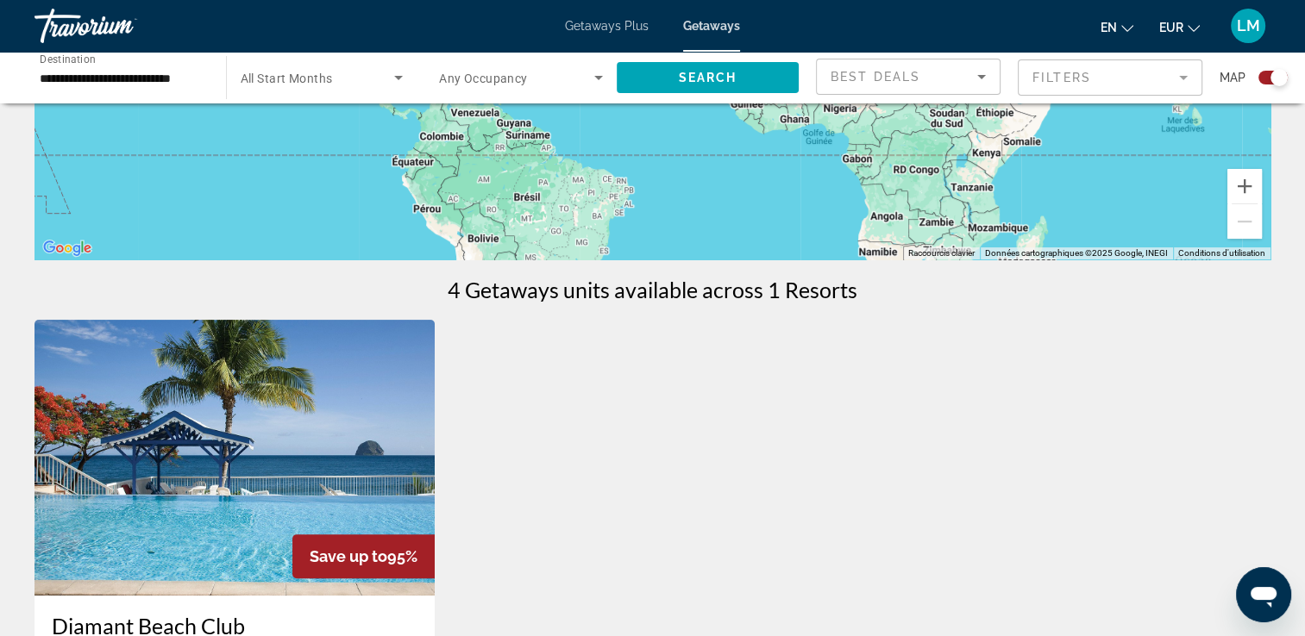
scroll to position [690, 0]
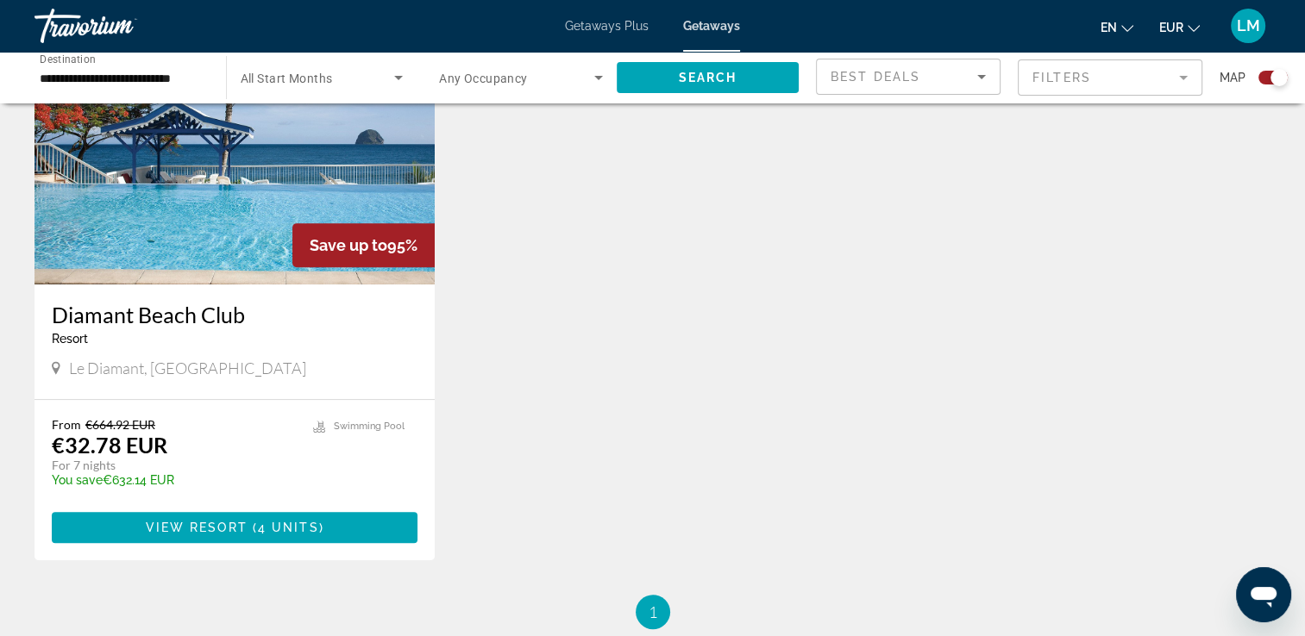
click at [200, 177] on img "Main content" at bounding box center [234, 147] width 400 height 276
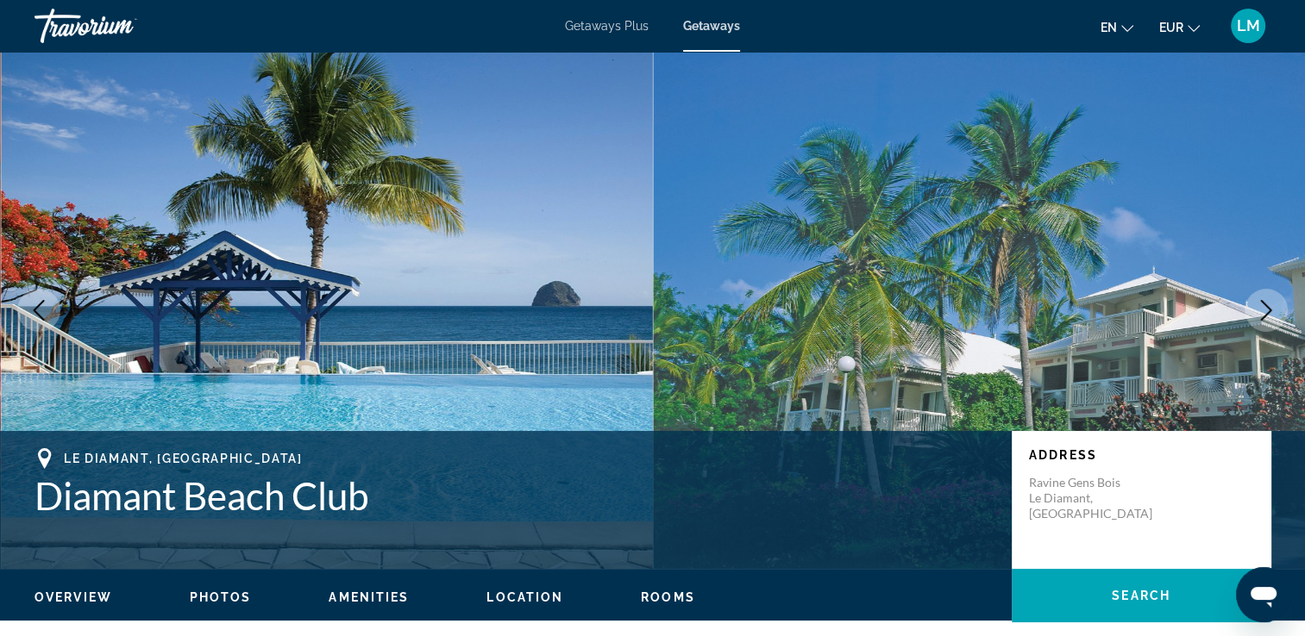
click at [35, 21] on div "Travorium" at bounding box center [120, 25] width 172 height 45
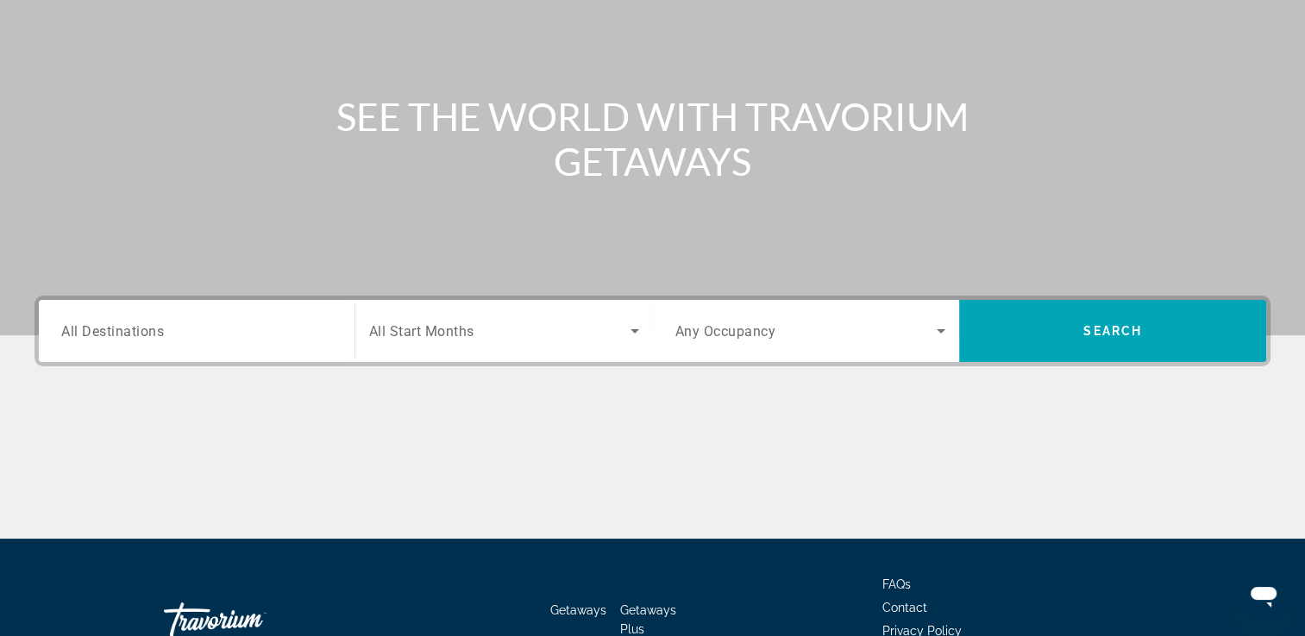
scroll to position [295, 0]
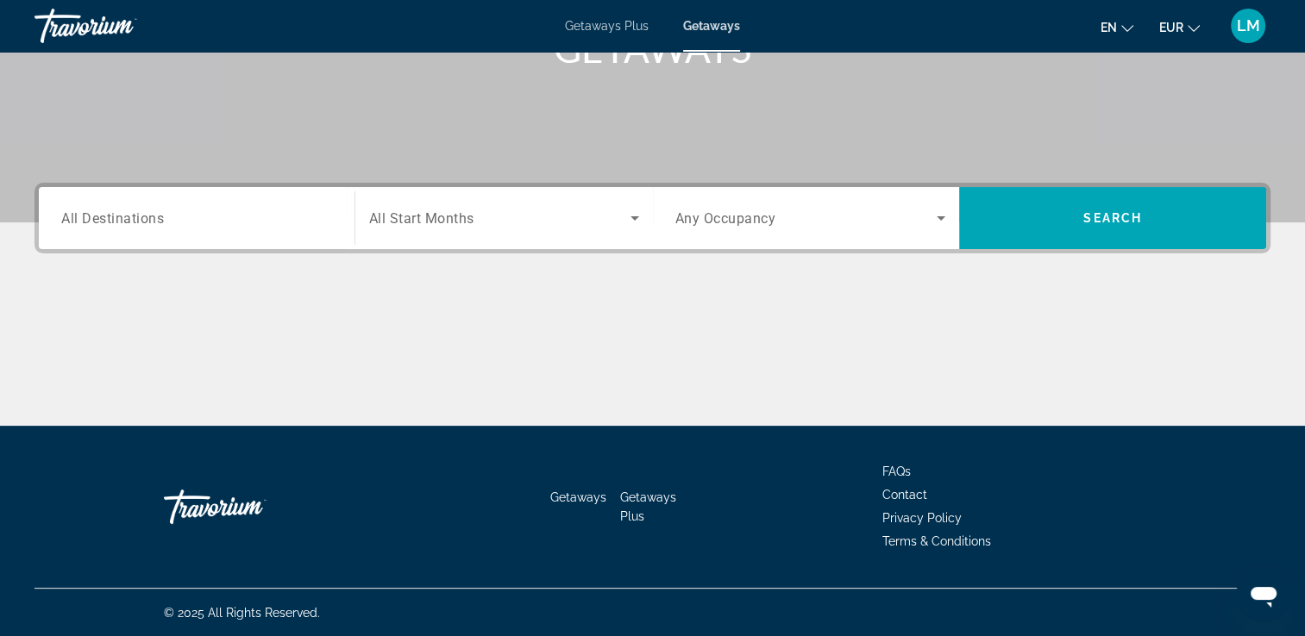
click at [197, 198] on div "Search widget" at bounding box center [196, 218] width 271 height 49
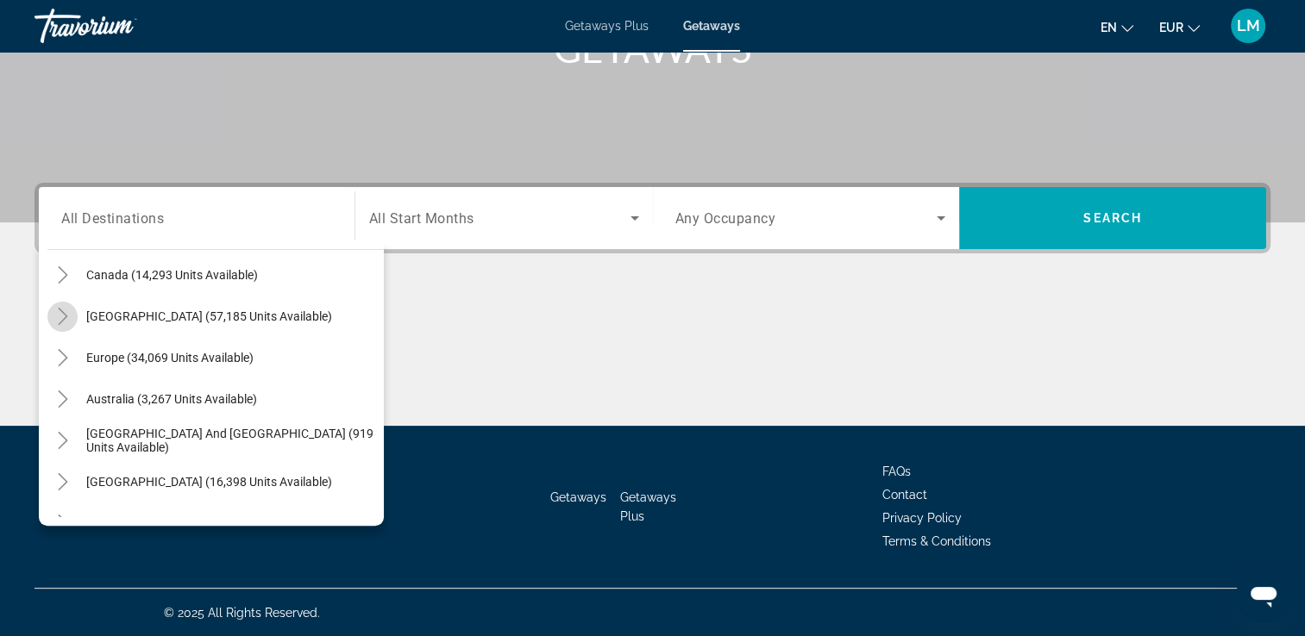
click at [62, 314] on icon "Toggle Caribbean & Atlantic Islands (57,185 units available)" at bounding box center [62, 316] width 17 height 17
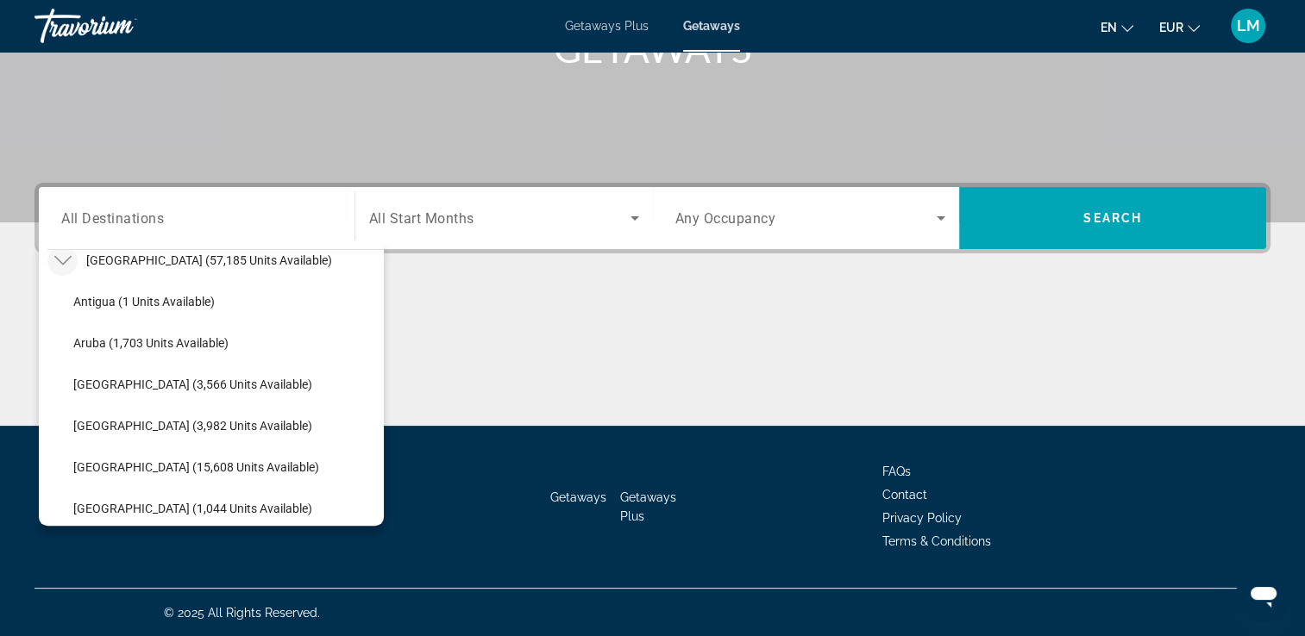
scroll to position [88, 0]
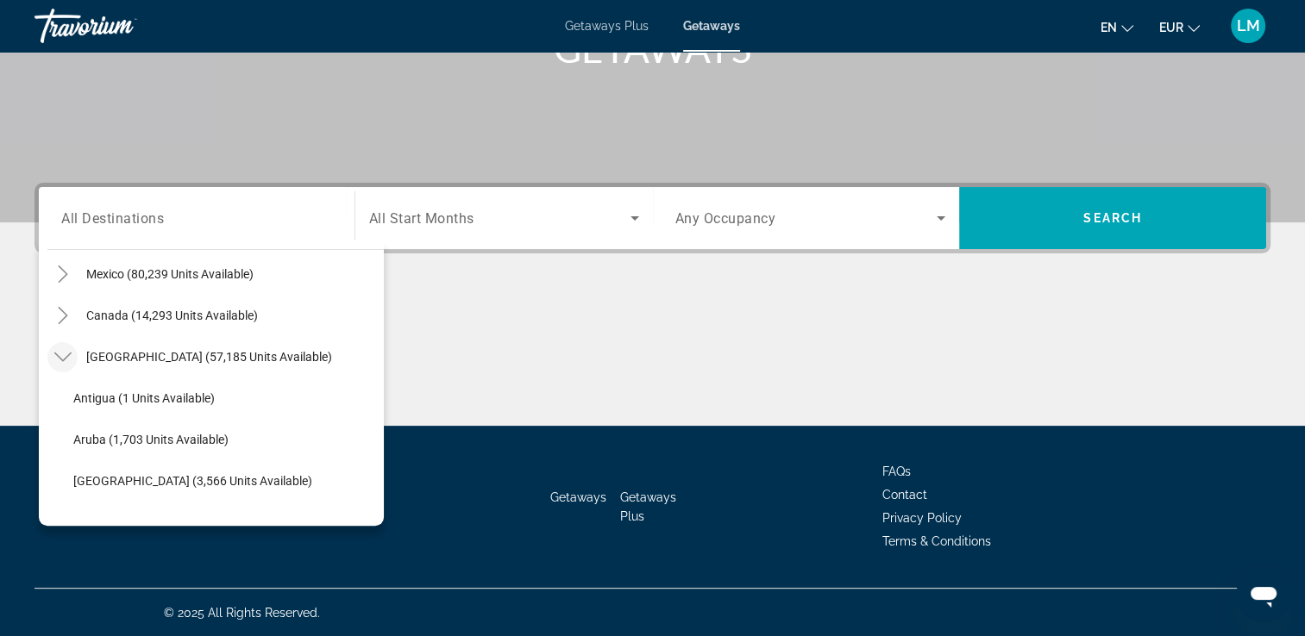
click at [68, 350] on icon "Toggle Caribbean & Atlantic Islands (57,185 units available)" at bounding box center [62, 356] width 17 height 17
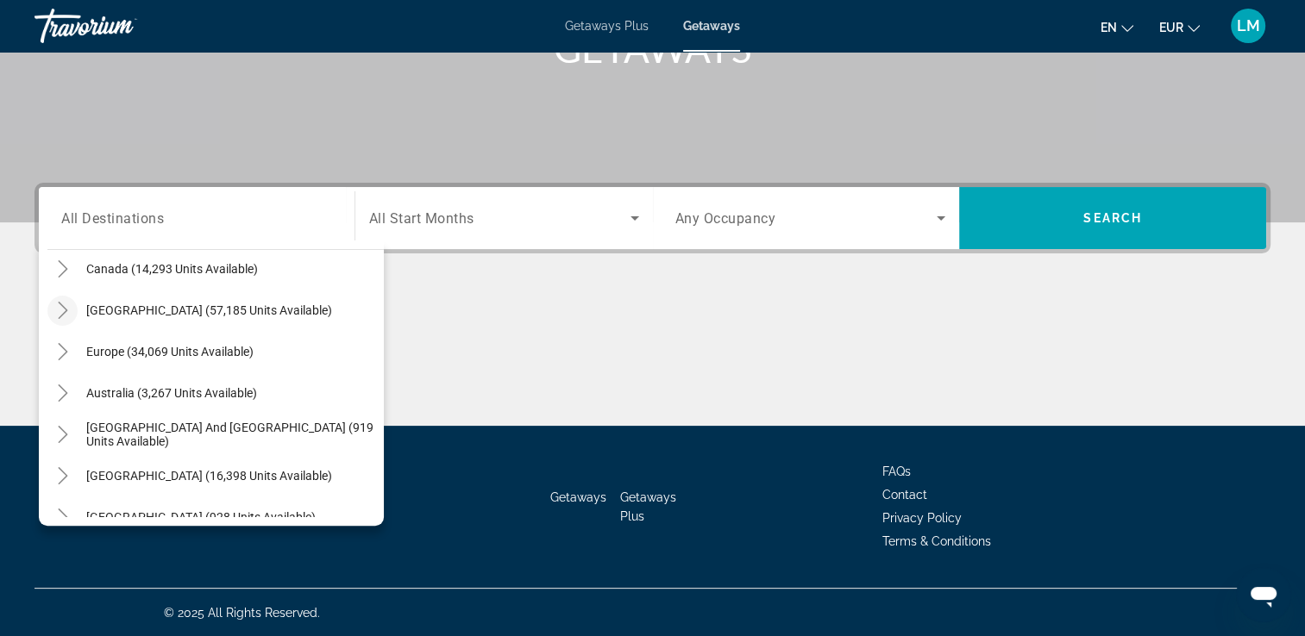
scroll to position [0, 0]
